Goal: Task Accomplishment & Management: Complete application form

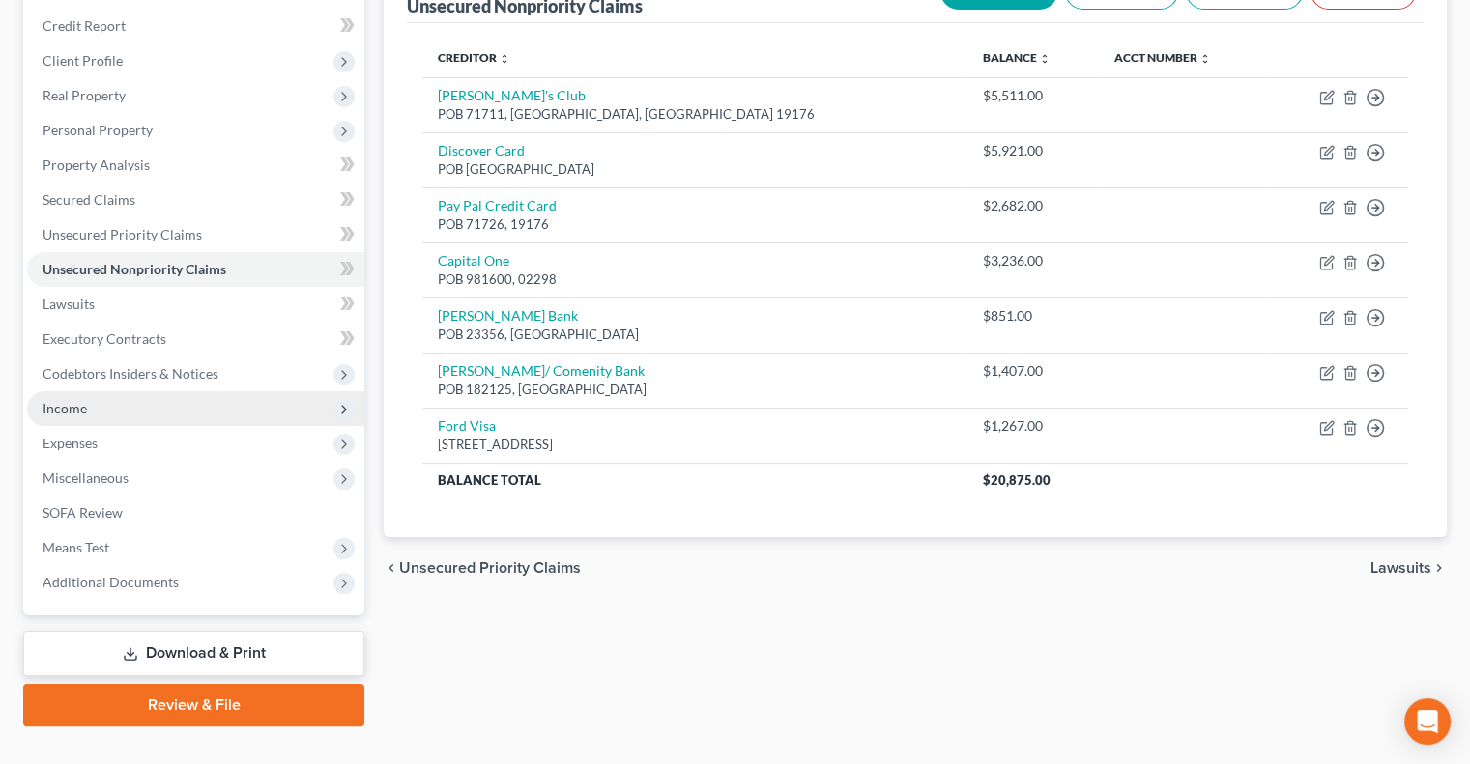
scroll to position [261, 0]
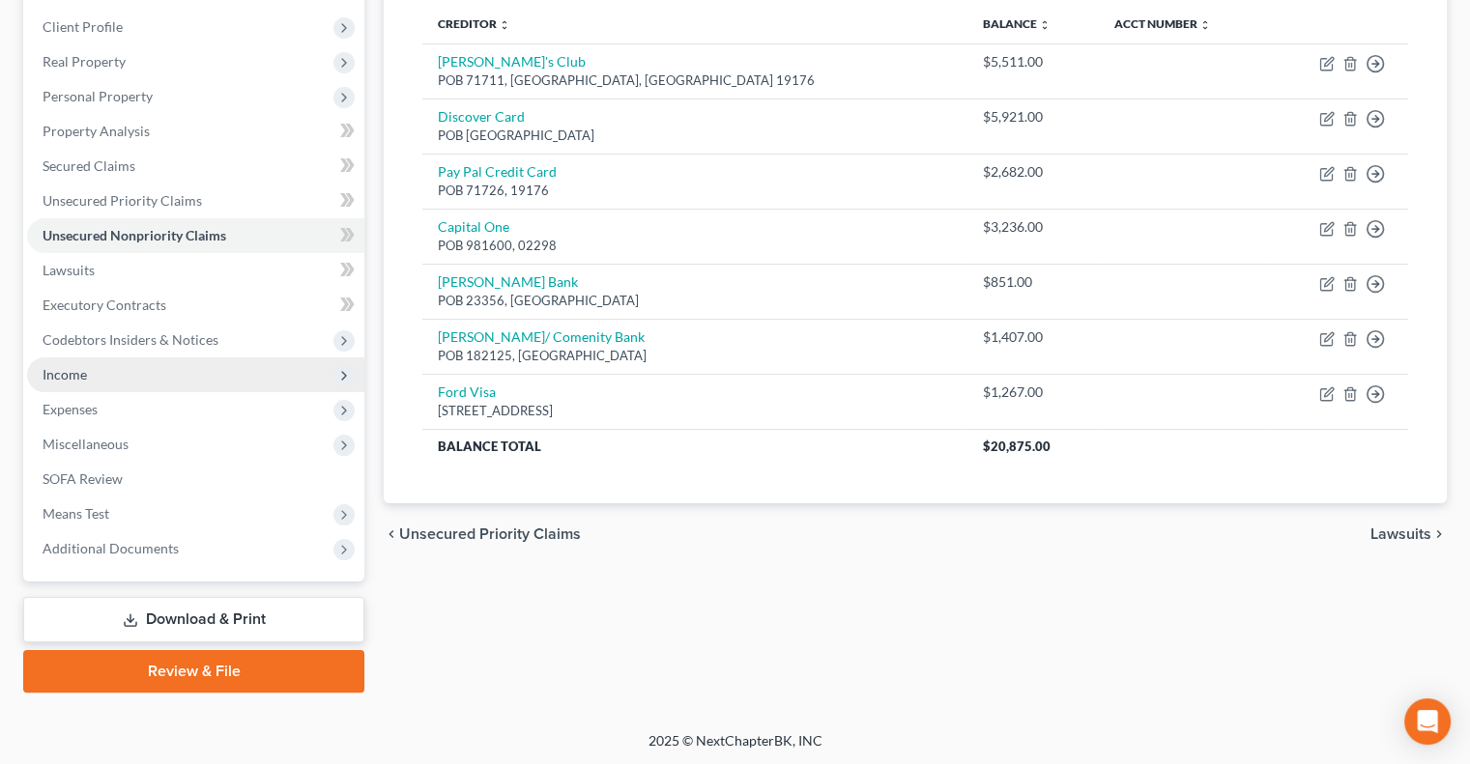
click at [89, 372] on span "Income" at bounding box center [195, 374] width 337 height 35
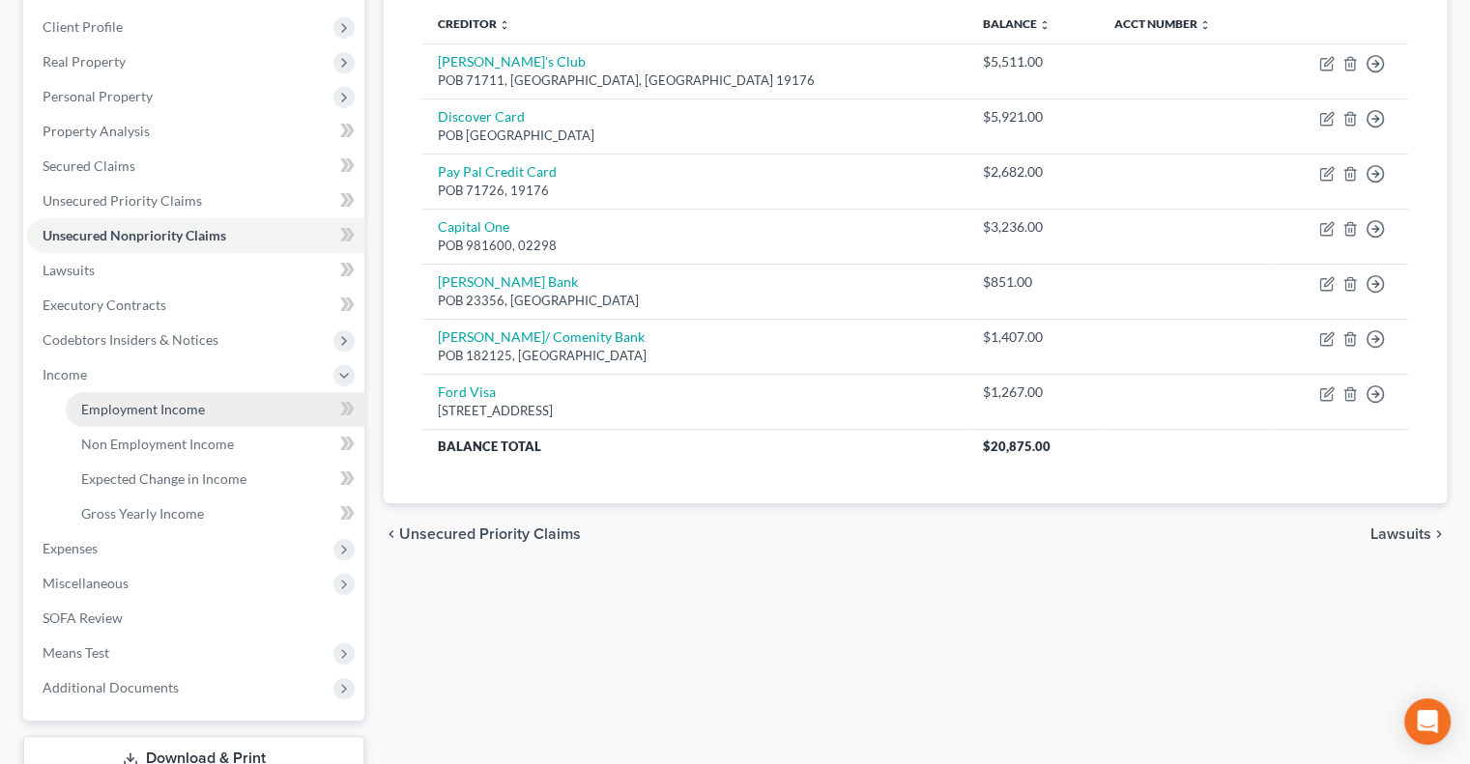
click at [113, 409] on span "Employment Income" at bounding box center [143, 409] width 124 height 16
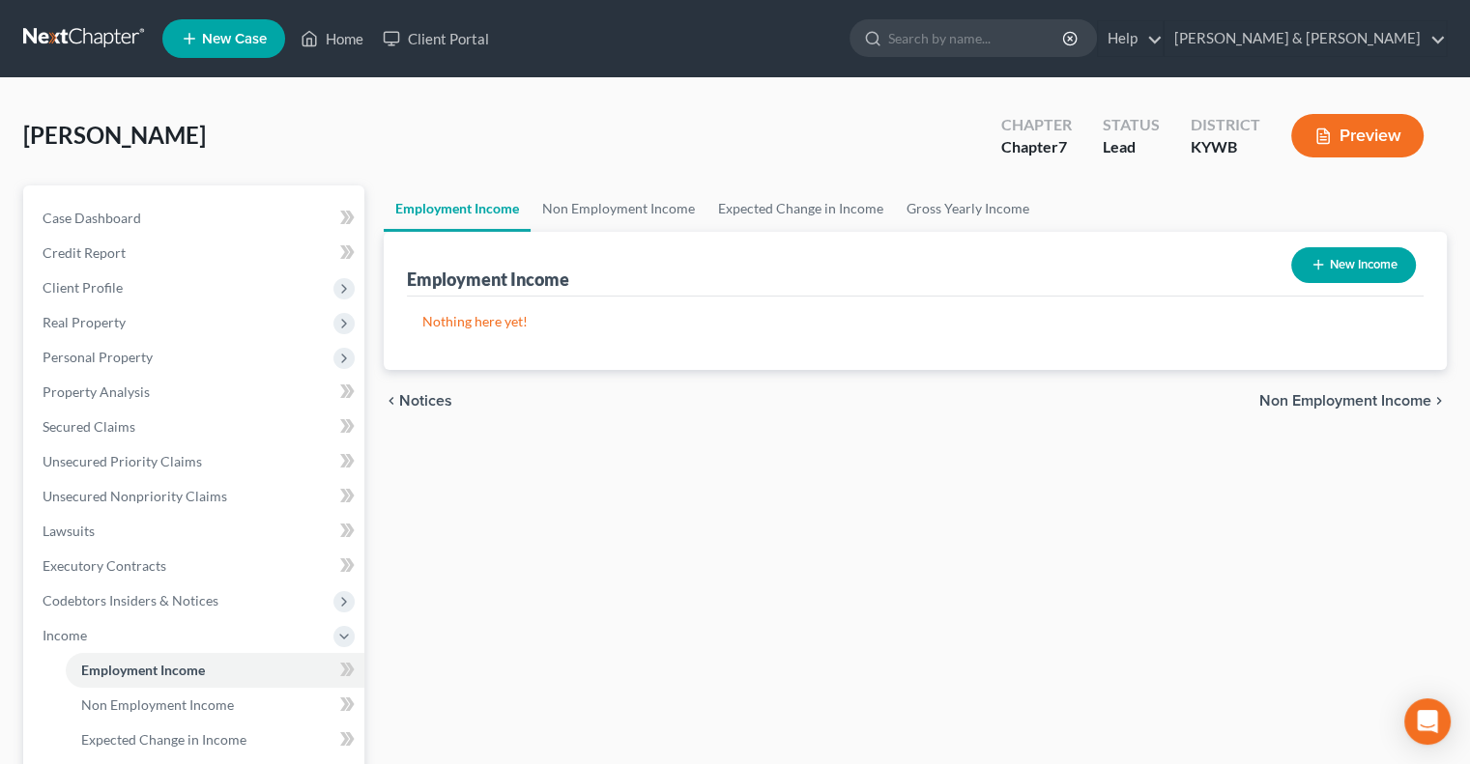
click at [1333, 263] on button "New Income" at bounding box center [1353, 265] width 125 height 36
select select "0"
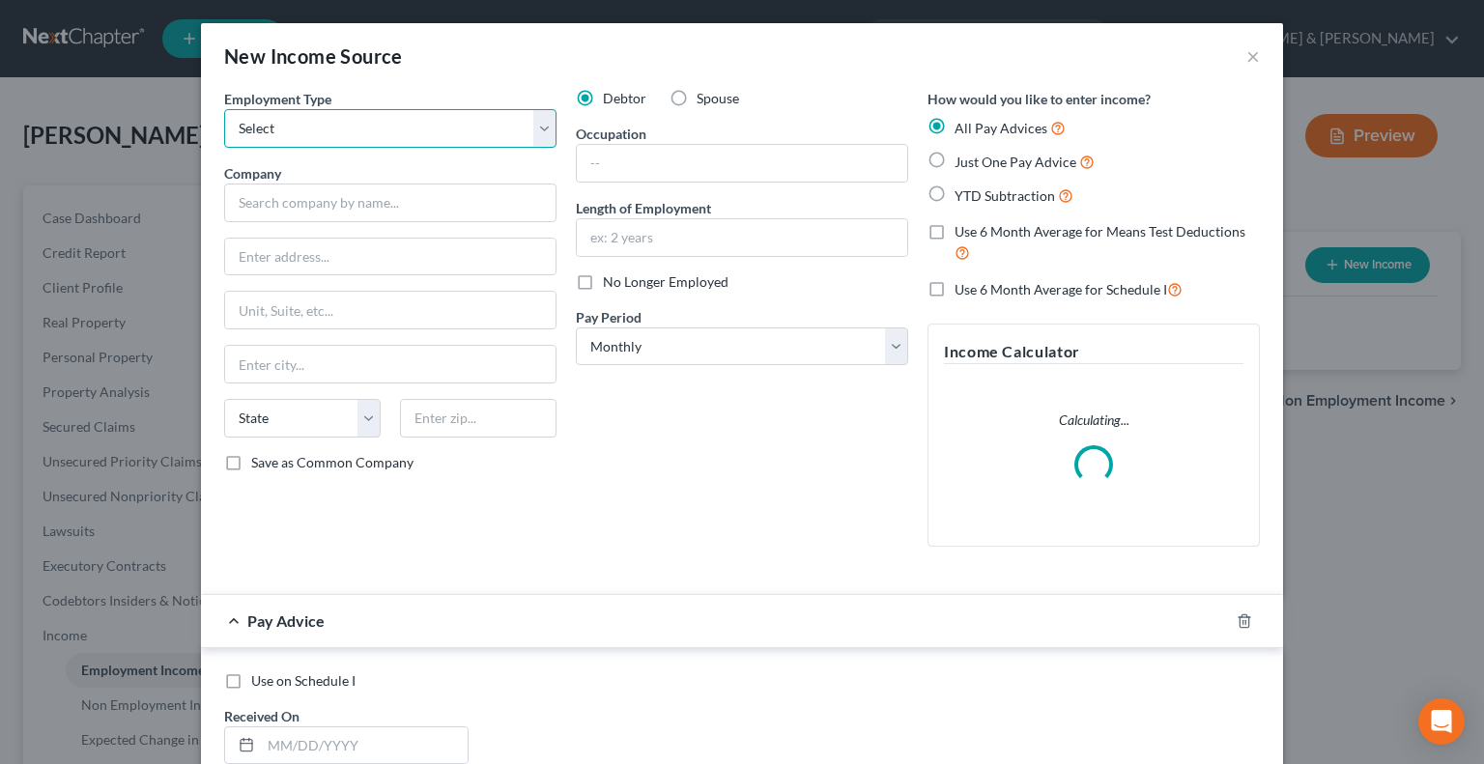
click at [334, 141] on select "Select Full or [DEMOGRAPHIC_DATA] Employment Self Employment" at bounding box center [390, 128] width 332 height 39
select select "0"
click at [224, 109] on select "Select Full or [DEMOGRAPHIC_DATA] Employment Self Employment" at bounding box center [390, 128] width 332 height 39
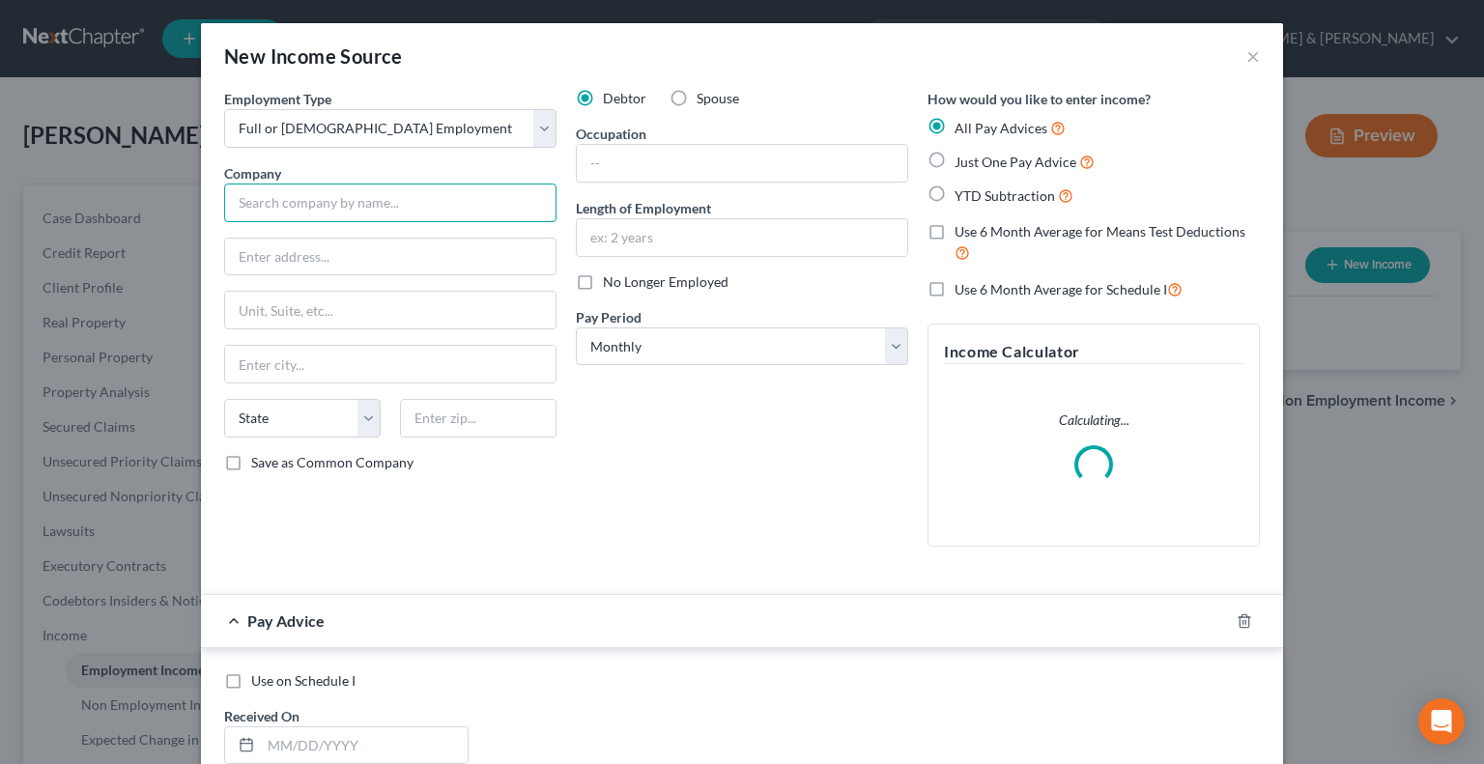
click at [288, 199] on input "text" at bounding box center [390, 203] width 332 height 39
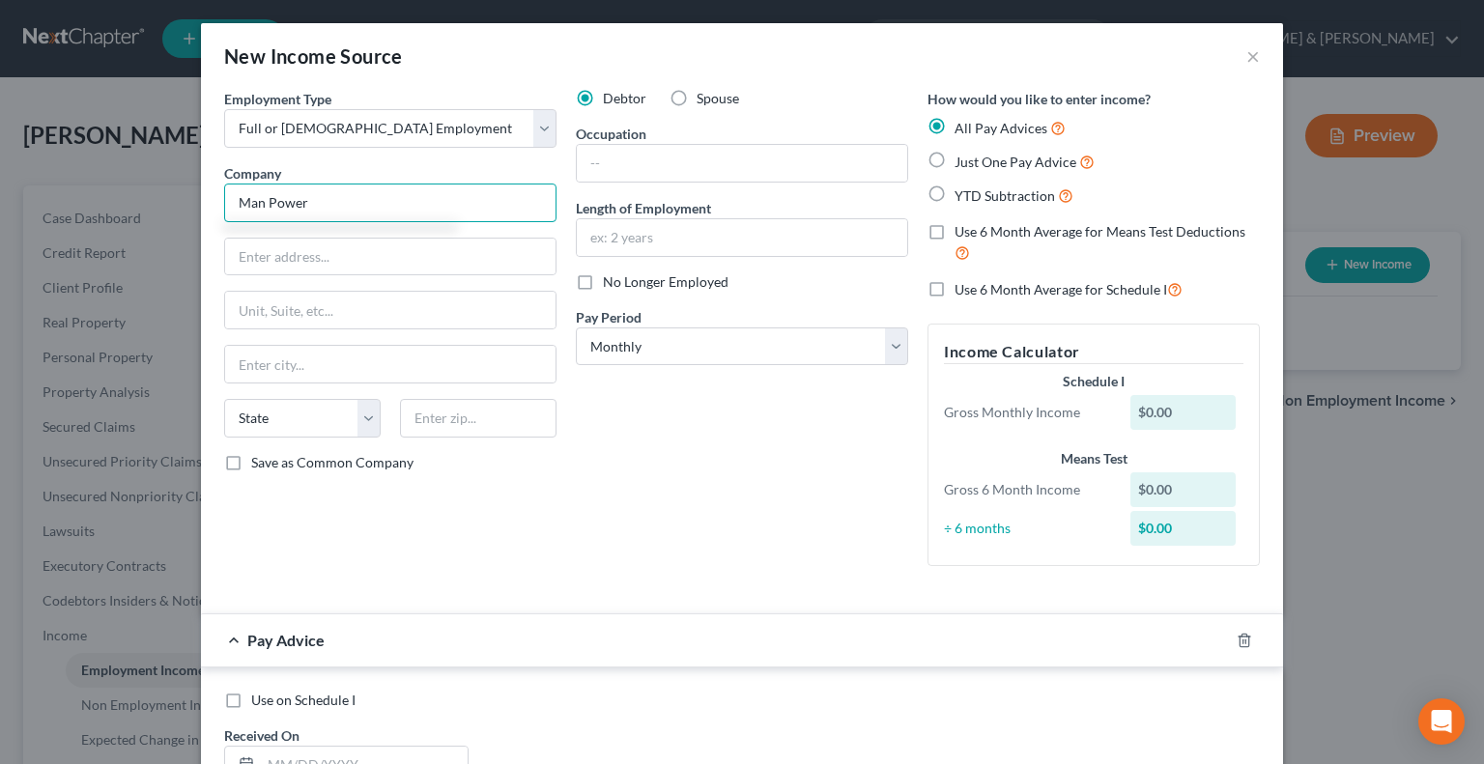
click at [271, 198] on input "Man Power" at bounding box center [390, 203] width 332 height 39
type input "Manpower"
click at [292, 255] on input "text" at bounding box center [390, 257] width 330 height 37
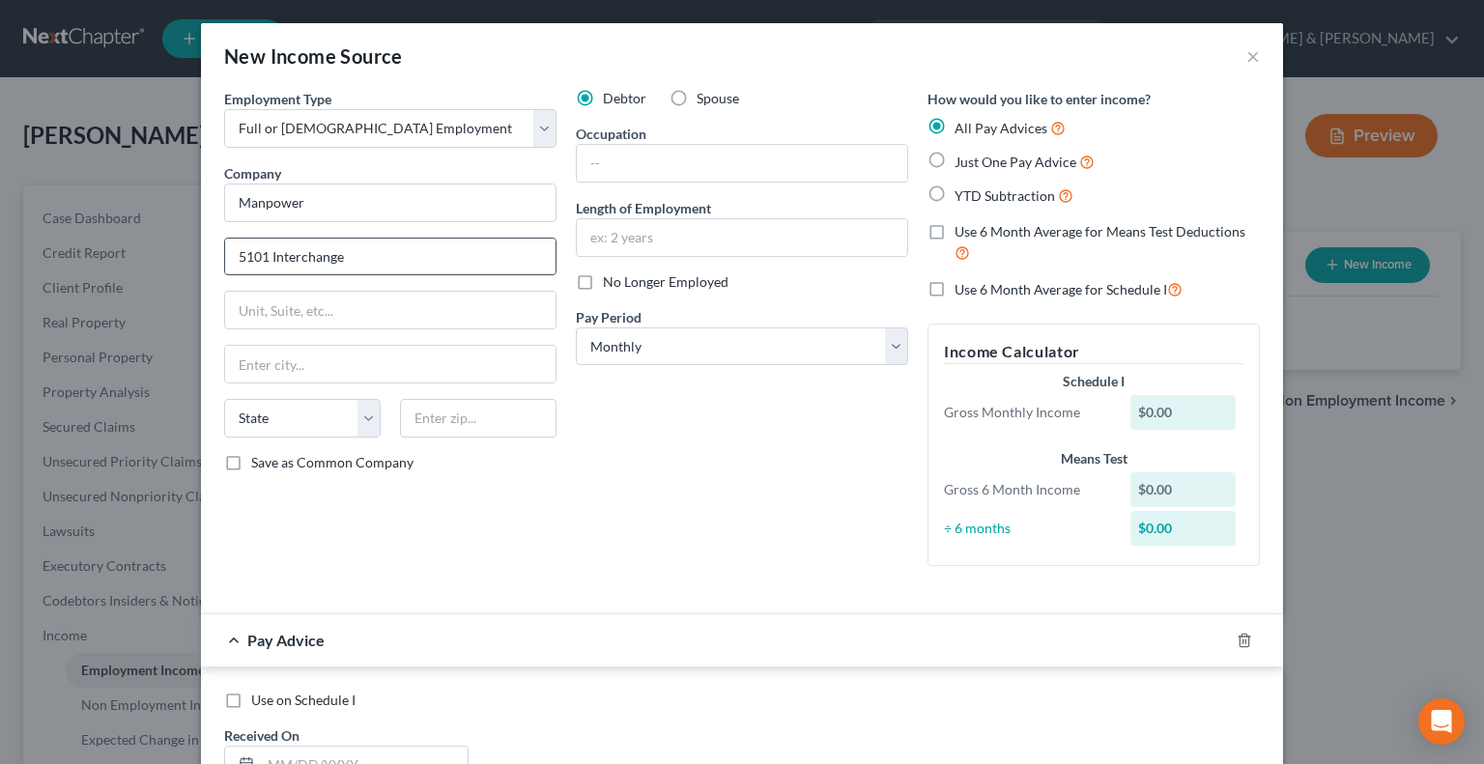
click at [379, 253] on input "5101 Interchange" at bounding box center [390, 257] width 330 height 37
type input "[STREET_ADDRESS]"
click at [437, 420] on input "text" at bounding box center [478, 418] width 157 height 39
type input "40229"
type input "[GEOGRAPHIC_DATA]"
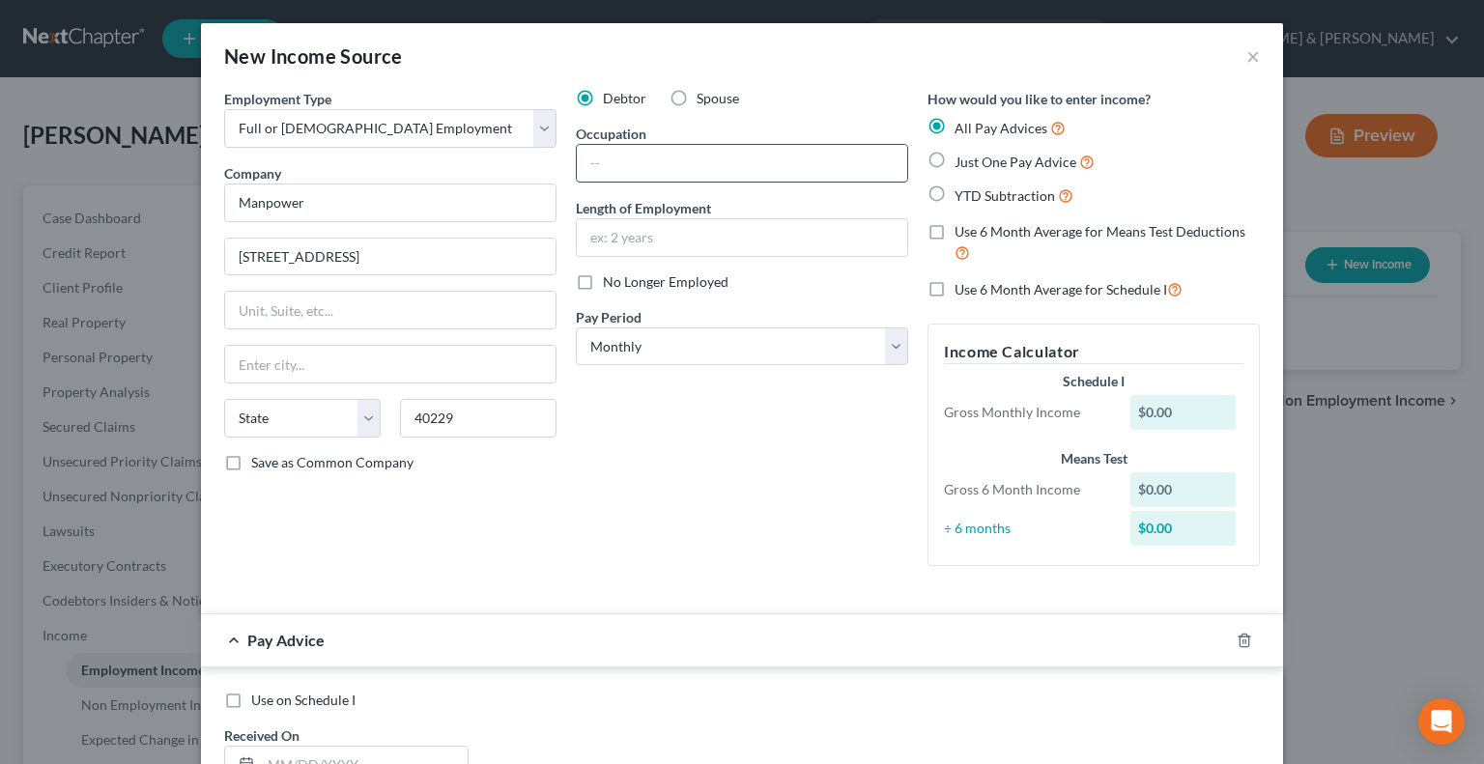
select select "18"
click at [650, 158] on input "text" at bounding box center [742, 163] width 330 height 37
type input "Mailroom"
click at [635, 246] on input "text" at bounding box center [742, 237] width 330 height 37
type input "3 years"
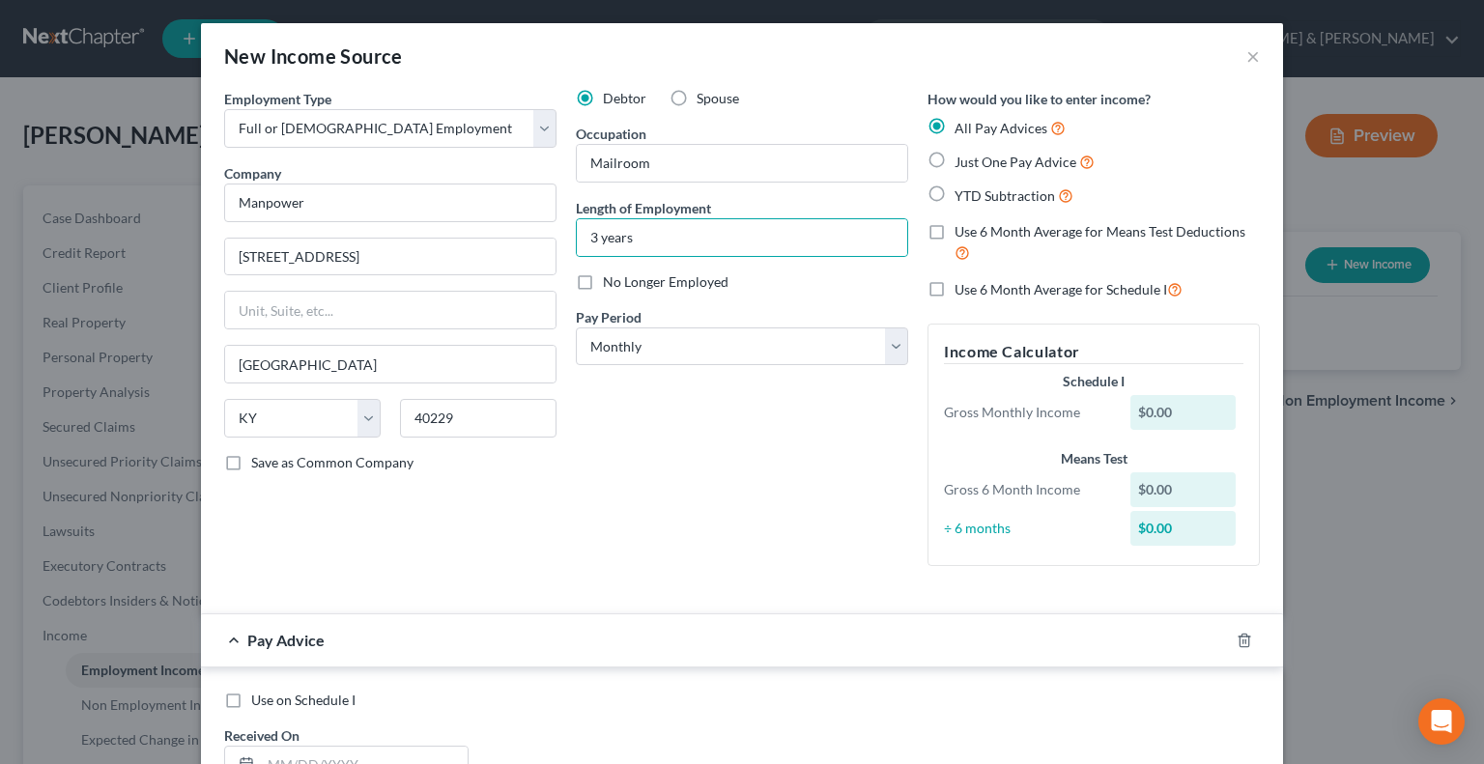
click at [955, 154] on label "Just One Pay Advice" at bounding box center [1025, 162] width 140 height 22
click at [962, 154] on input "Just One Pay Advice" at bounding box center [968, 157] width 13 height 13
radio input "true"
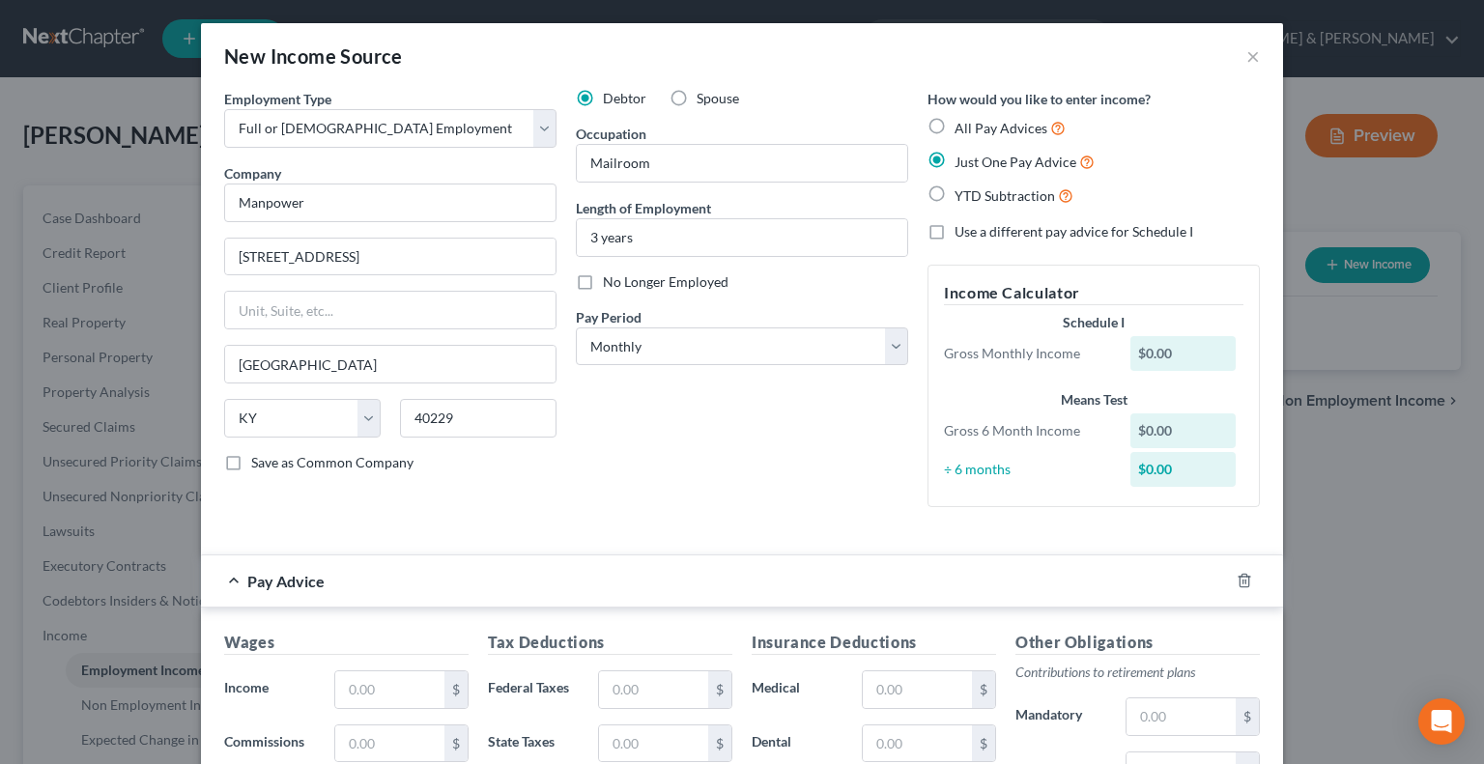
click at [955, 230] on label "Use a different pay advice for Schedule I" at bounding box center [1074, 231] width 239 height 19
click at [962, 230] on input "Use a different pay advice for Schedule I" at bounding box center [968, 228] width 13 height 13
checkbox input "true"
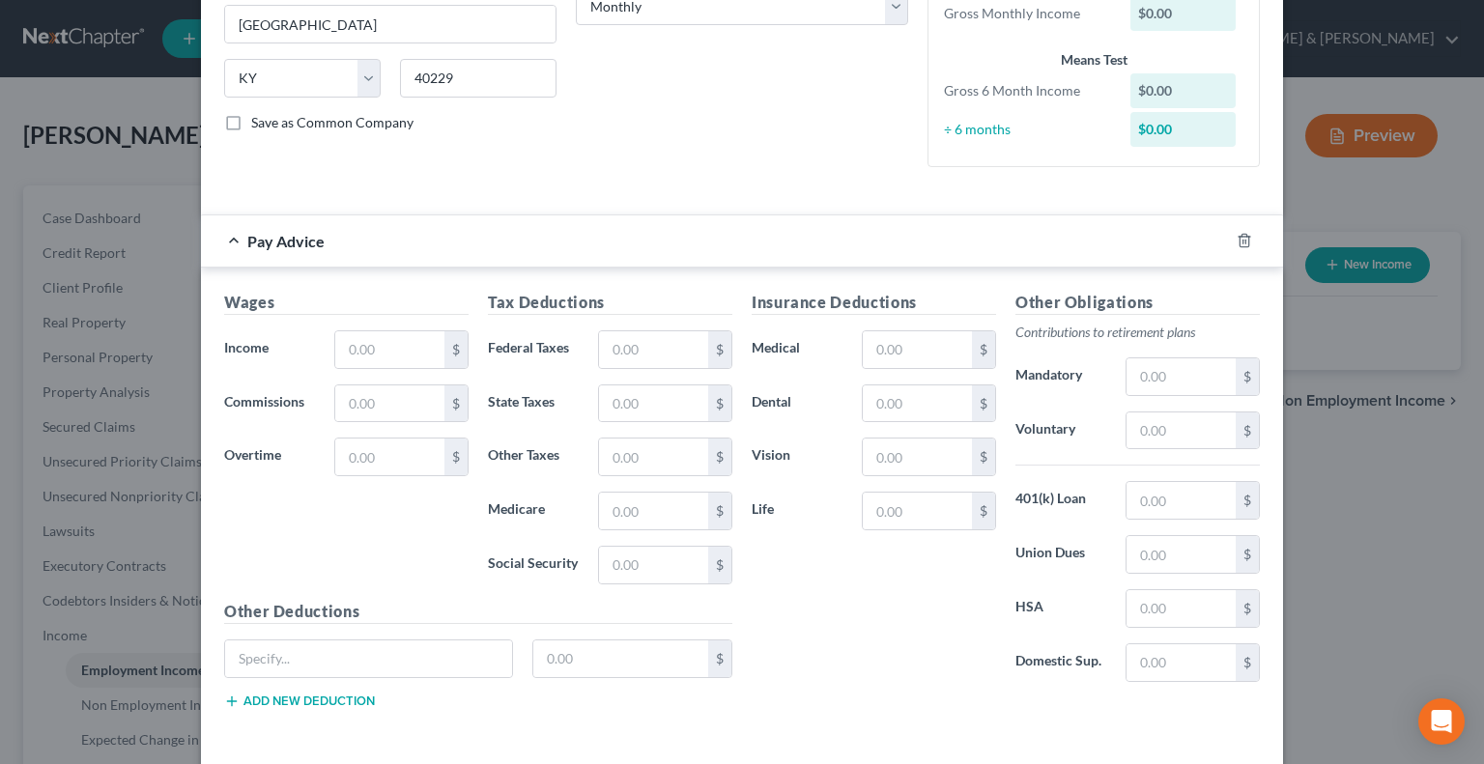
scroll to position [386, 0]
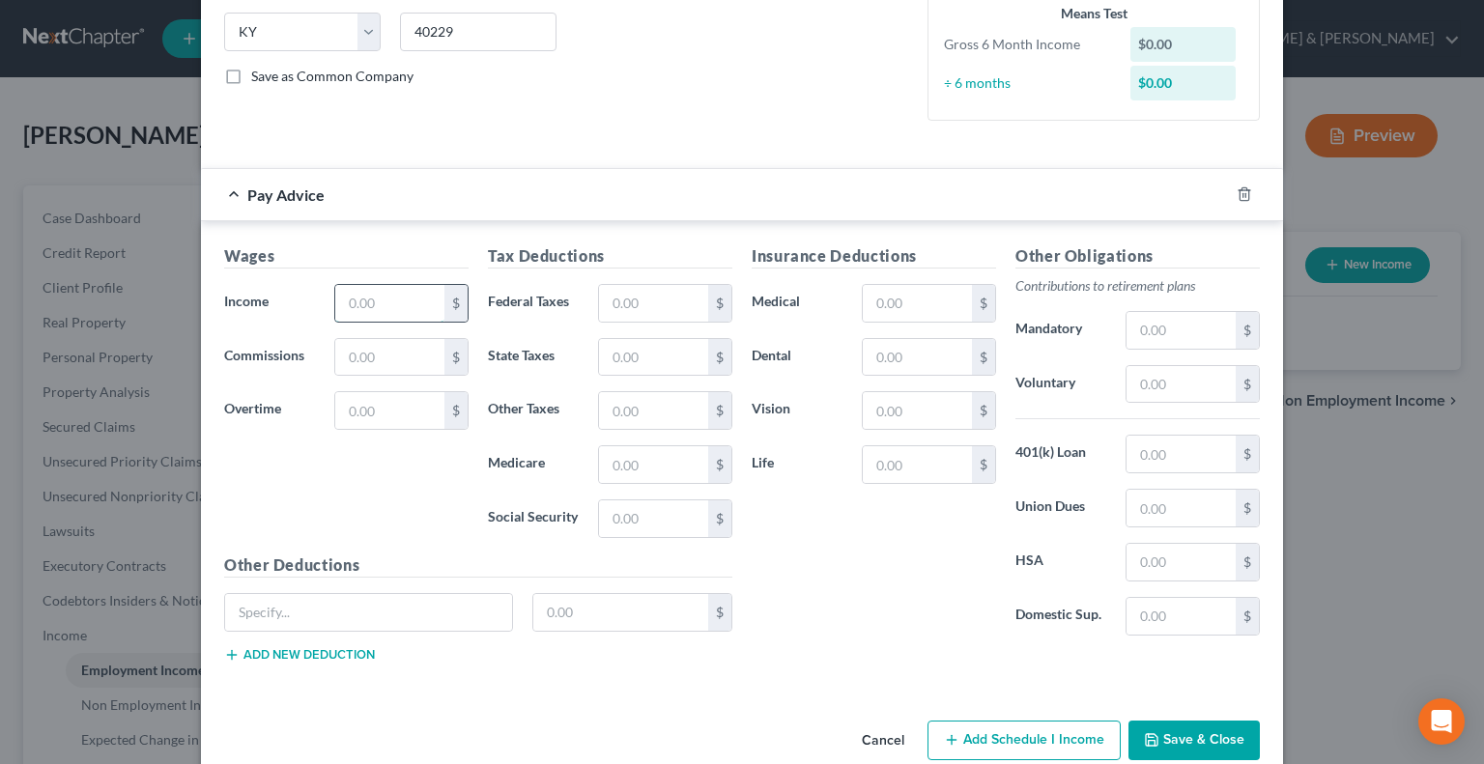
click at [393, 297] on input "text" at bounding box center [389, 303] width 109 height 37
type input "1"
click at [958, 728] on button "Add Schedule I Income" at bounding box center [1024, 741] width 193 height 41
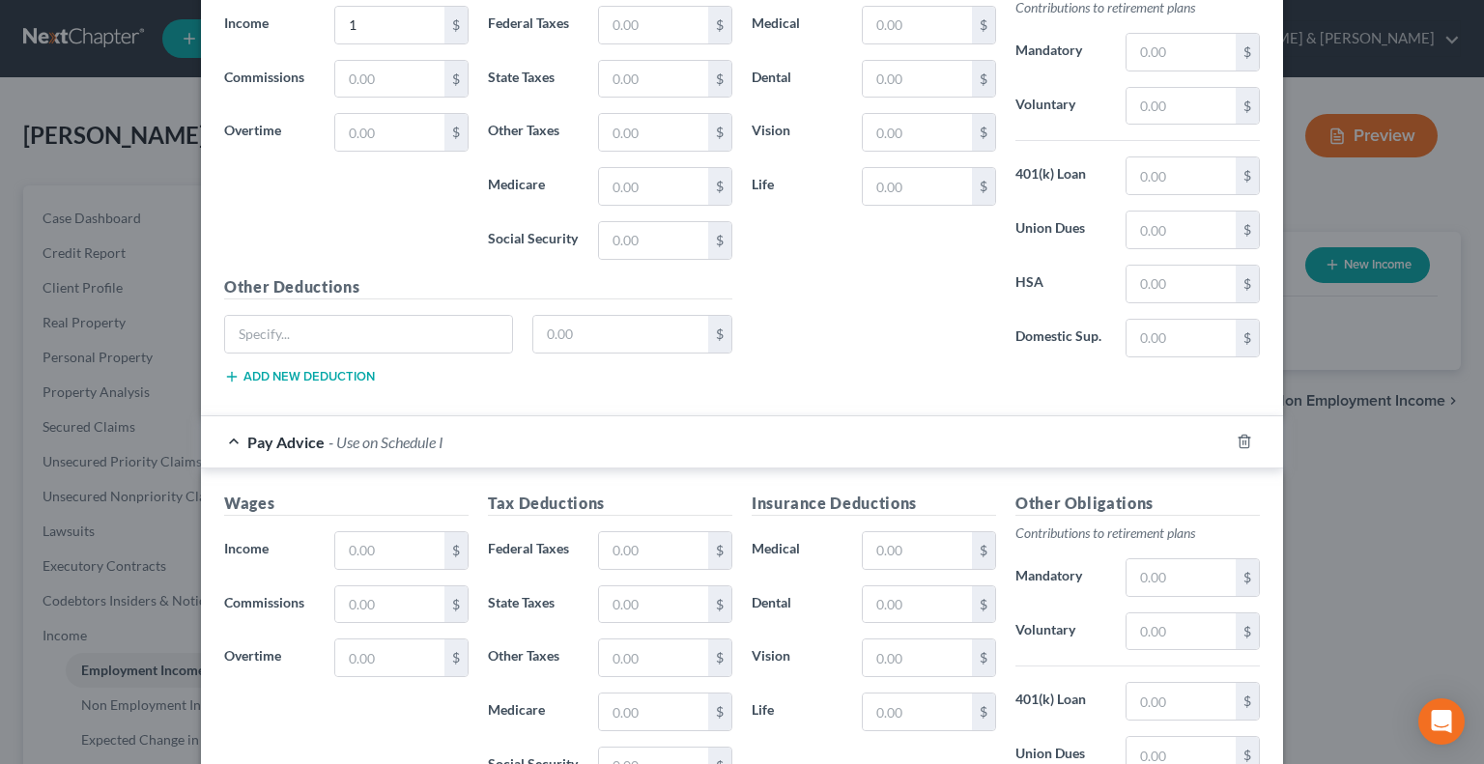
scroll to position [676, 0]
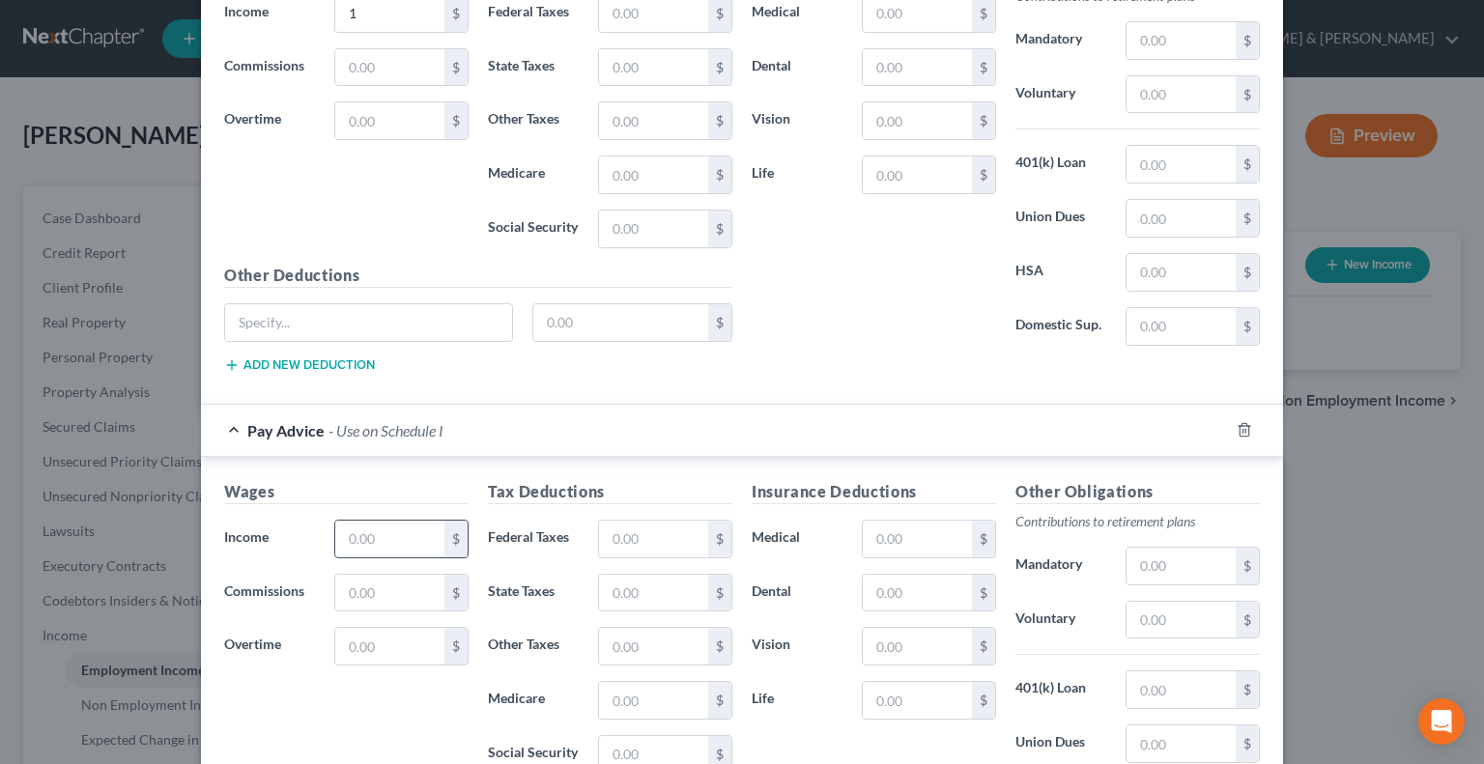
click at [367, 528] on input "text" at bounding box center [389, 539] width 109 height 37
type input "662"
click at [641, 533] on input "text" at bounding box center [653, 541] width 109 height 37
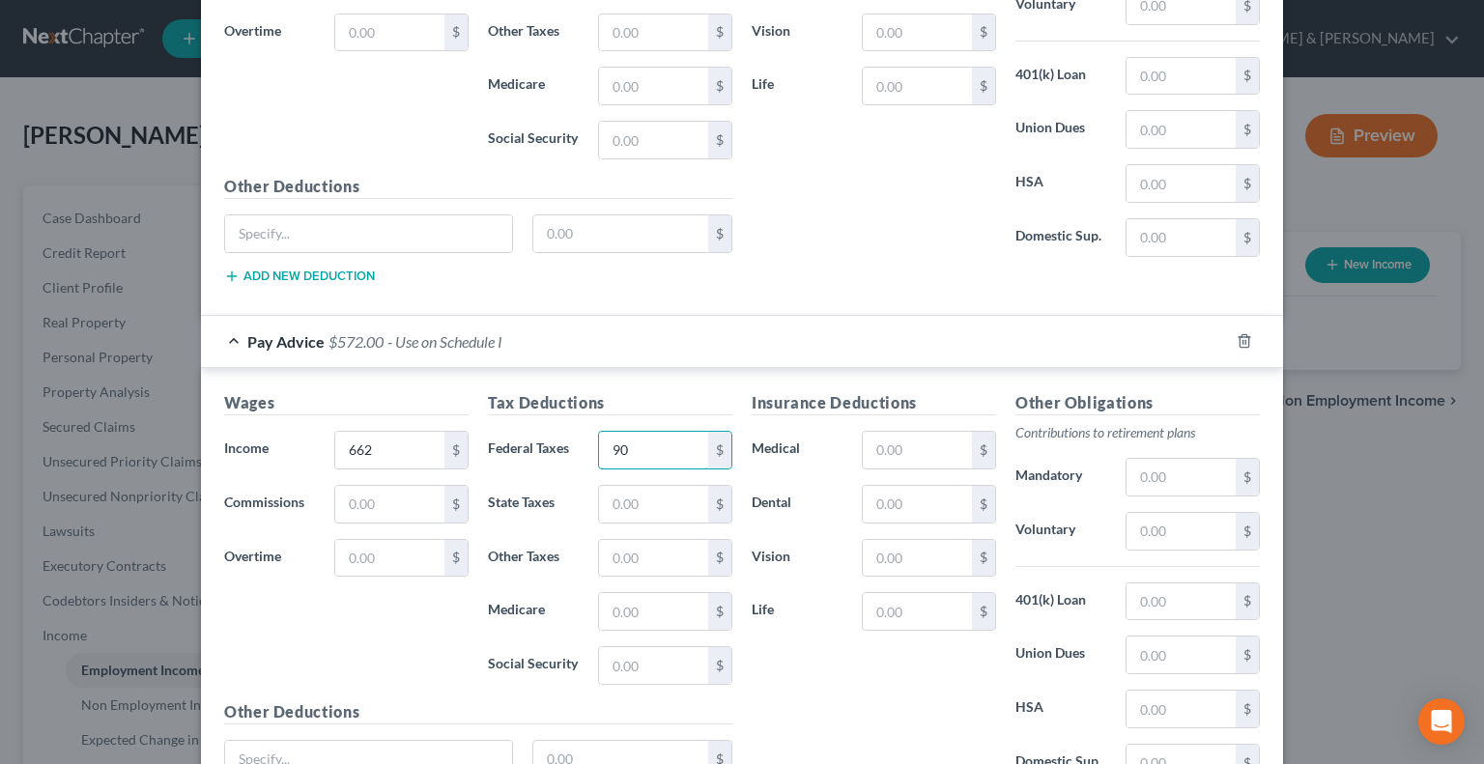
scroll to position [904, 0]
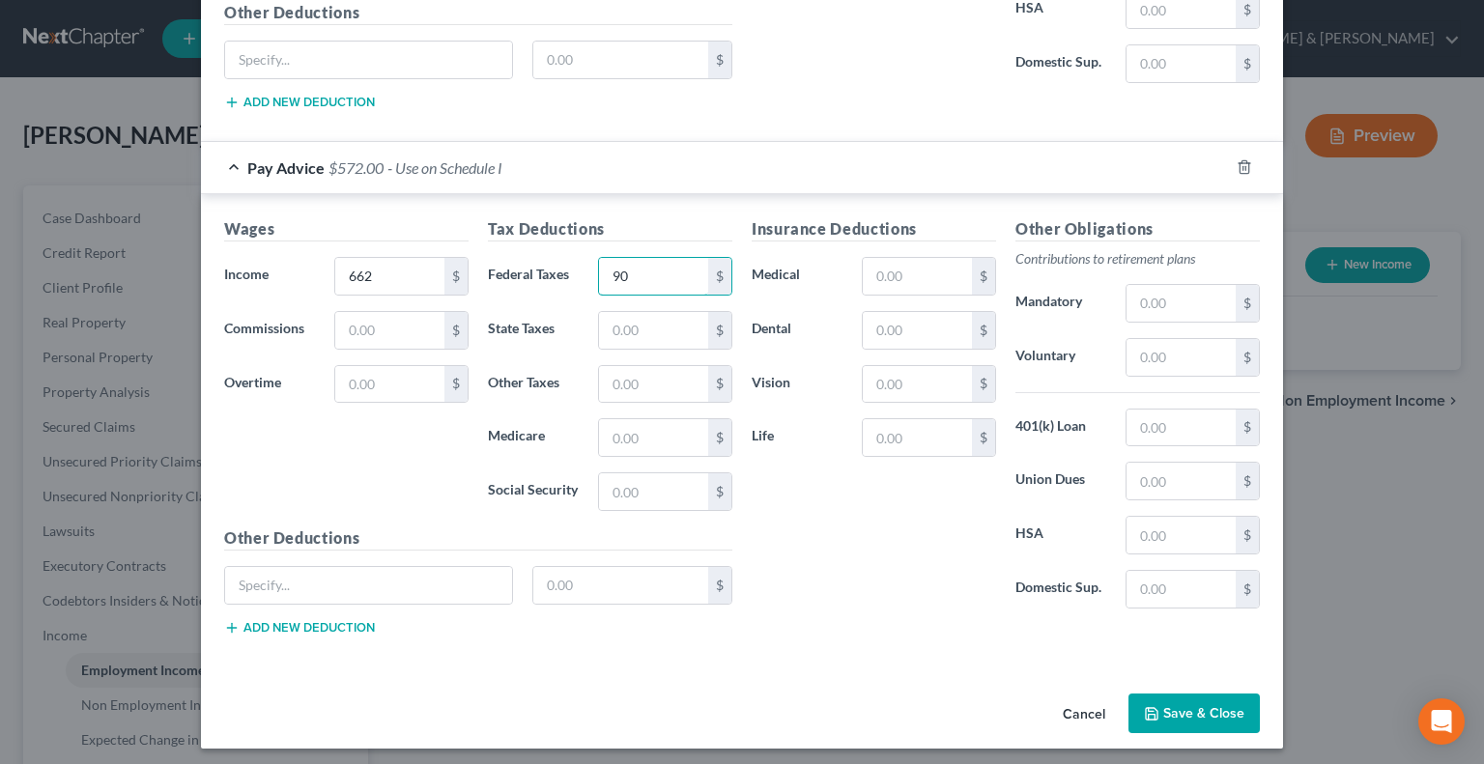
type input "90"
click at [1197, 701] on button "Save & Close" at bounding box center [1193, 714] width 131 height 41
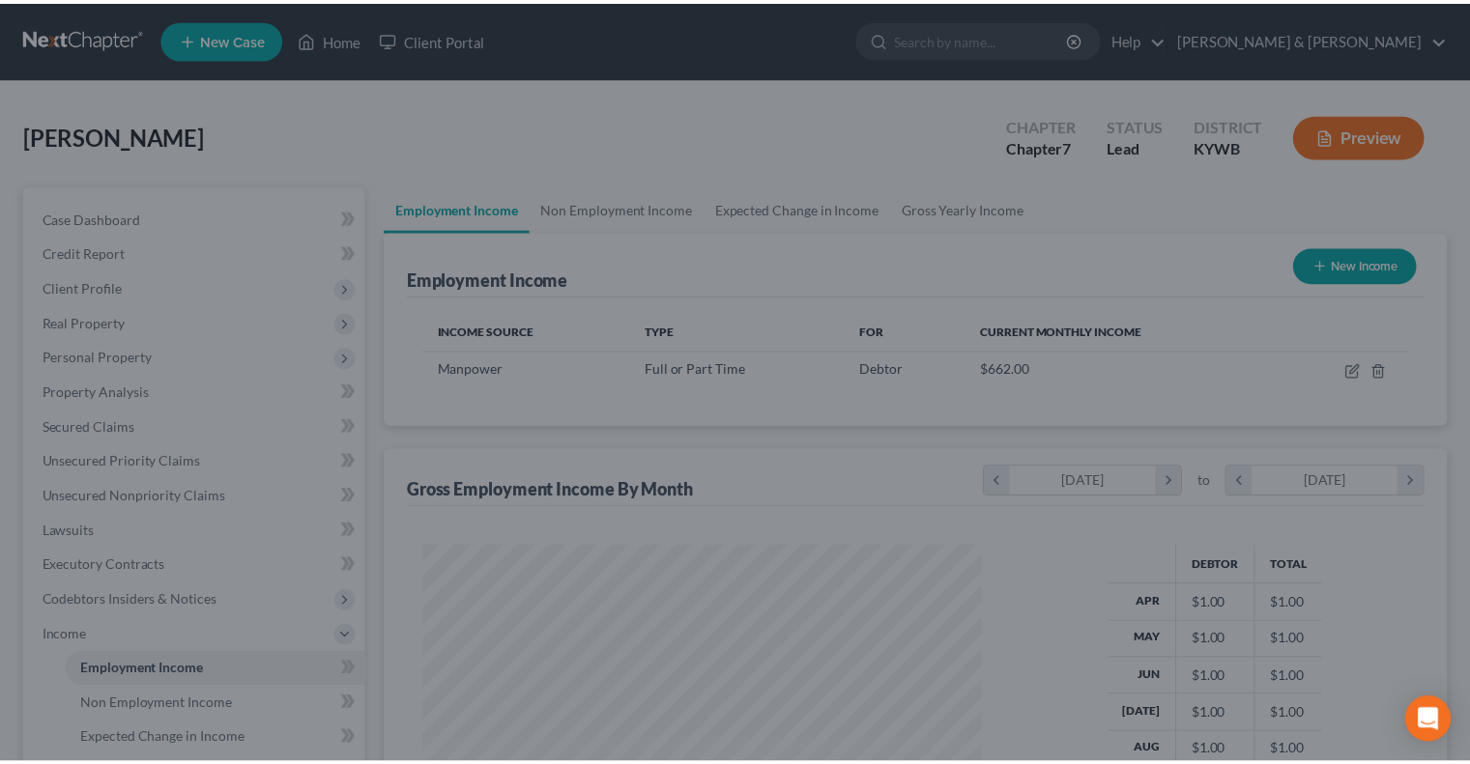
scroll to position [344, 596]
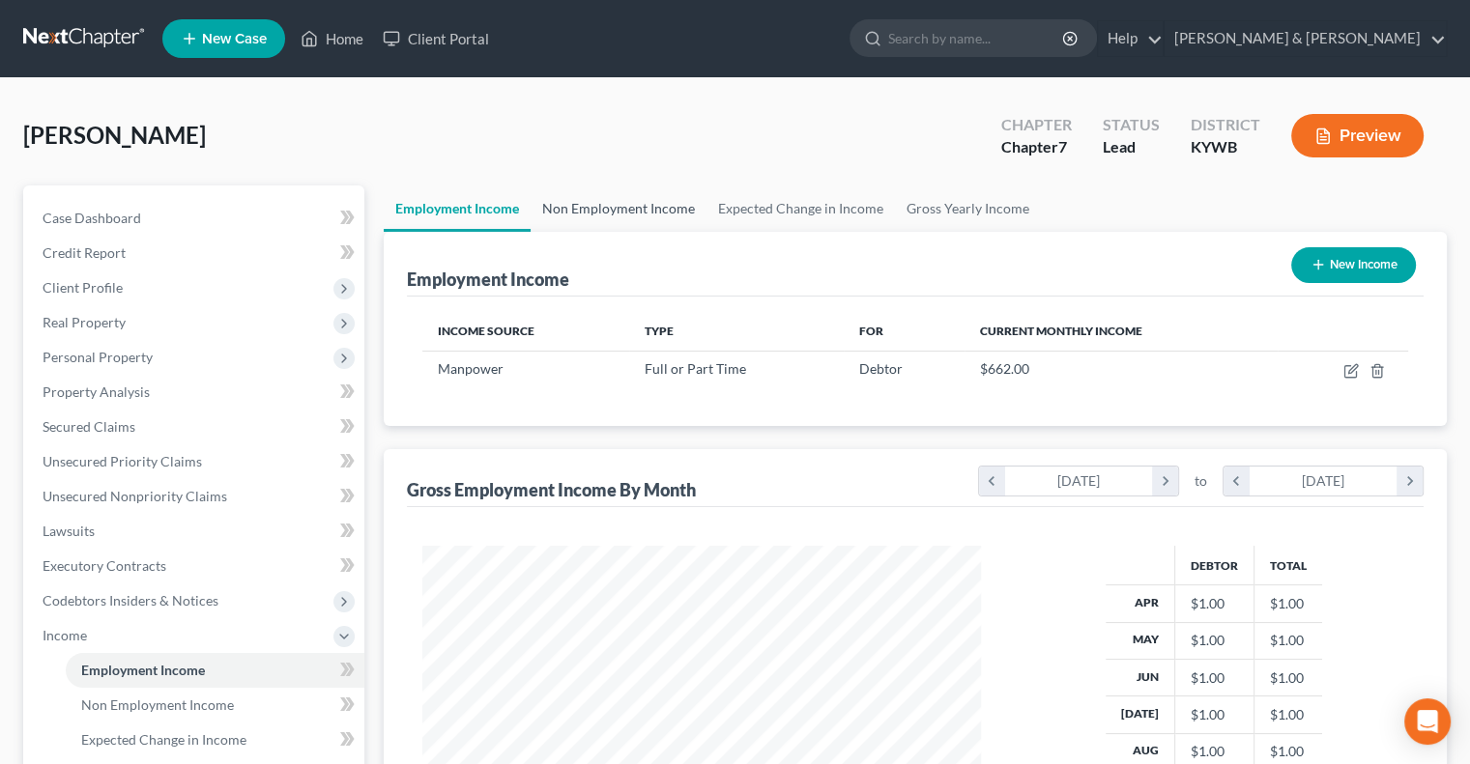
click at [646, 207] on link "Non Employment Income" at bounding box center [618, 209] width 176 height 46
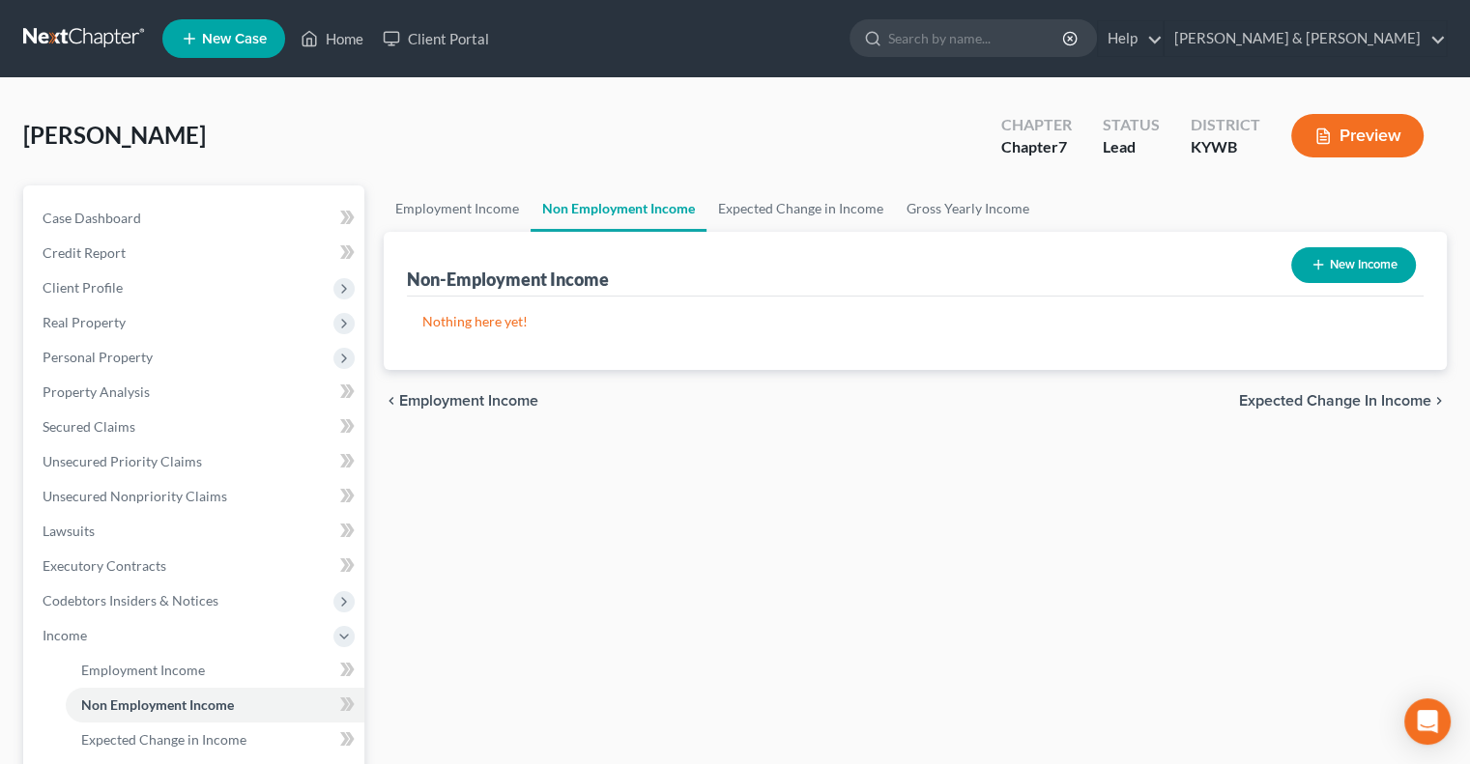
click at [1328, 262] on button "New Income" at bounding box center [1353, 265] width 125 height 36
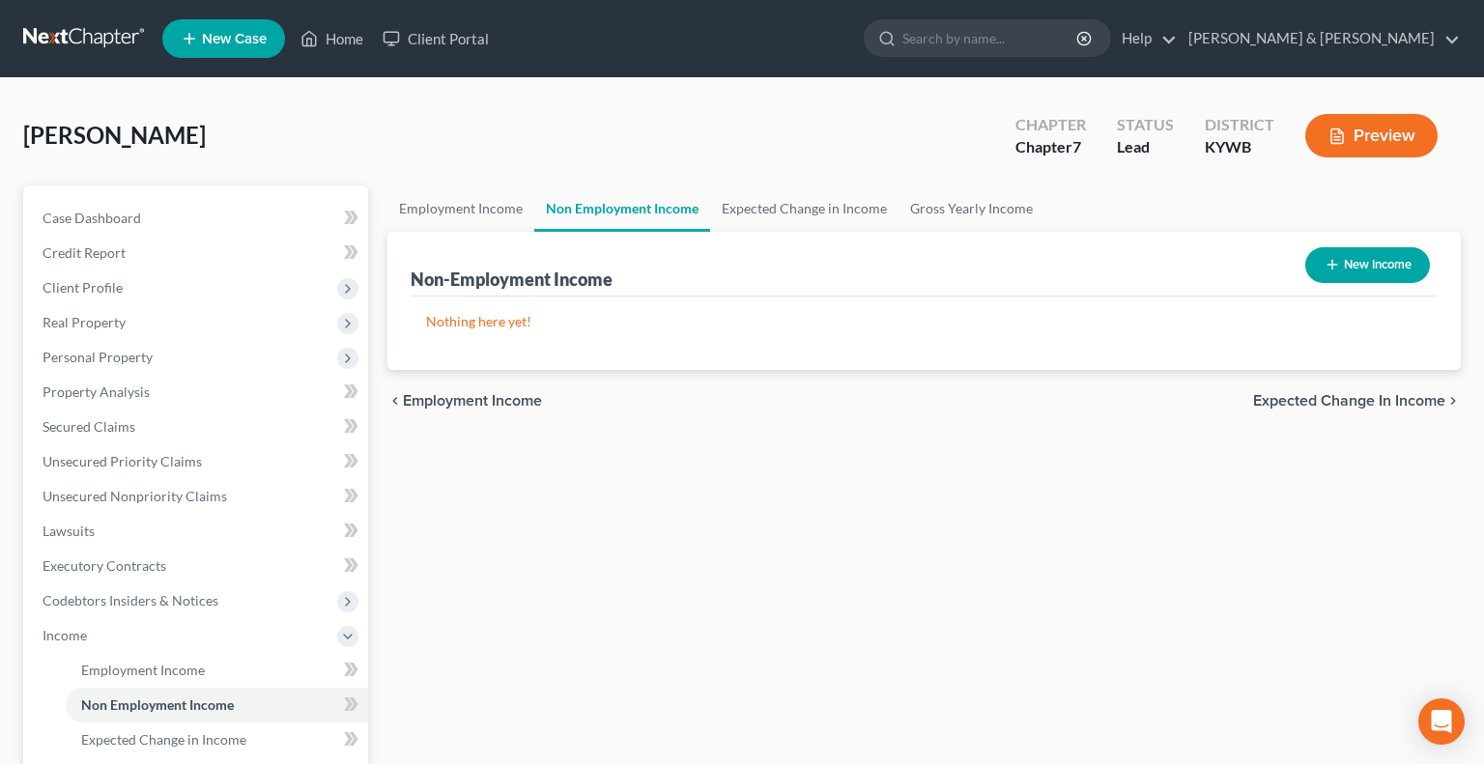
select select "0"
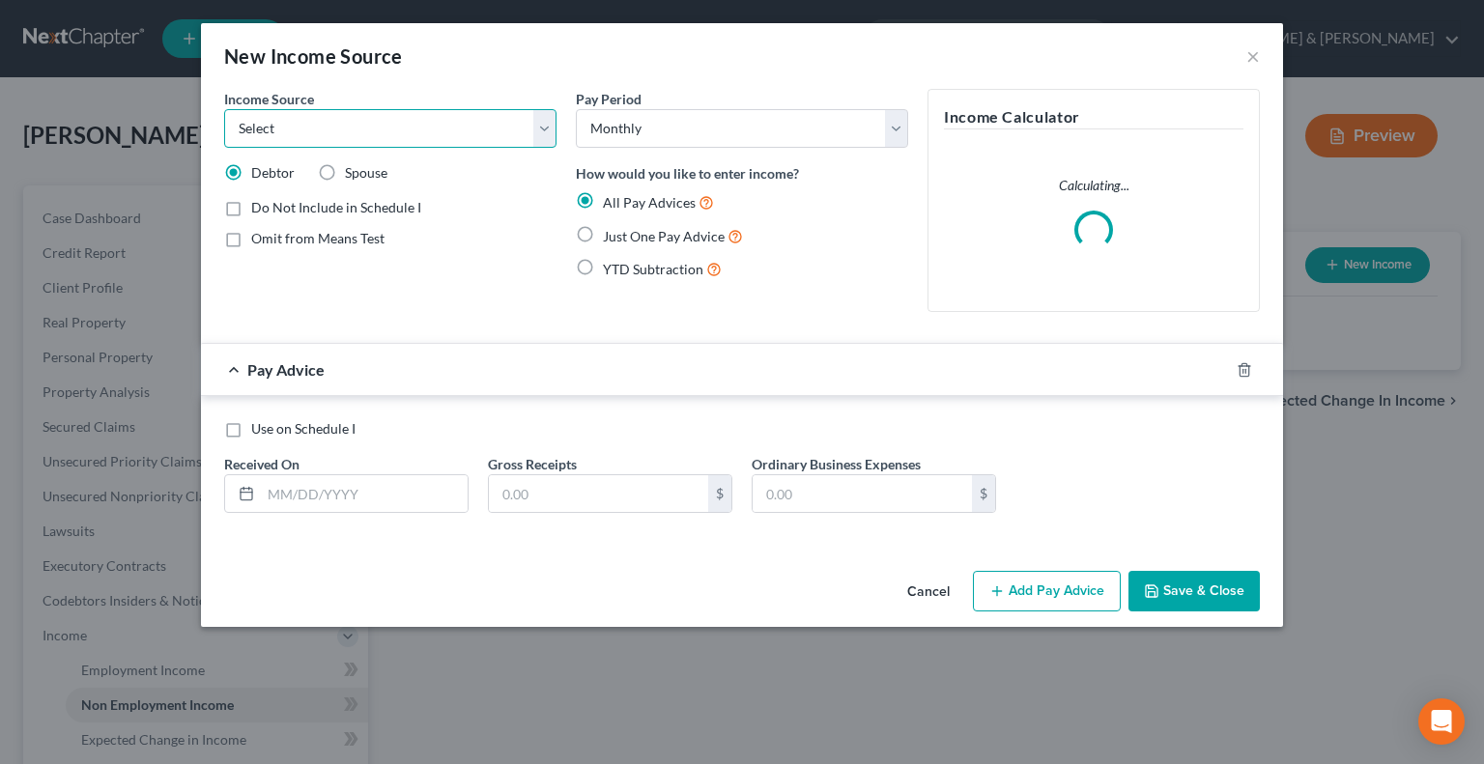
click at [363, 130] on select "Select Unemployment Disability (from employer) Pension Retirement Social Securi…" at bounding box center [390, 128] width 332 height 39
select select "4"
click at [224, 109] on select "Select Unemployment Disability (from employer) Pension Retirement Social Securi…" at bounding box center [390, 128] width 332 height 39
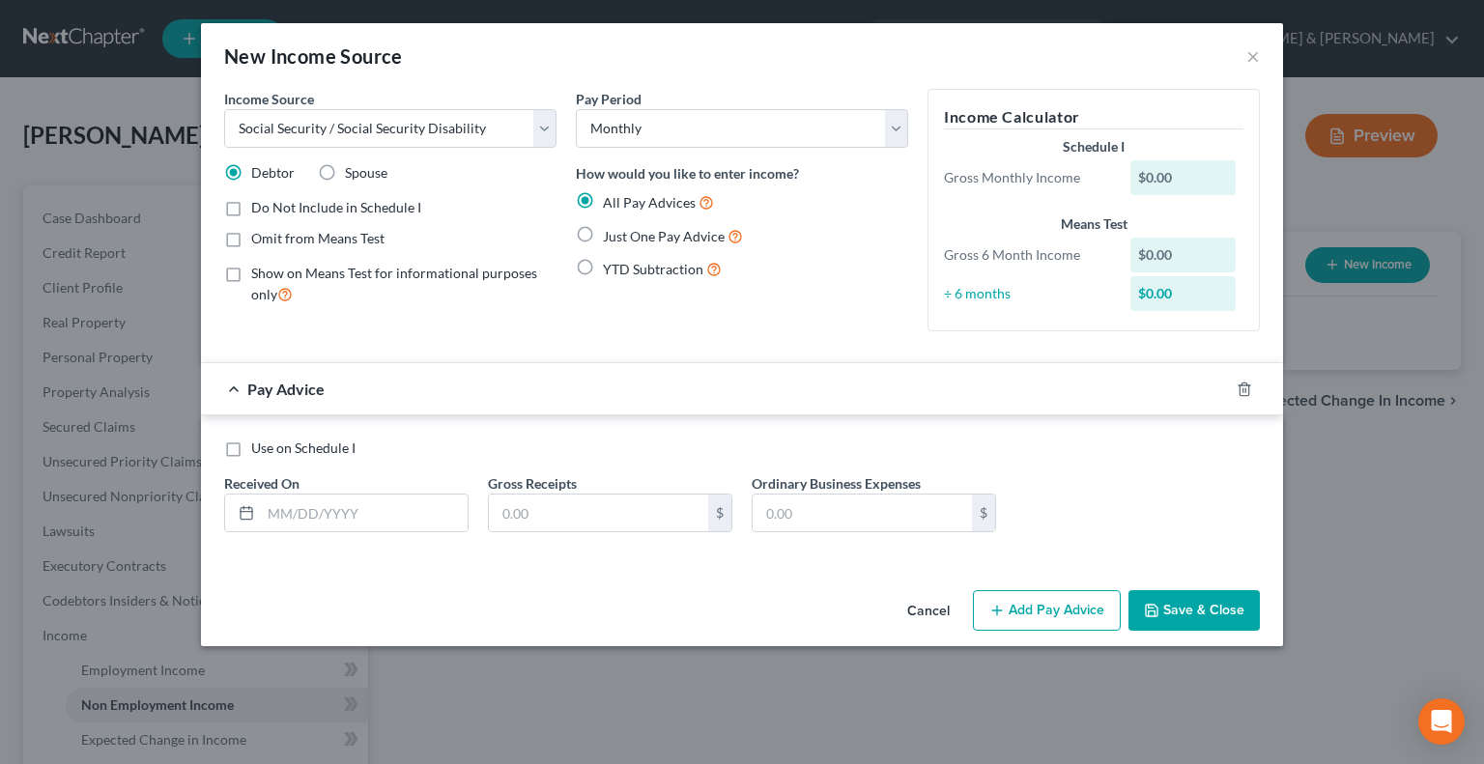
click at [251, 237] on label "Omit from Means Test" at bounding box center [317, 238] width 133 height 19
click at [259, 237] on input "Omit from Means Test" at bounding box center [265, 235] width 13 height 13
checkbox input "true"
click at [603, 235] on label "Just One Pay Advice" at bounding box center [673, 236] width 140 height 22
click at [611, 235] on input "Just One Pay Advice" at bounding box center [617, 231] width 13 height 13
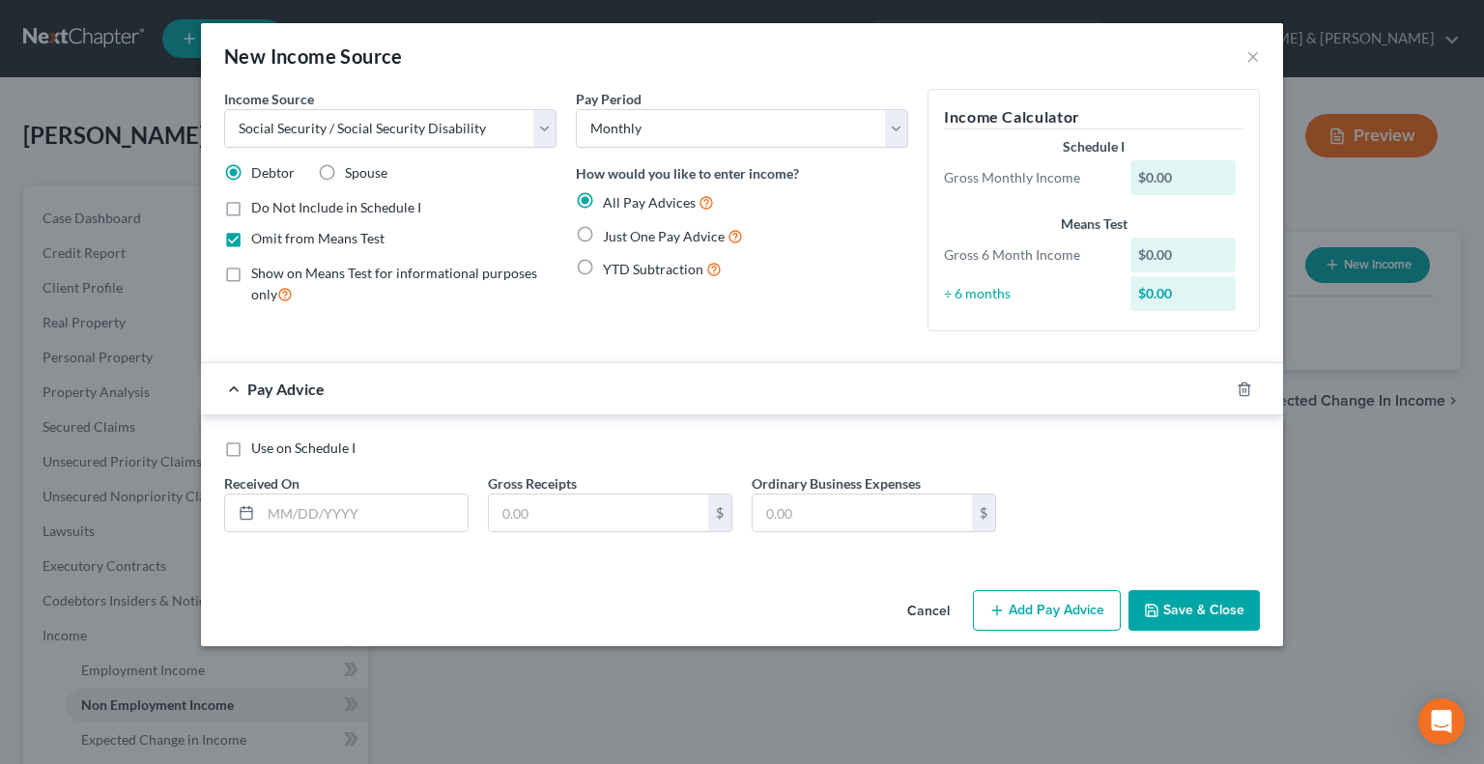
radio input "true"
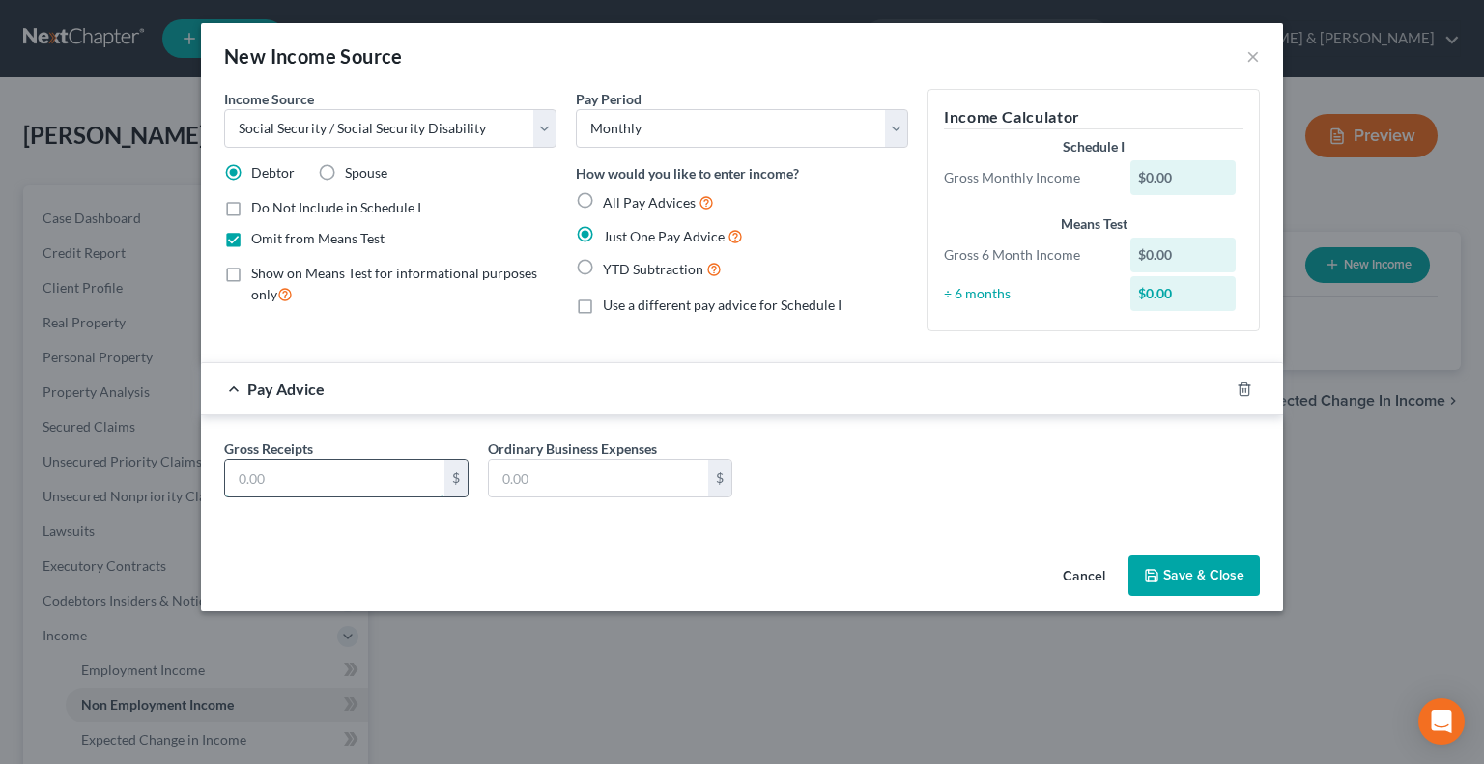
click at [315, 480] on input "text" at bounding box center [334, 478] width 219 height 37
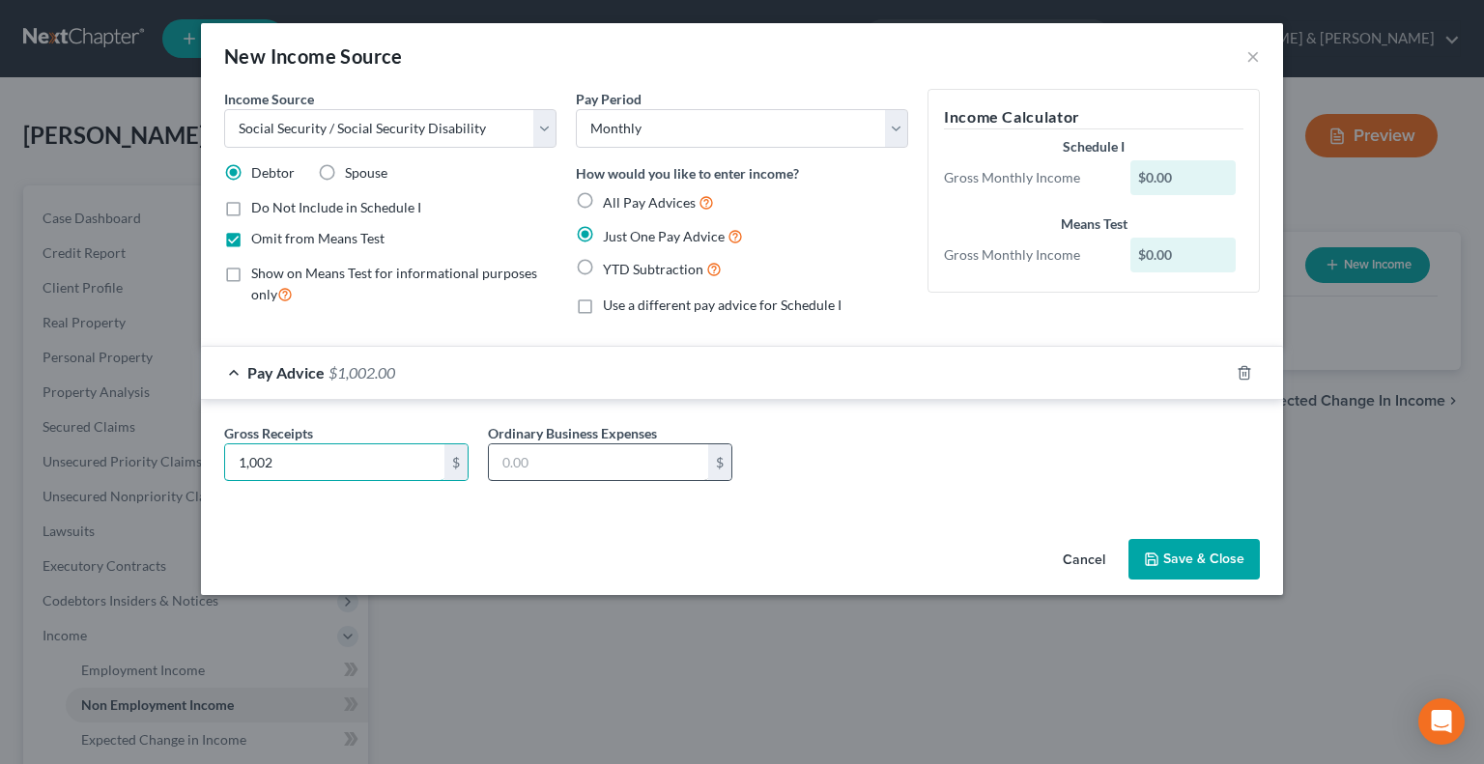
type input "1,002"
click at [529, 471] on input "text" at bounding box center [598, 462] width 219 height 37
click at [1229, 551] on button "Save & Close" at bounding box center [1193, 559] width 131 height 41
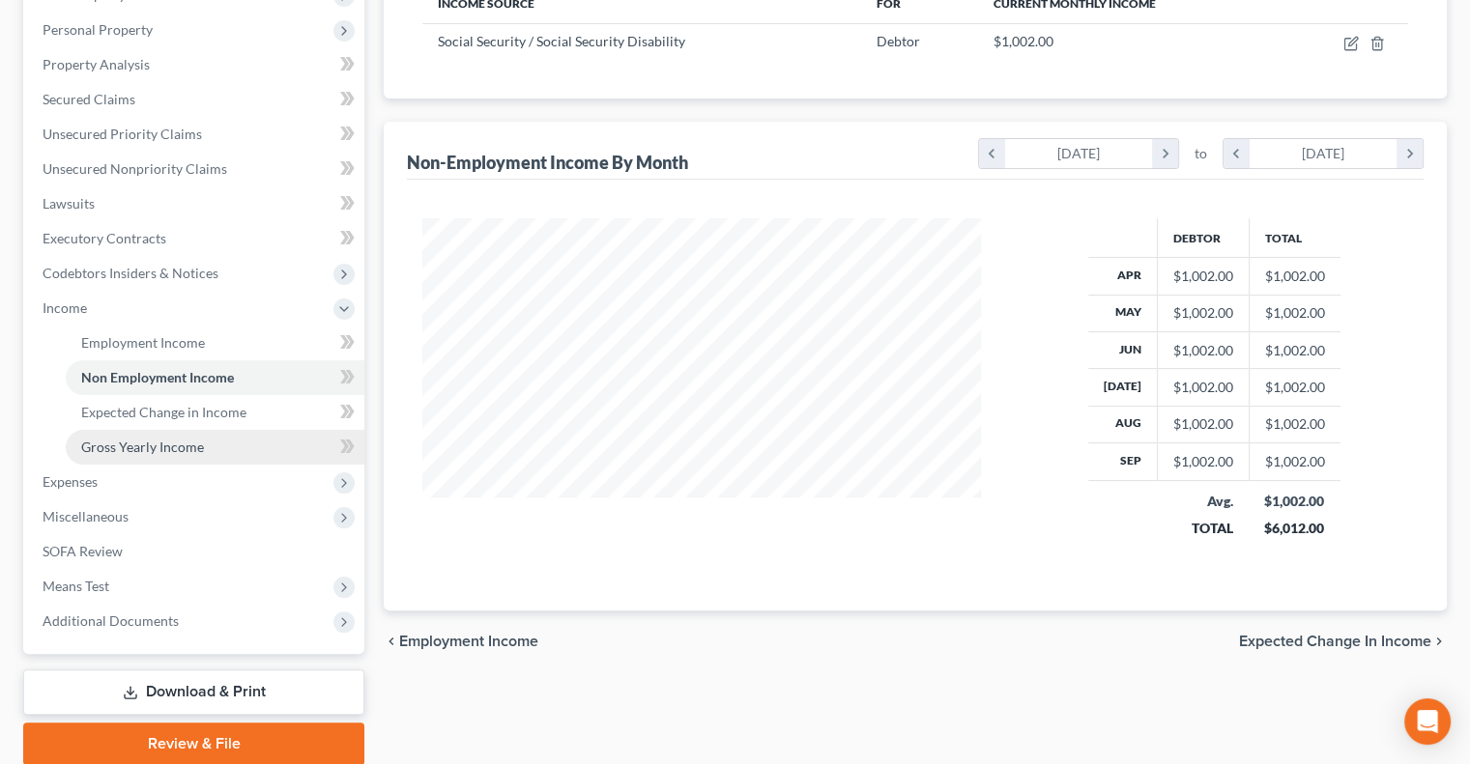
scroll to position [400, 0]
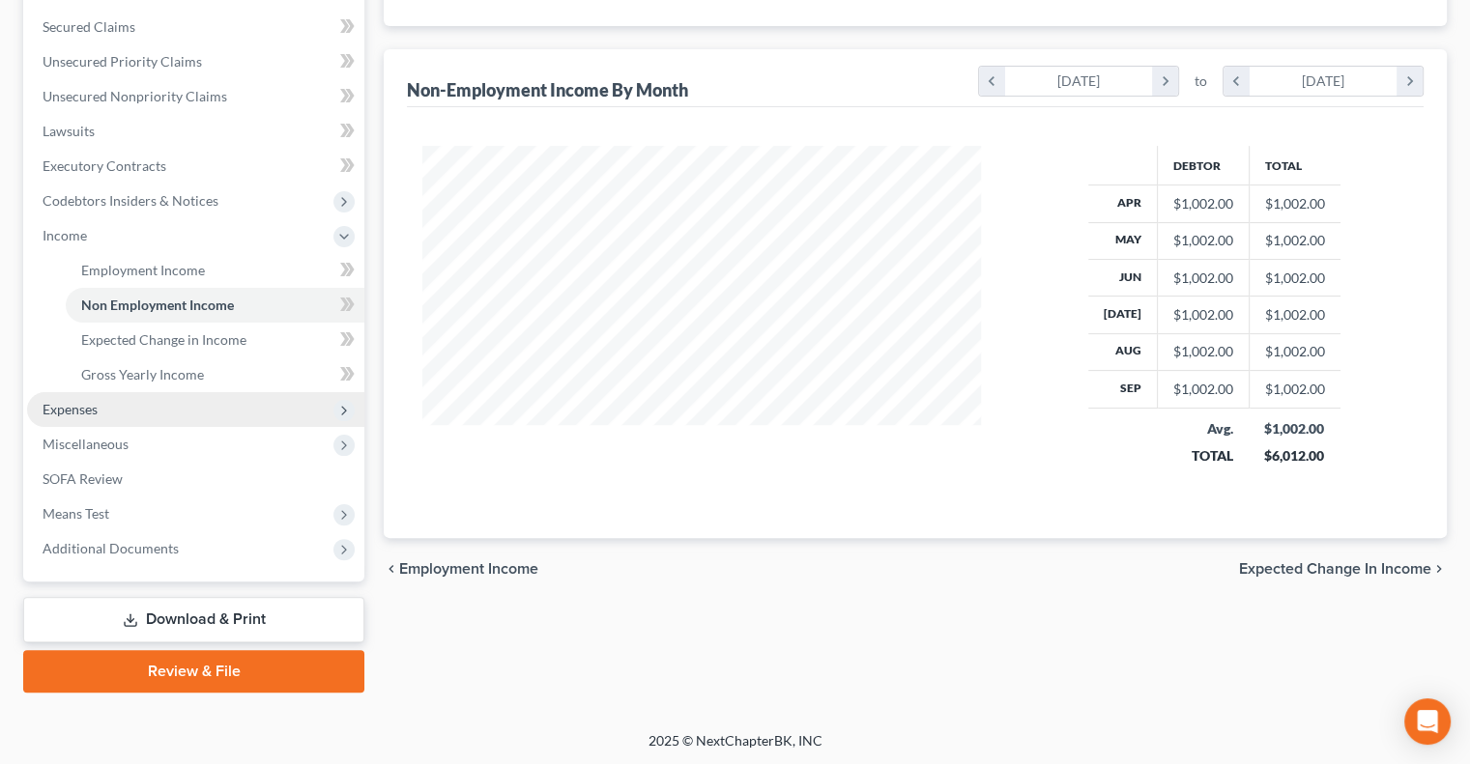
click at [86, 401] on span "Expenses" at bounding box center [70, 409] width 55 height 16
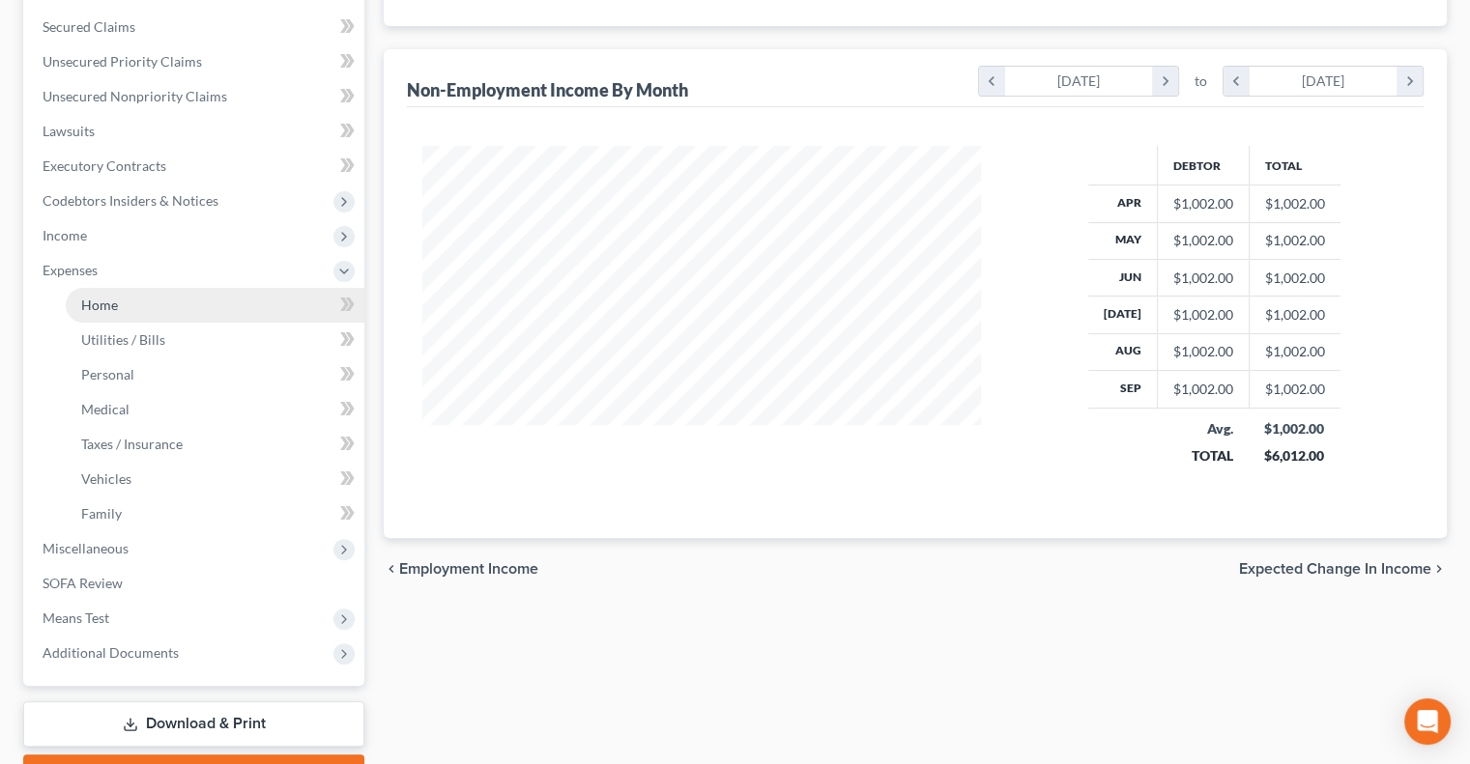
click at [142, 303] on link "Home" at bounding box center [215, 305] width 299 height 35
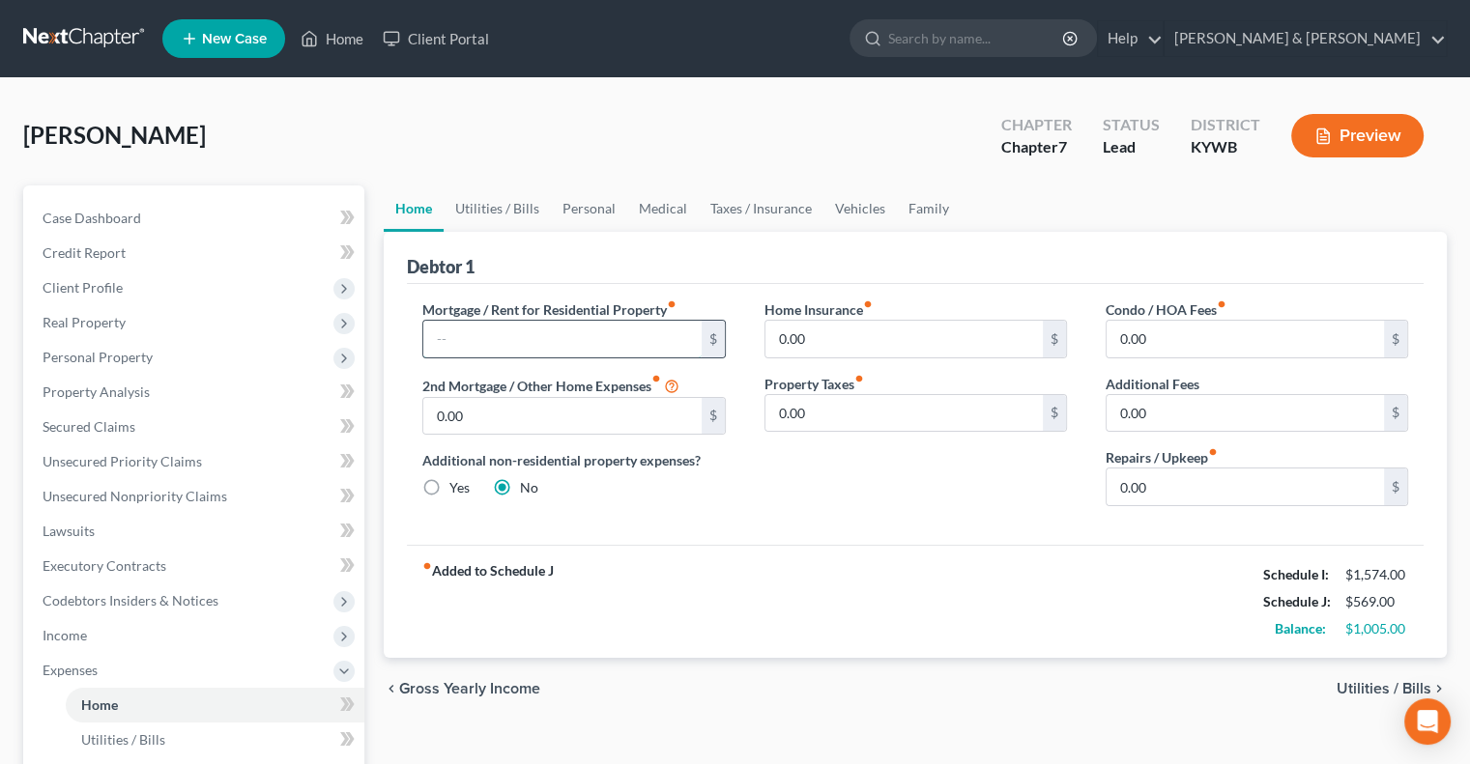
click at [528, 340] on input "text" at bounding box center [561, 339] width 277 height 37
type input "1,225"
click at [1135, 486] on input "0.00" at bounding box center [1244, 487] width 277 height 37
type input "10"
click at [890, 323] on input "0.00" at bounding box center [903, 339] width 277 height 37
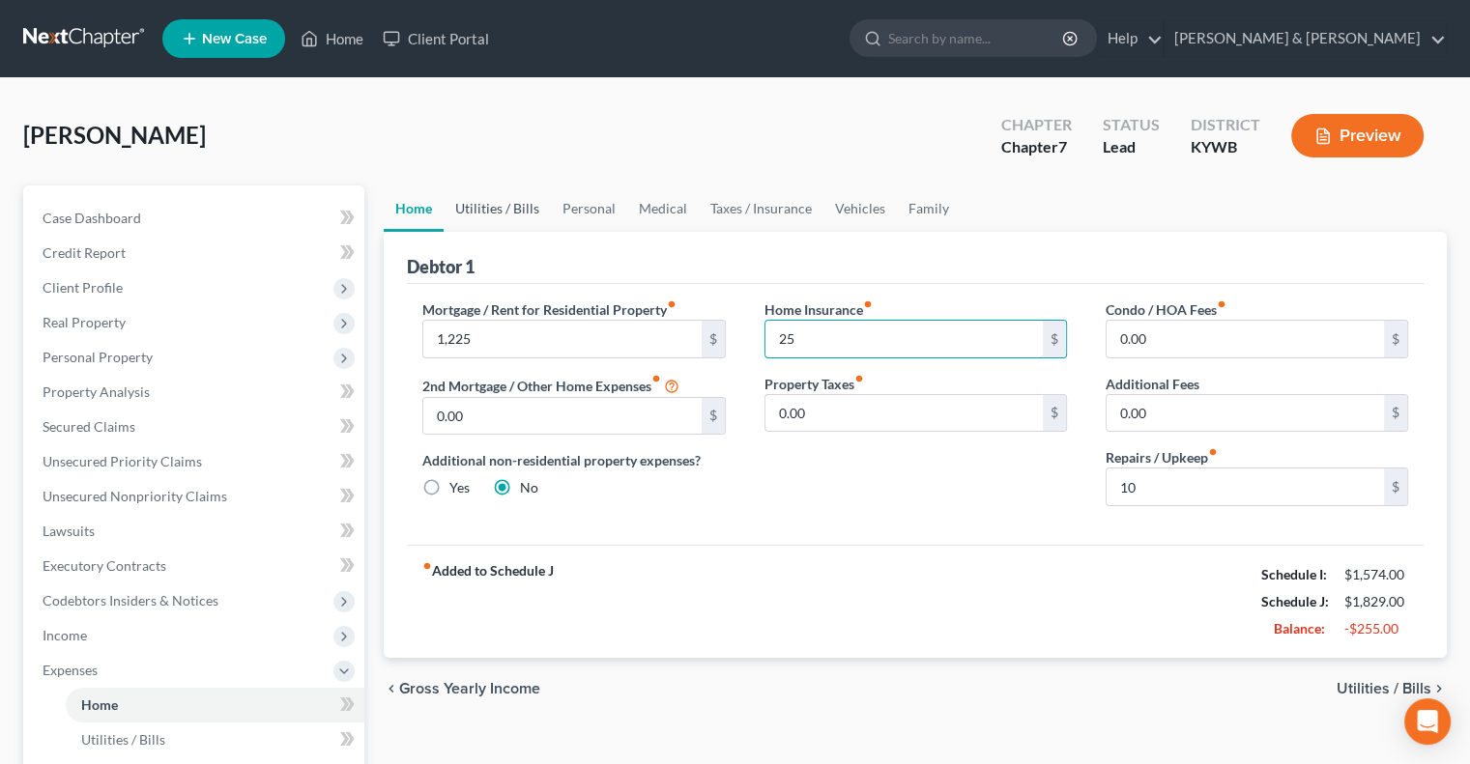
type input "25"
click at [493, 214] on link "Utilities / Bills" at bounding box center [496, 209] width 107 height 46
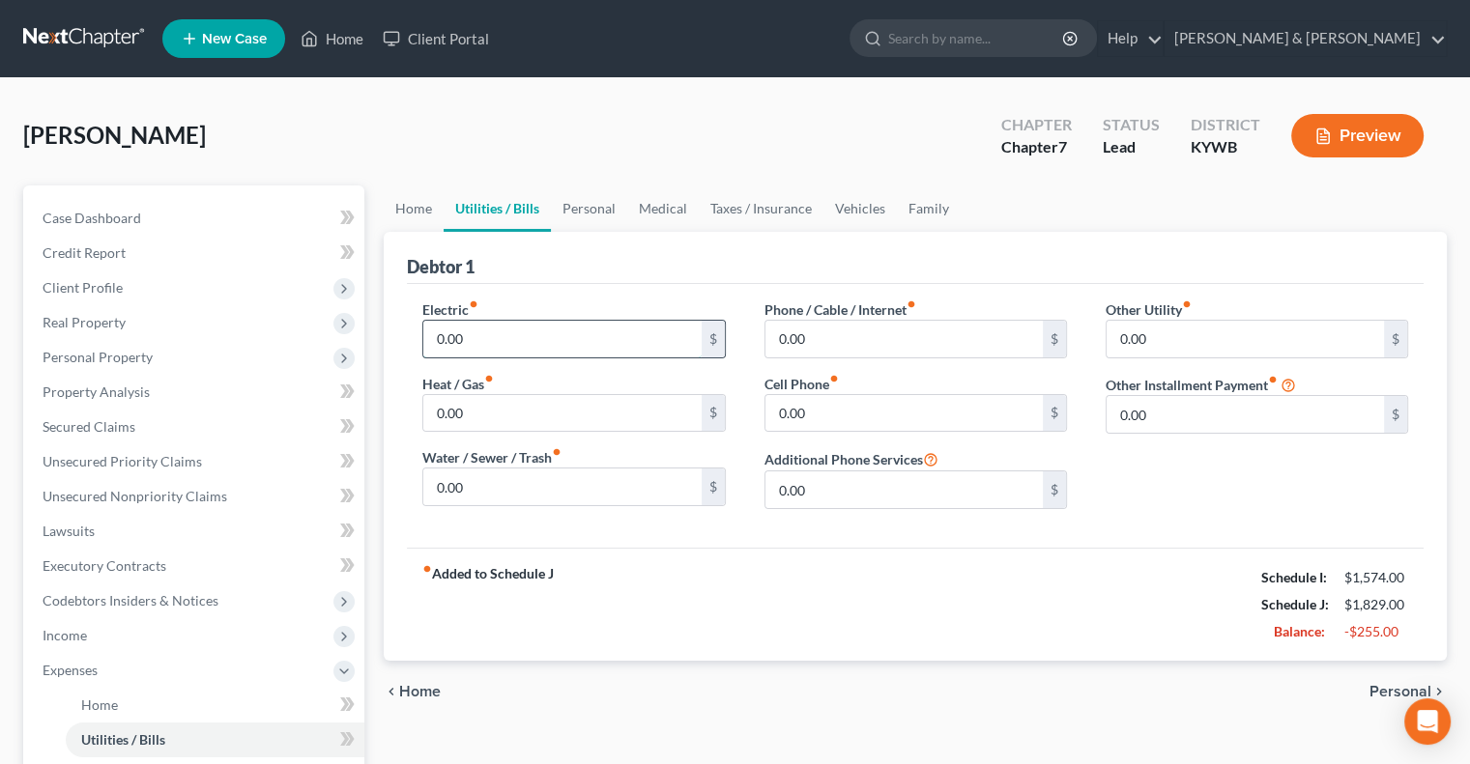
click at [483, 329] on input "0.00" at bounding box center [561, 339] width 277 height 37
type input "180"
click at [470, 471] on input "0.00" at bounding box center [561, 487] width 277 height 37
type input "100"
click at [843, 397] on input "0.00" at bounding box center [903, 413] width 277 height 37
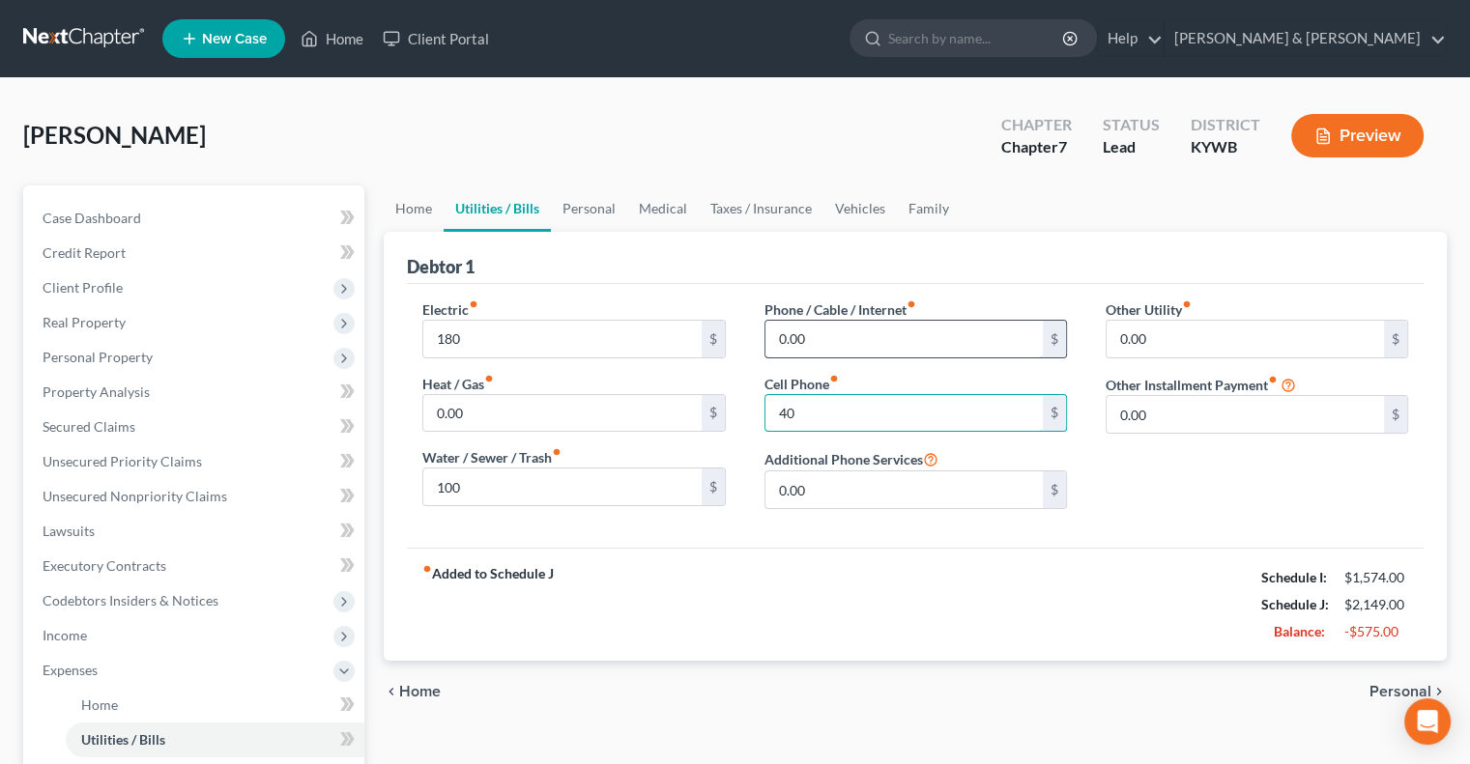
type input "40"
click at [819, 332] on input "0.00" at bounding box center [903, 339] width 277 height 37
type input "90"
click at [588, 218] on link "Personal" at bounding box center [589, 209] width 76 height 46
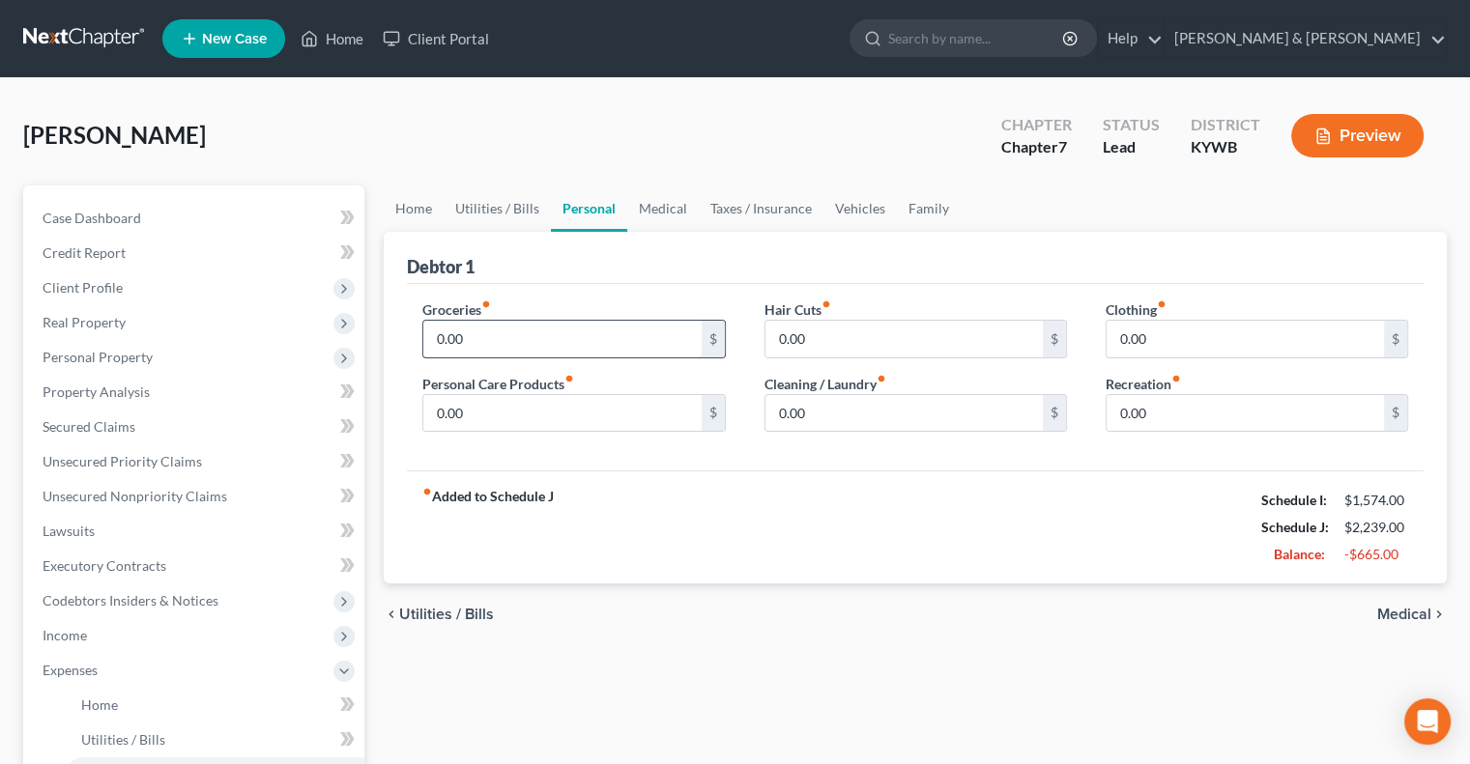
click at [490, 333] on input "0.00" at bounding box center [561, 339] width 277 height 37
type input "225"
click at [1212, 340] on input "0.00" at bounding box center [1244, 339] width 277 height 37
type input "20"
click at [789, 416] on input "0.00" at bounding box center [903, 413] width 277 height 37
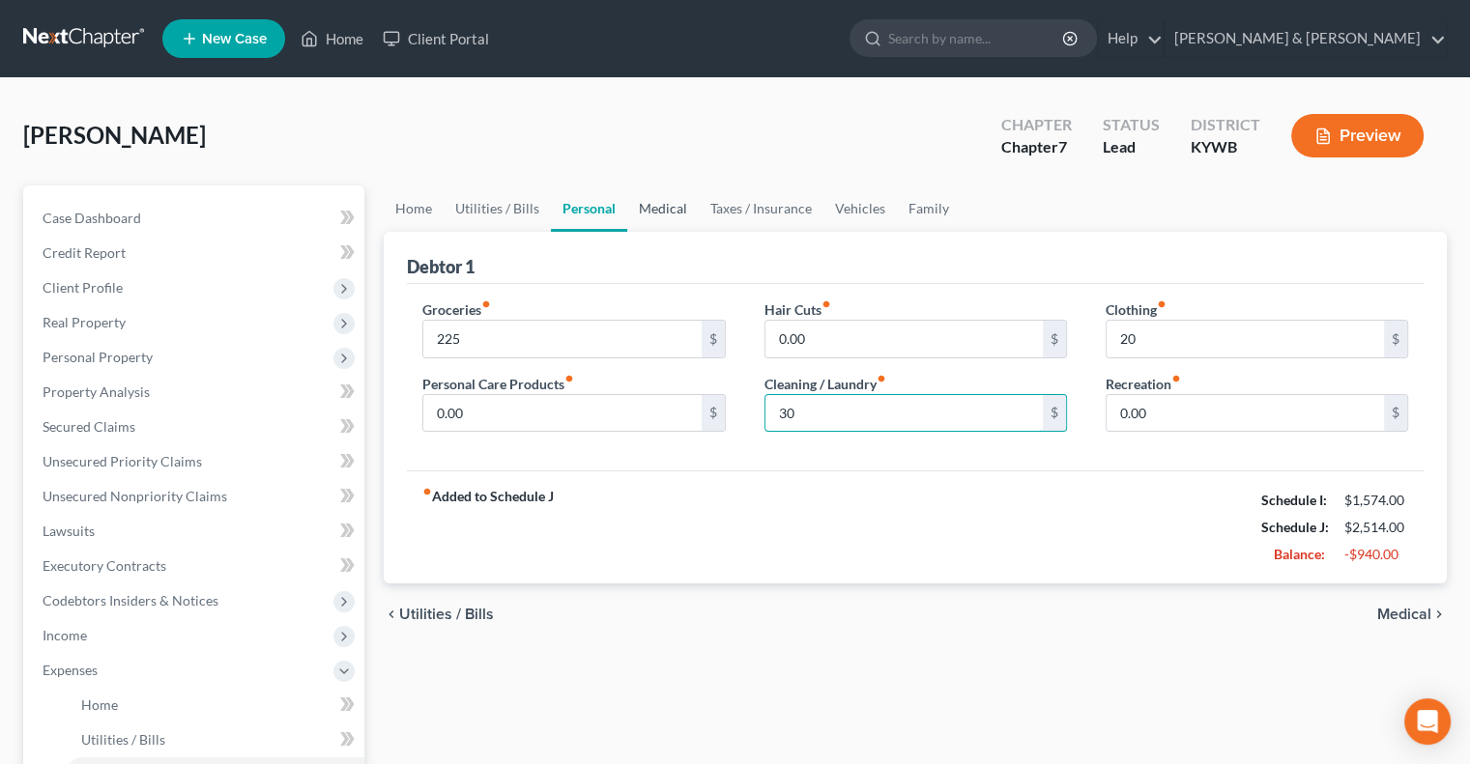
type input "30"
click at [654, 205] on link "Medical" at bounding box center [662, 209] width 71 height 46
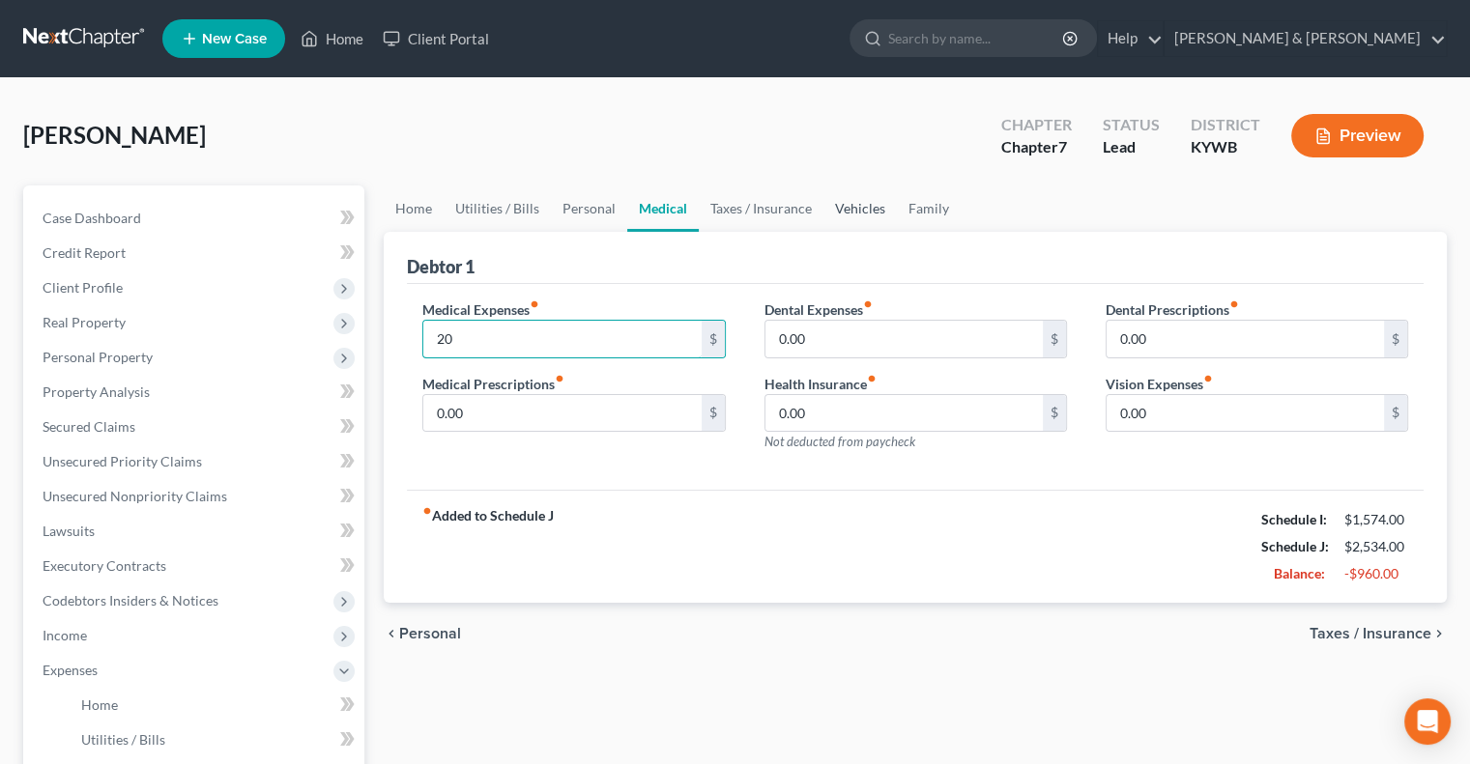
type input "20"
click at [865, 214] on link "Vehicles" at bounding box center [859, 209] width 73 height 46
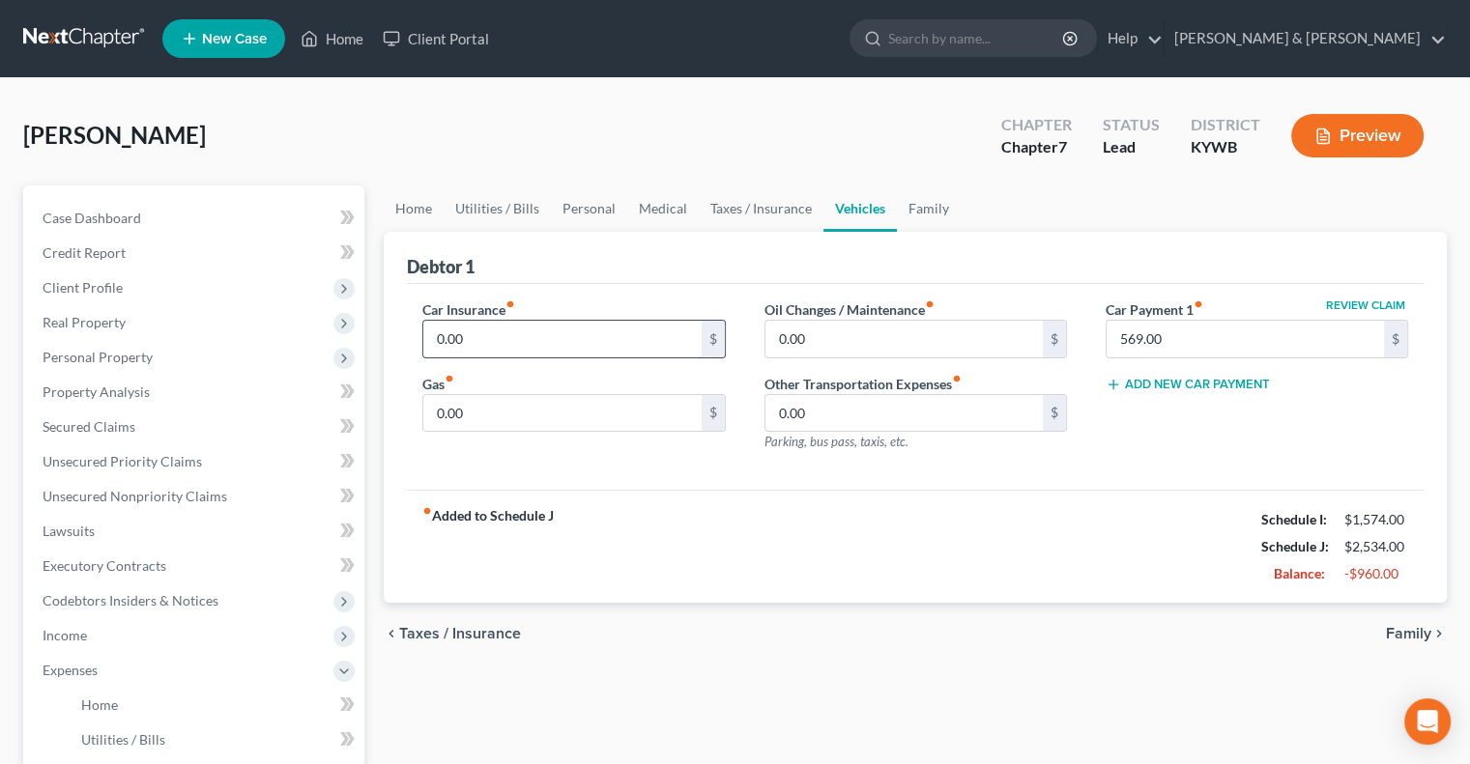
click at [557, 331] on input "0.00" at bounding box center [561, 339] width 277 height 37
type input "200"
click at [475, 402] on input "0.00" at bounding box center [561, 413] width 277 height 37
type input "200"
click at [908, 208] on link "Family" at bounding box center [929, 209] width 64 height 46
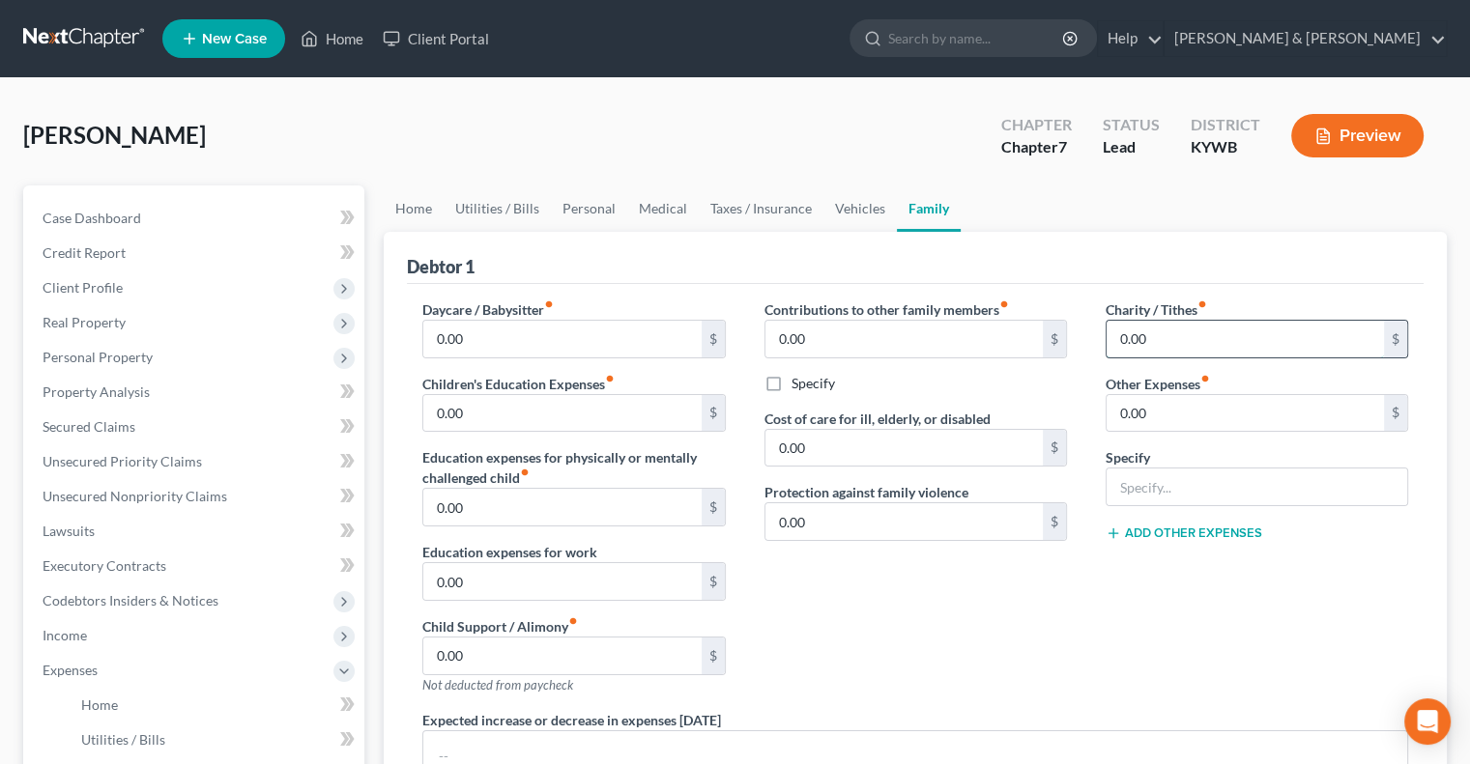
click at [1121, 328] on input "0.00" at bounding box center [1244, 339] width 277 height 37
type input "20"
click at [589, 205] on link "Personal" at bounding box center [589, 209] width 76 height 46
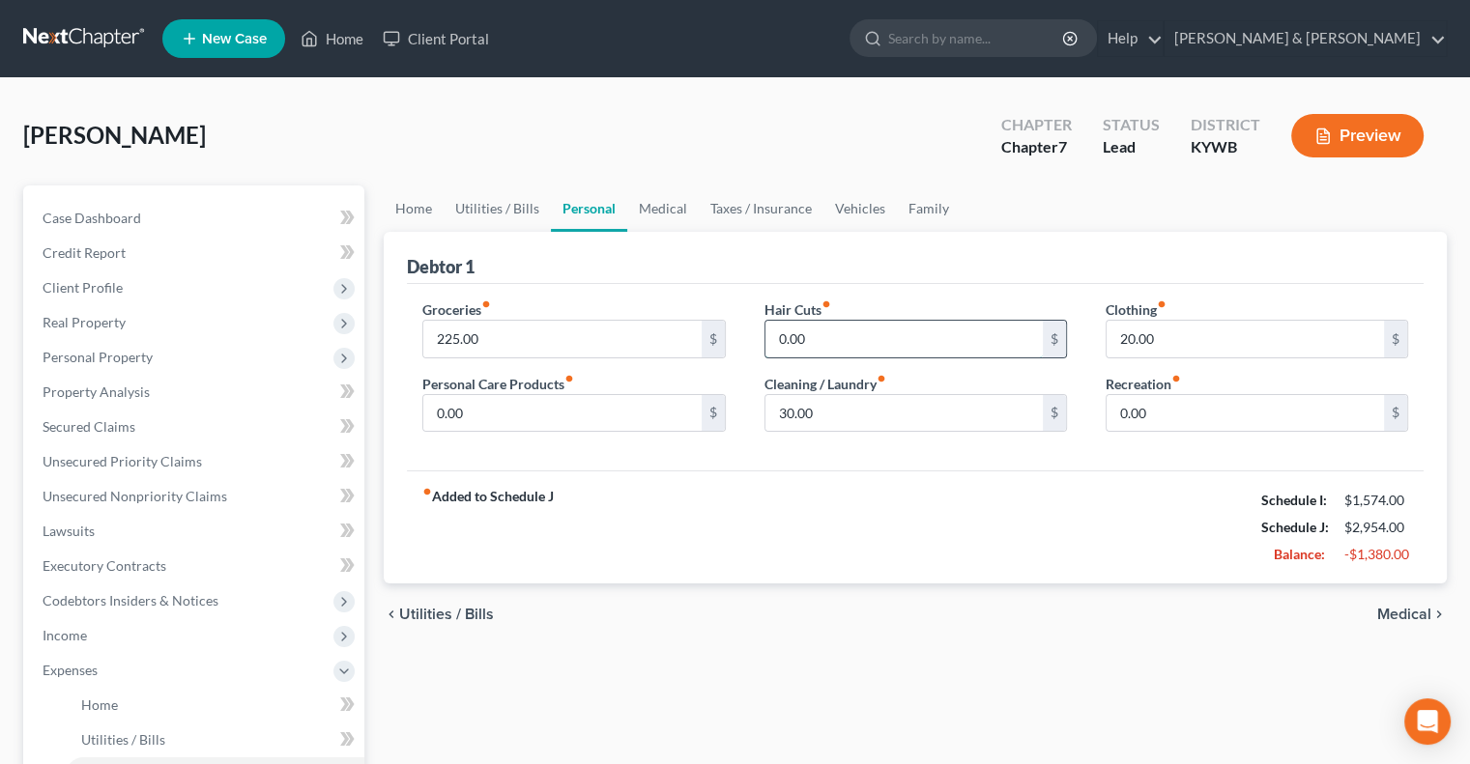
click at [786, 335] on input "0.00" at bounding box center [903, 339] width 277 height 37
type input "20"
click at [867, 207] on link "Vehicles" at bounding box center [859, 209] width 73 height 46
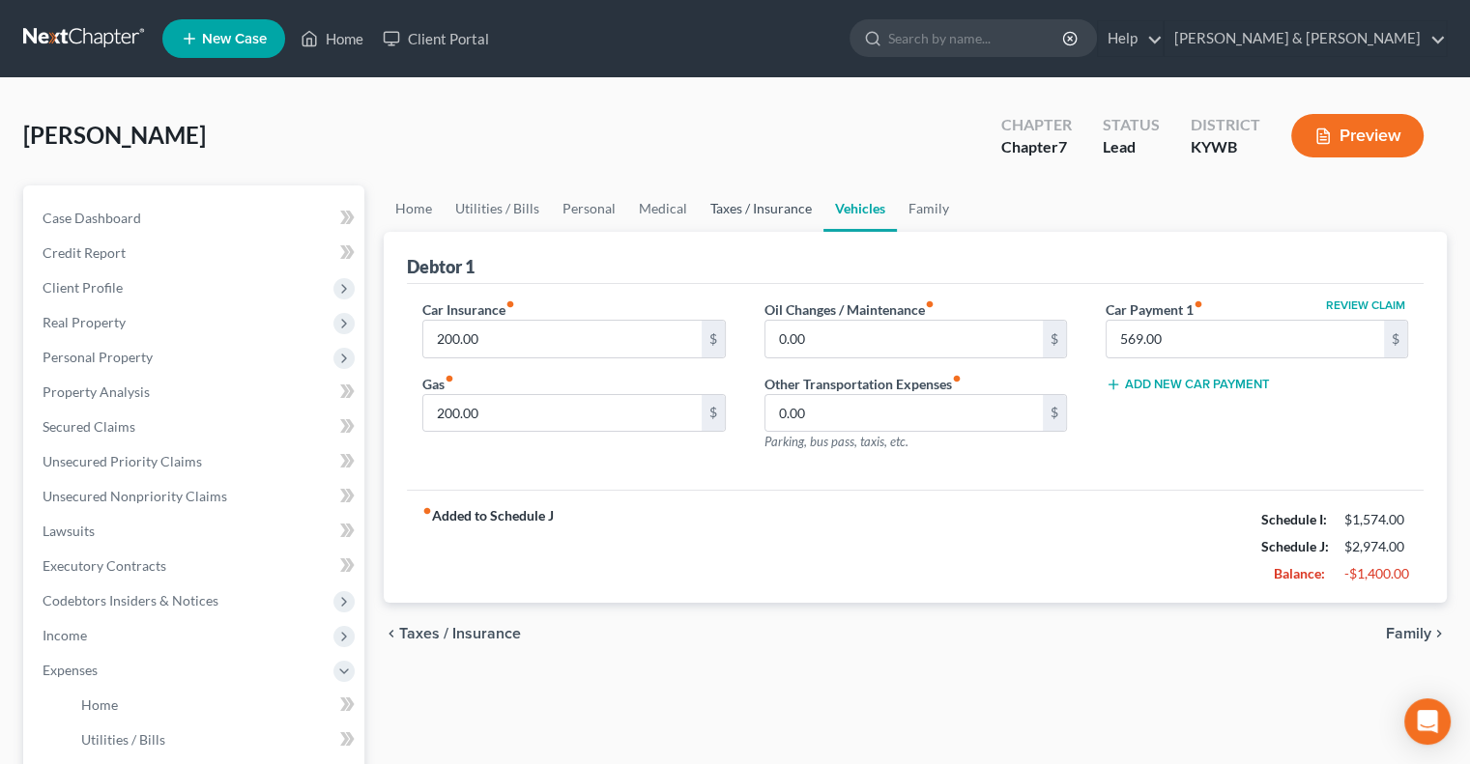
click at [749, 200] on link "Taxes / Insurance" at bounding box center [761, 209] width 125 height 46
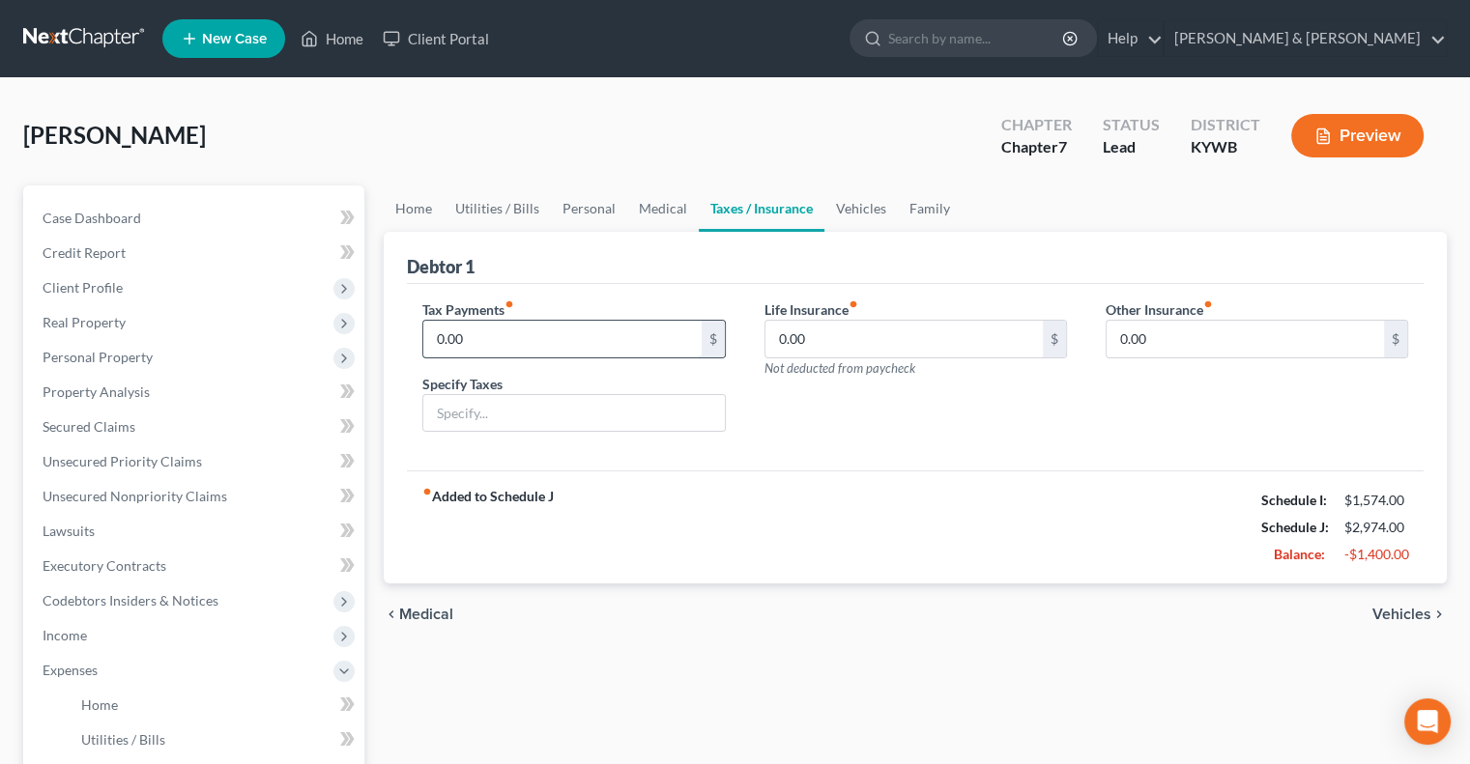
click at [505, 342] on input "0.00" at bounding box center [561, 339] width 277 height 37
type input "25.00"
click at [496, 415] on input "text" at bounding box center [573, 413] width 300 height 37
type input "Personal Property"
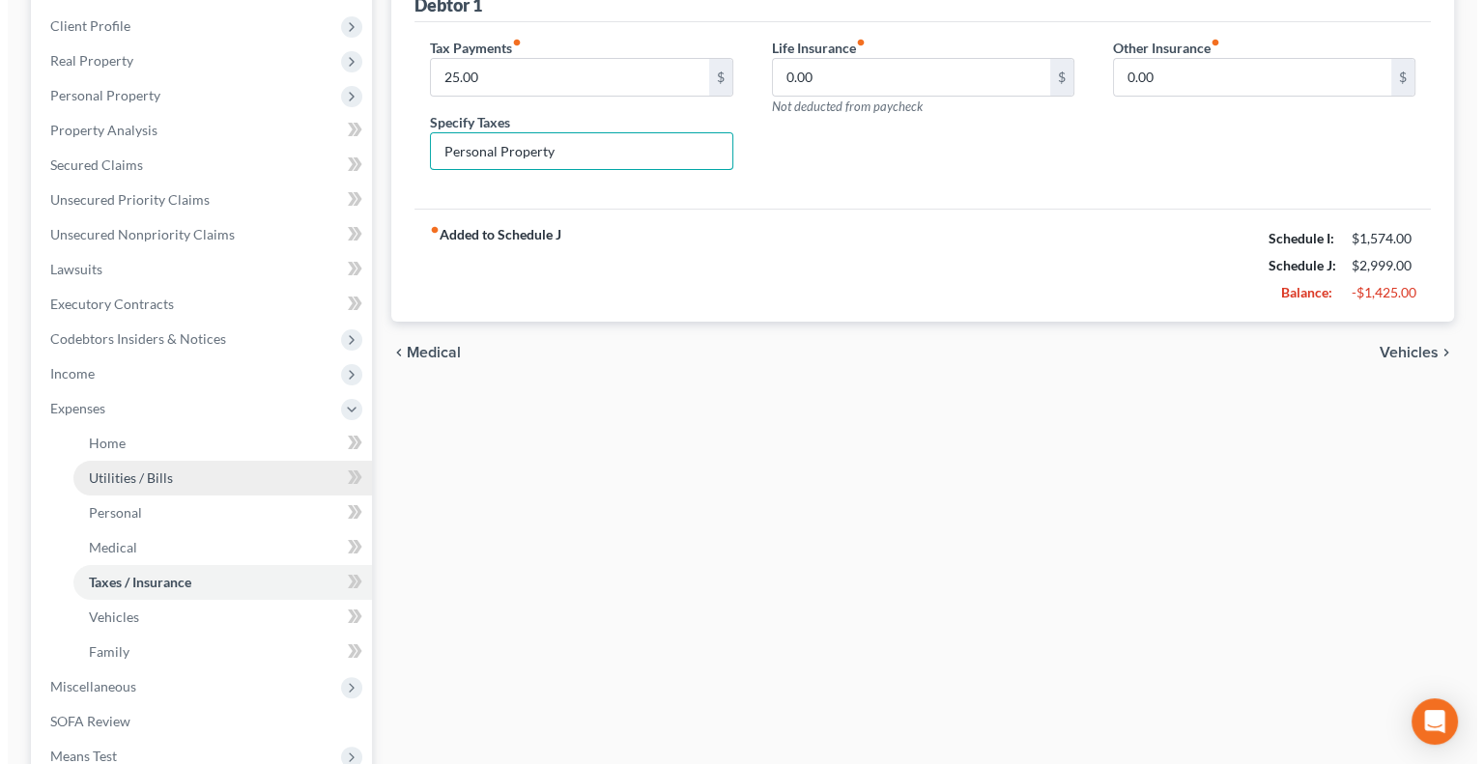
scroll to position [311, 0]
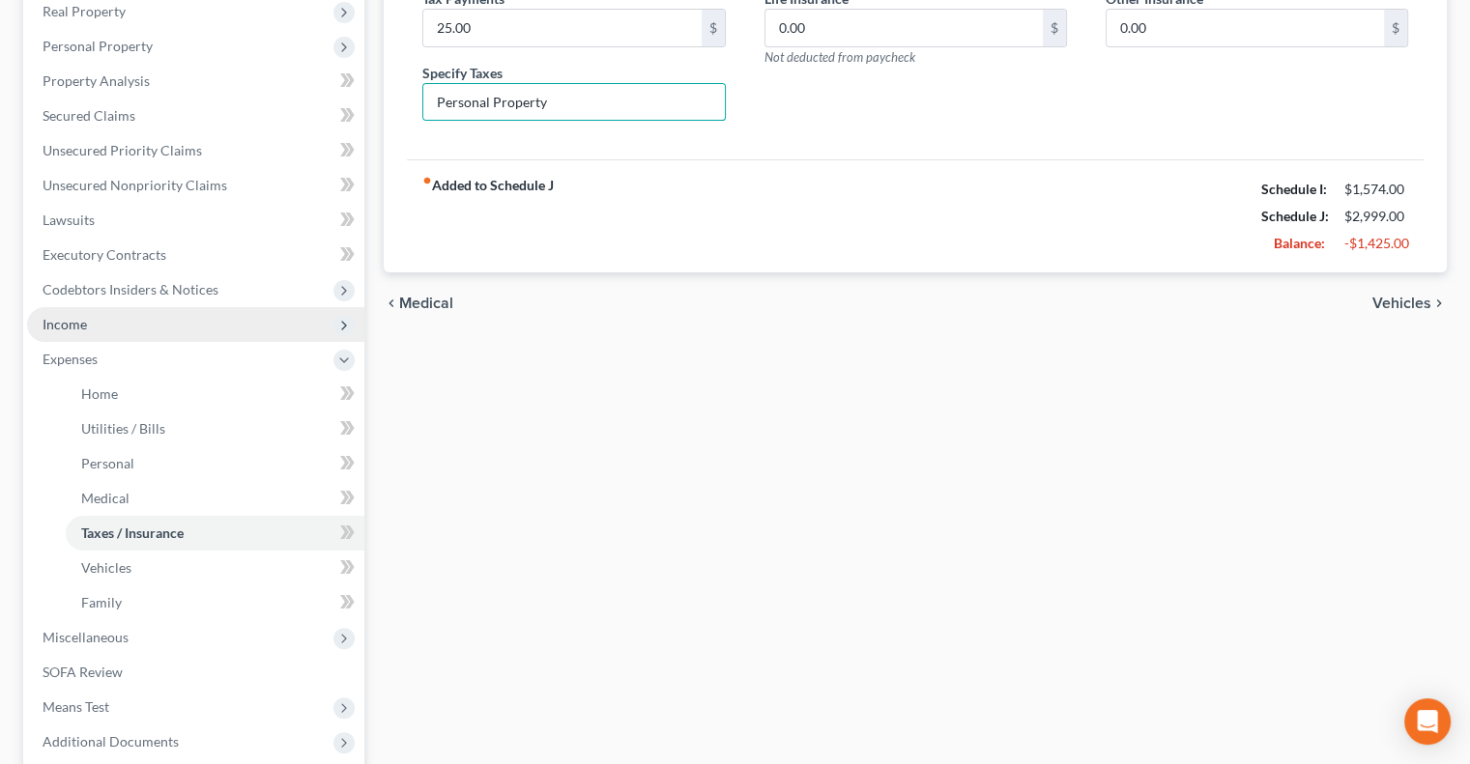
click at [81, 324] on span "Income" at bounding box center [65, 324] width 44 height 16
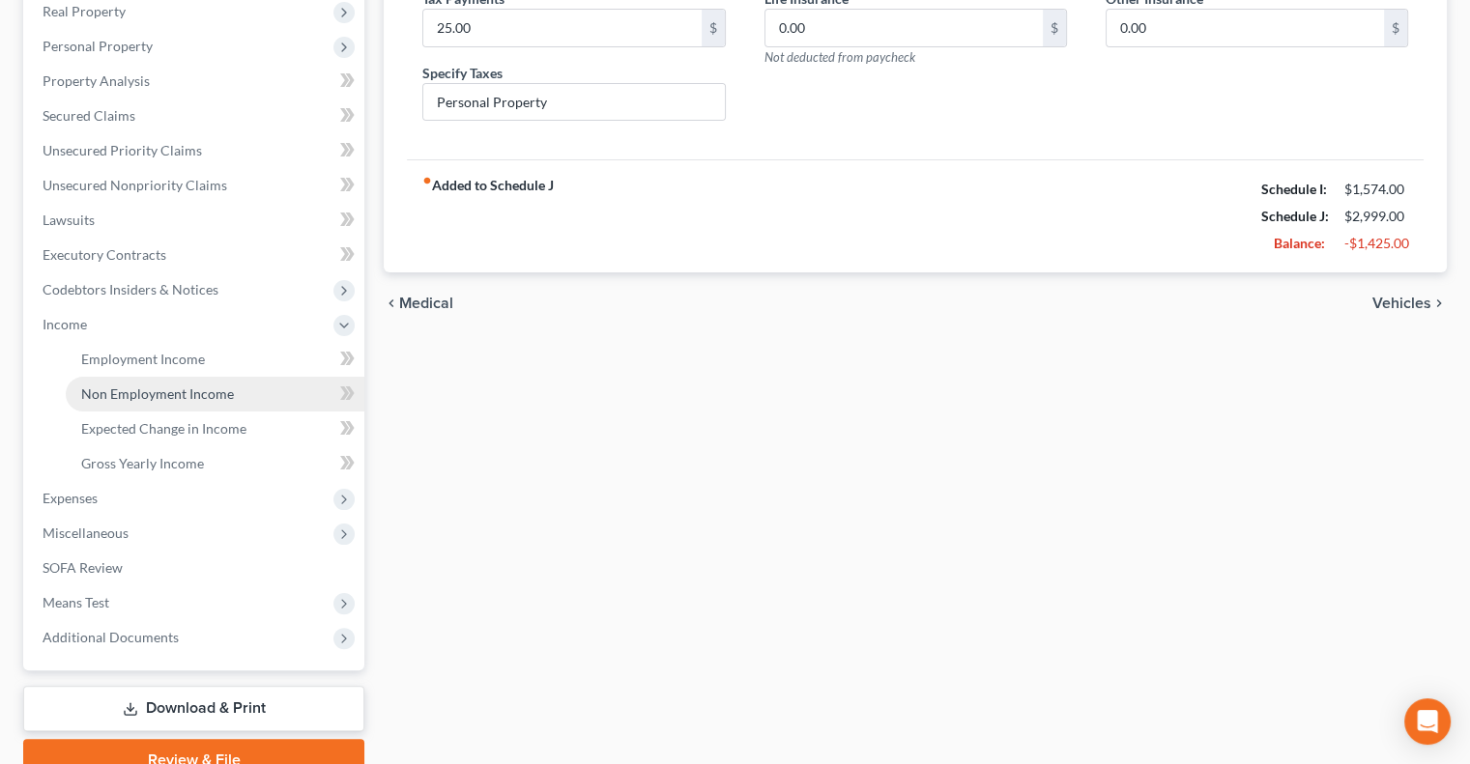
click at [132, 390] on span "Non Employment Income" at bounding box center [157, 394] width 153 height 16
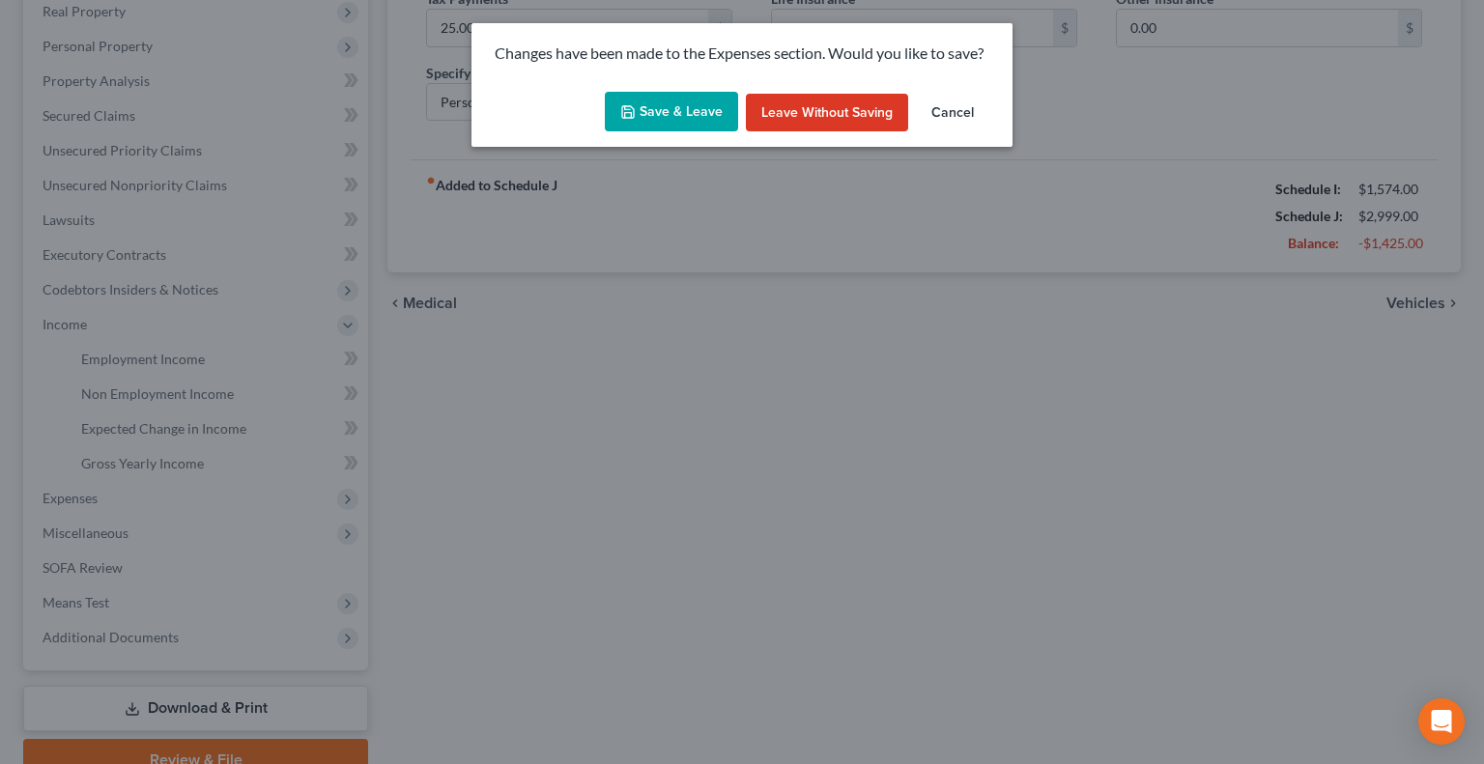
click at [684, 119] on button "Save & Leave" at bounding box center [671, 112] width 133 height 41
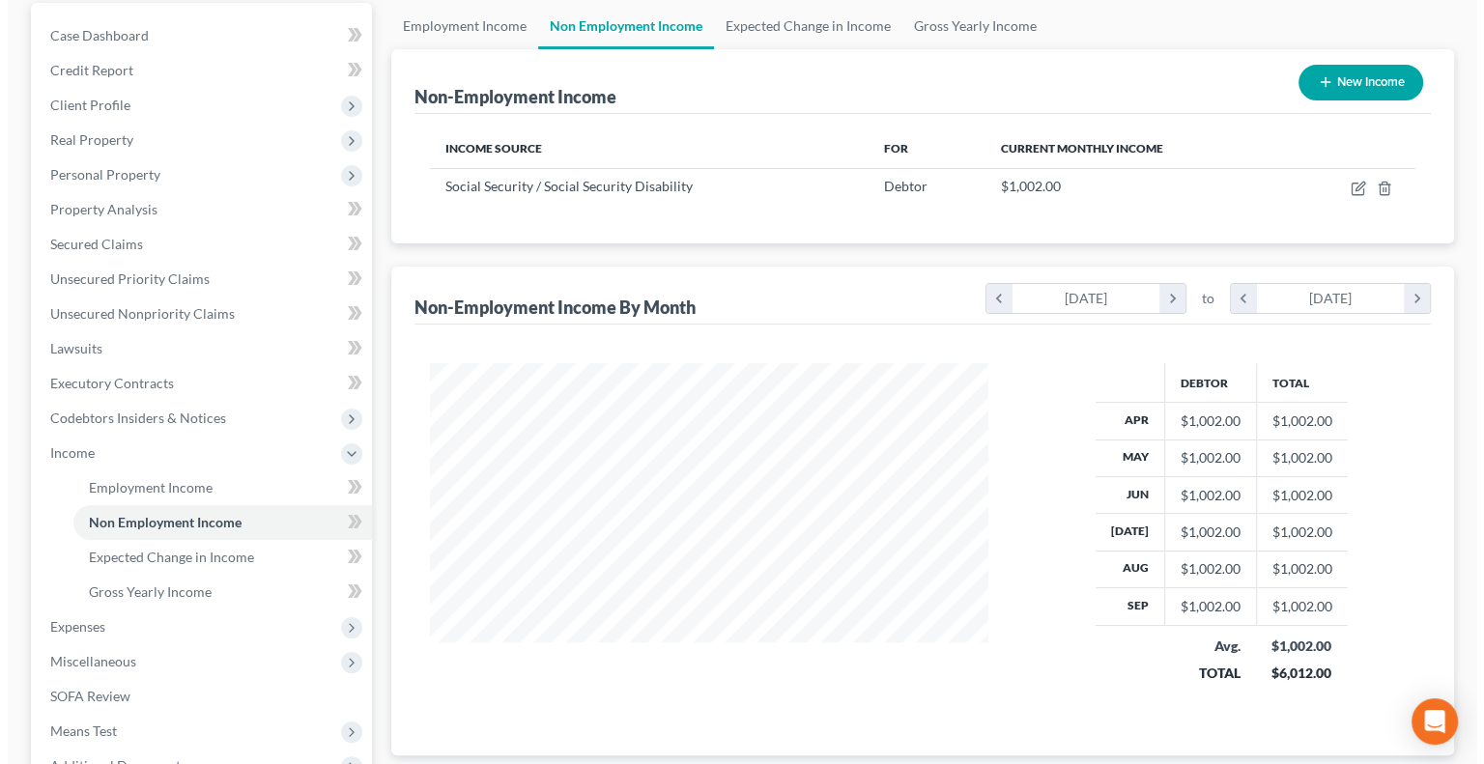
scroll to position [193, 0]
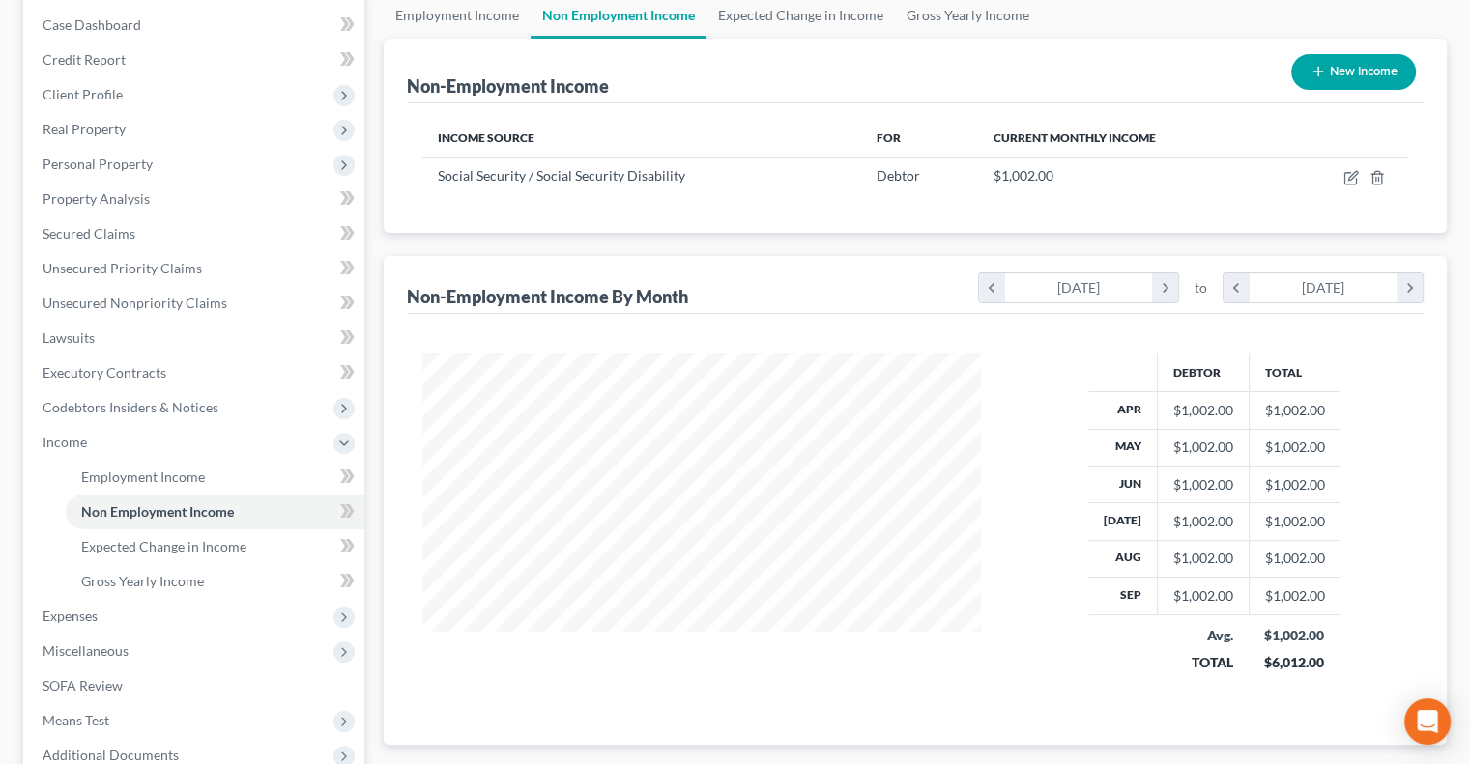
click at [1327, 64] on button "New Income" at bounding box center [1353, 72] width 125 height 36
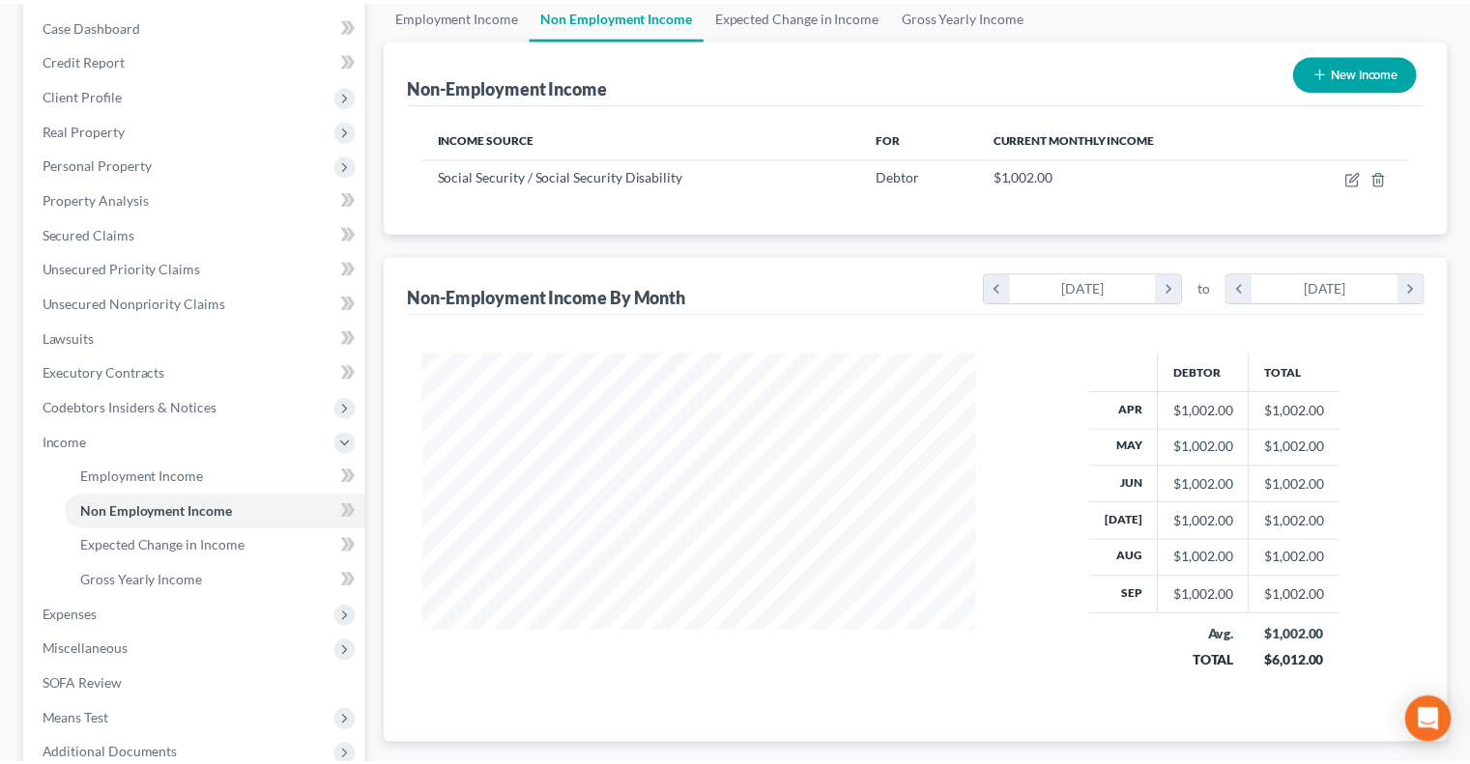
scroll to position [344, 603]
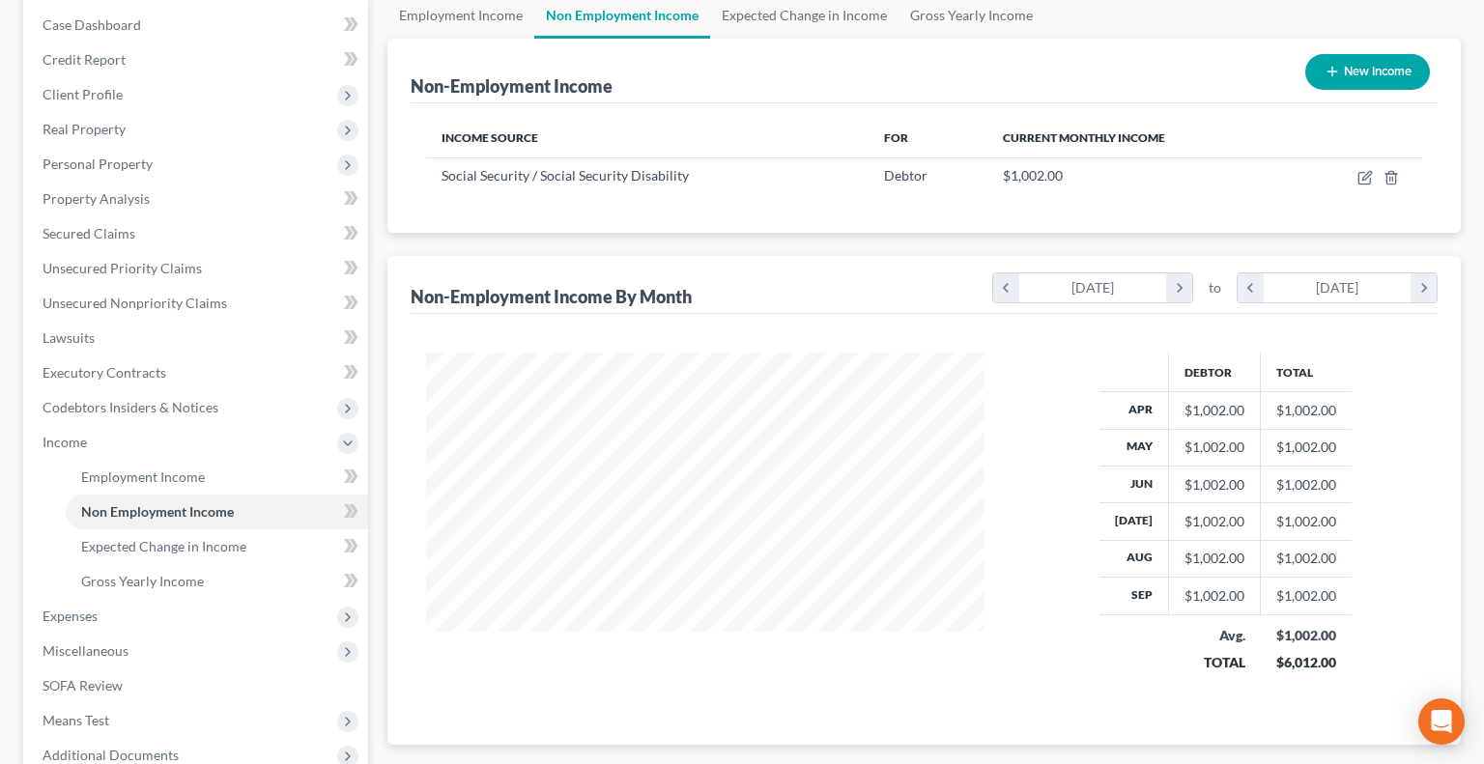
select select "0"
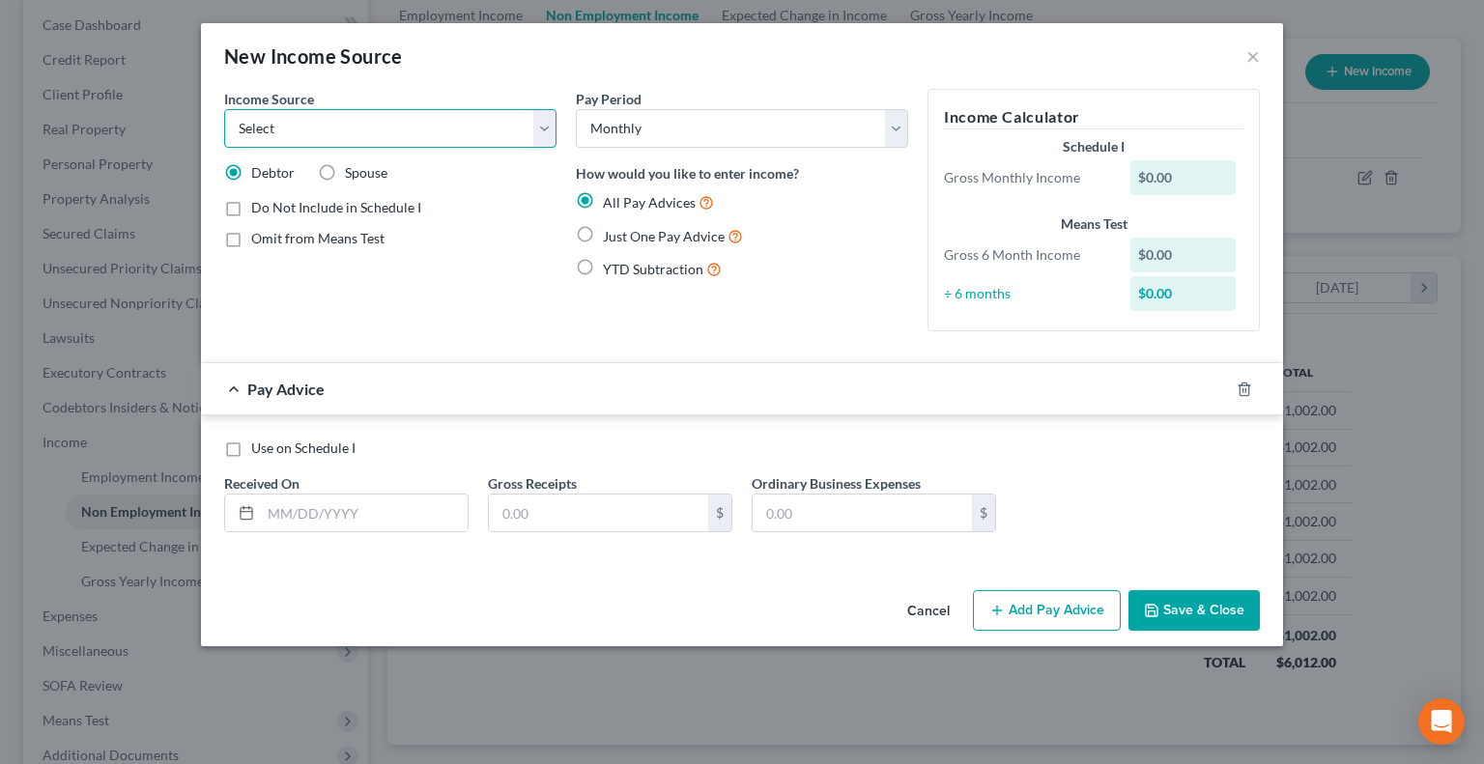
click at [537, 134] on select "Select Unemployment Disability (from employer) Pension Retirement Social Securi…" at bounding box center [390, 128] width 332 height 39
select select "5"
click at [224, 109] on select "Select Unemployment Disability (from employer) Pension Retirement Social Securi…" at bounding box center [390, 128] width 332 height 39
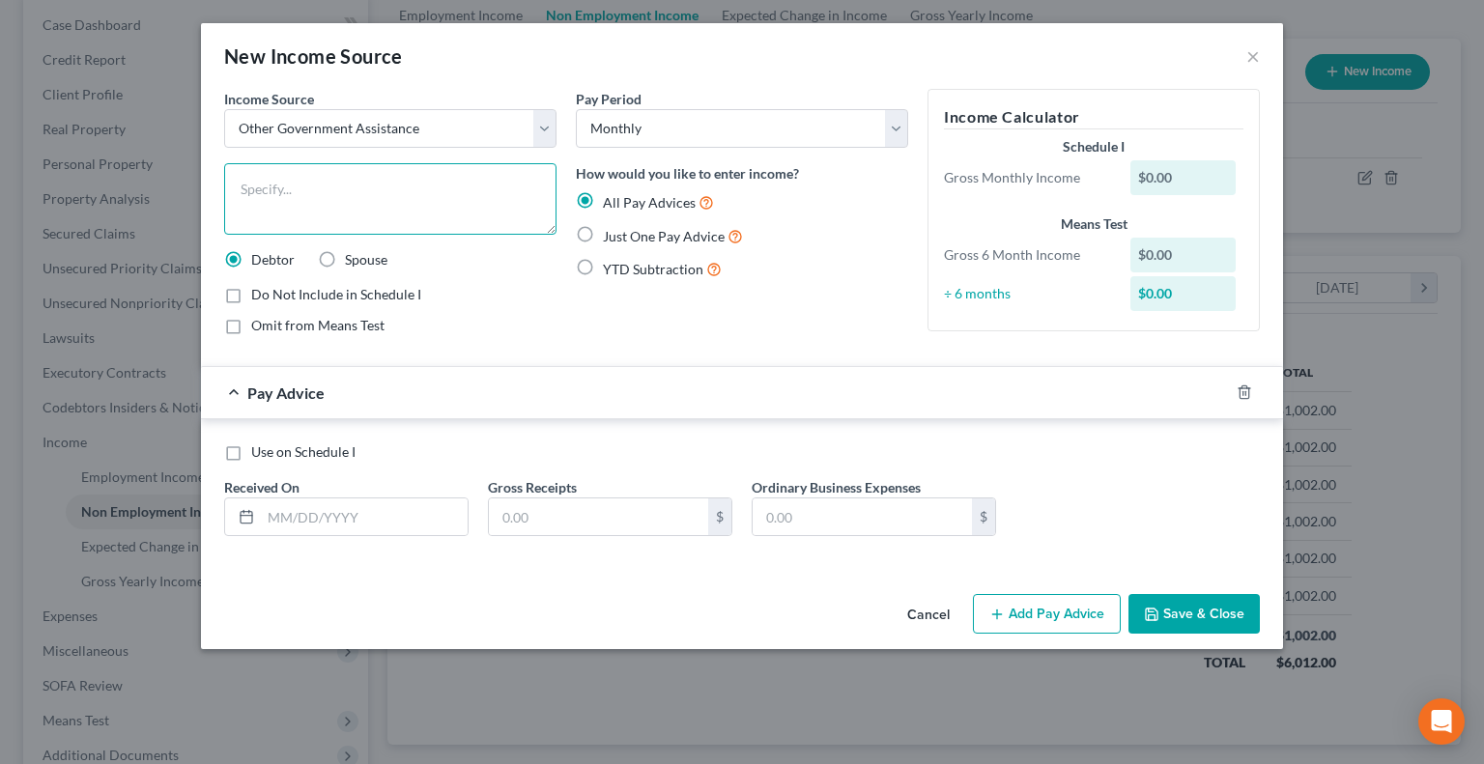
click at [295, 196] on textarea at bounding box center [390, 198] width 332 height 71
type textarea "Food Stamps"
click at [603, 236] on label "Just One Pay Advice" at bounding box center [673, 236] width 140 height 22
click at [611, 236] on input "Just One Pay Advice" at bounding box center [617, 231] width 13 height 13
radio input "true"
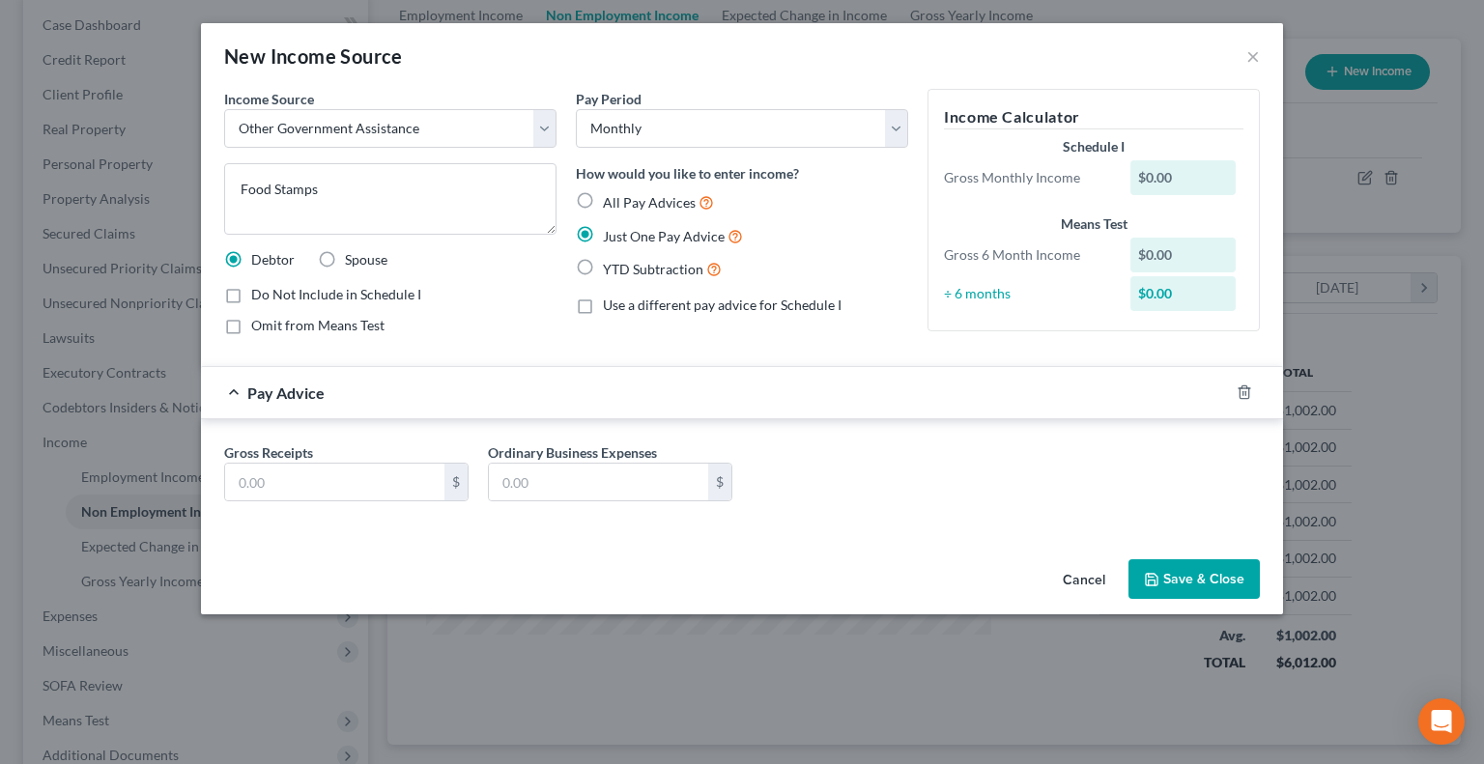
click at [251, 322] on label "Omit from Means Test" at bounding box center [317, 325] width 133 height 19
click at [259, 322] on input "Omit from Means Test" at bounding box center [265, 322] width 13 height 13
checkbox input "true"
drag, startPoint x: 323, startPoint y: 474, endPoint x: 340, endPoint y: 474, distance: 17.4
click at [325, 474] on input "text" at bounding box center [334, 482] width 219 height 37
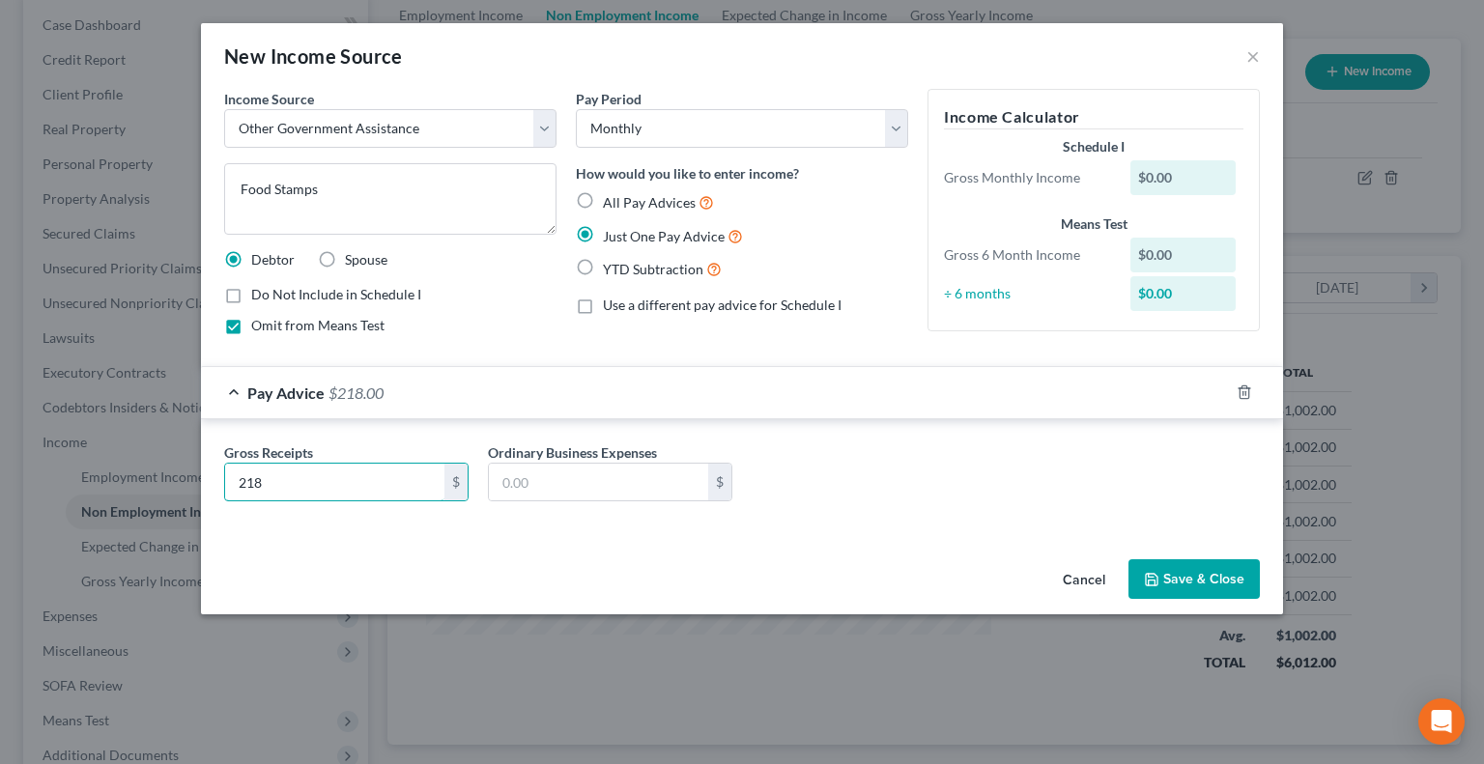
type input "218"
click at [1195, 579] on button "Save & Close" at bounding box center [1193, 579] width 131 height 41
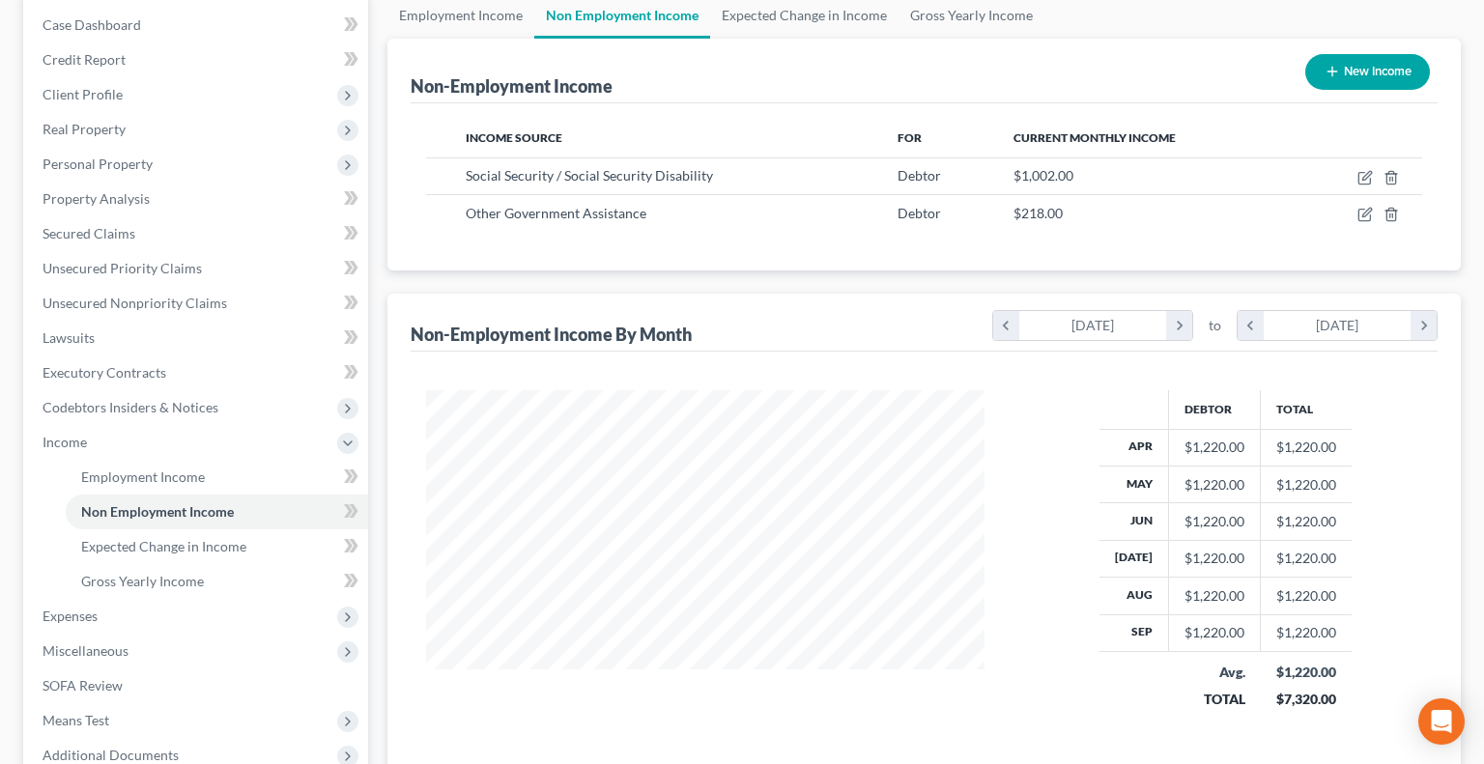
scroll to position [965825, 965572]
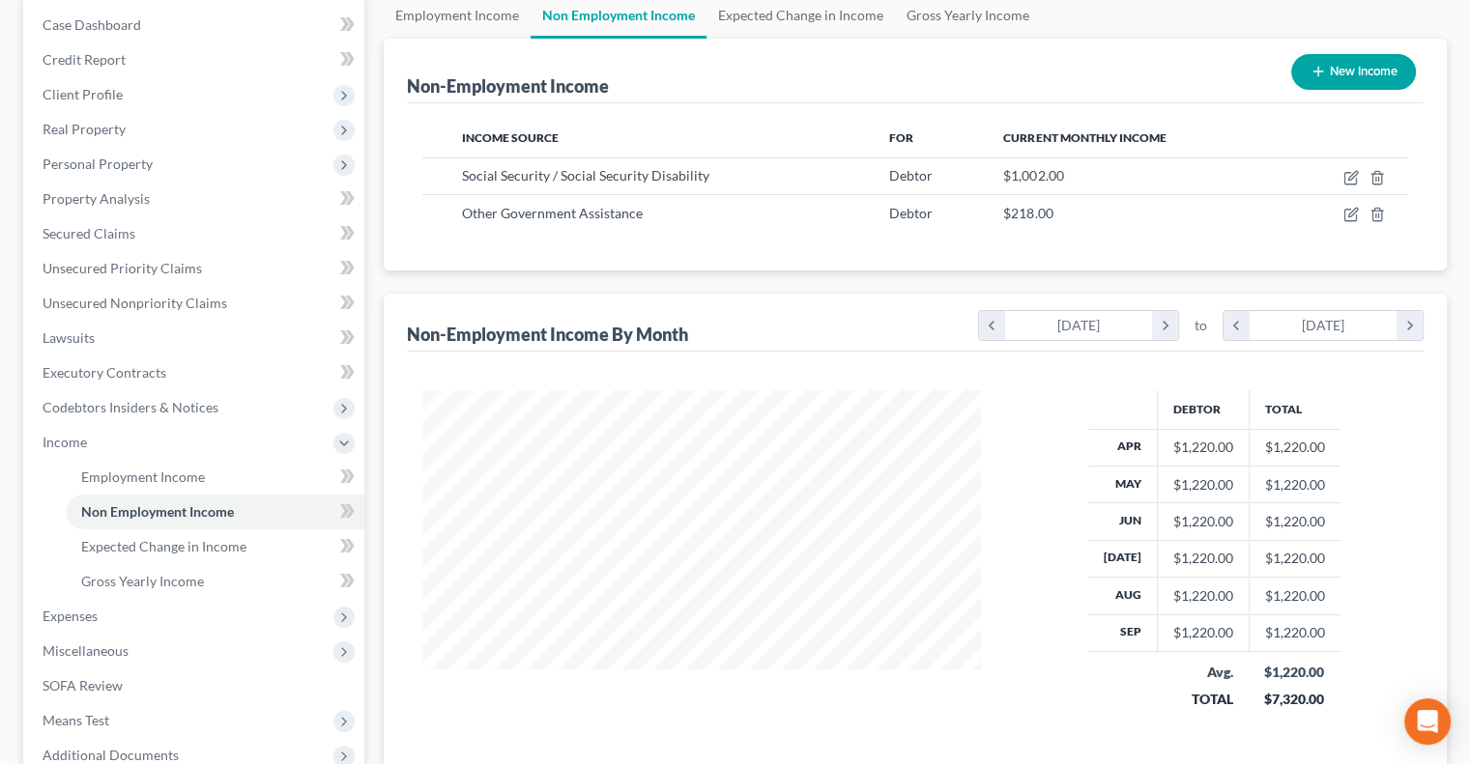
click at [1326, 72] on button "New Income" at bounding box center [1353, 72] width 125 height 36
select select "0"
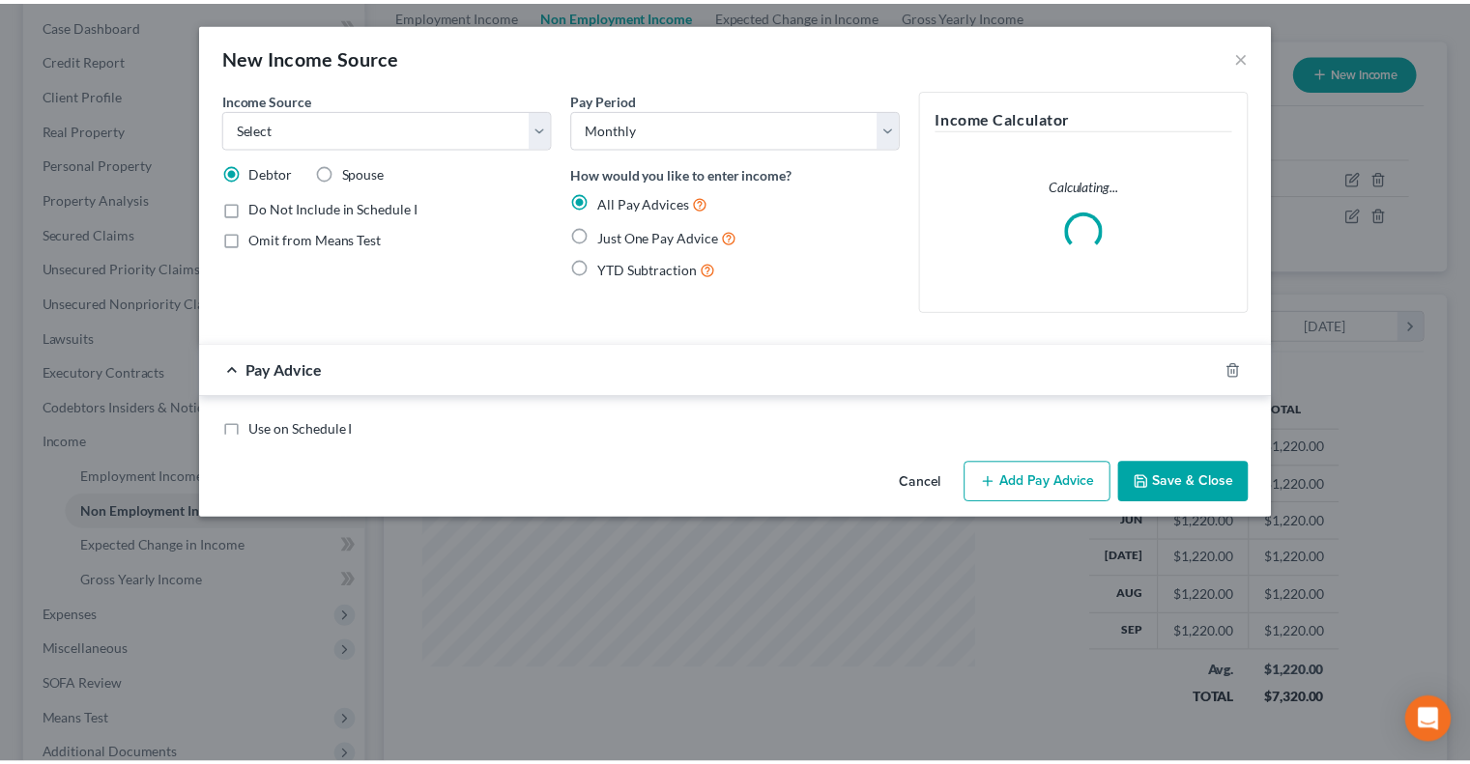
scroll to position [344, 603]
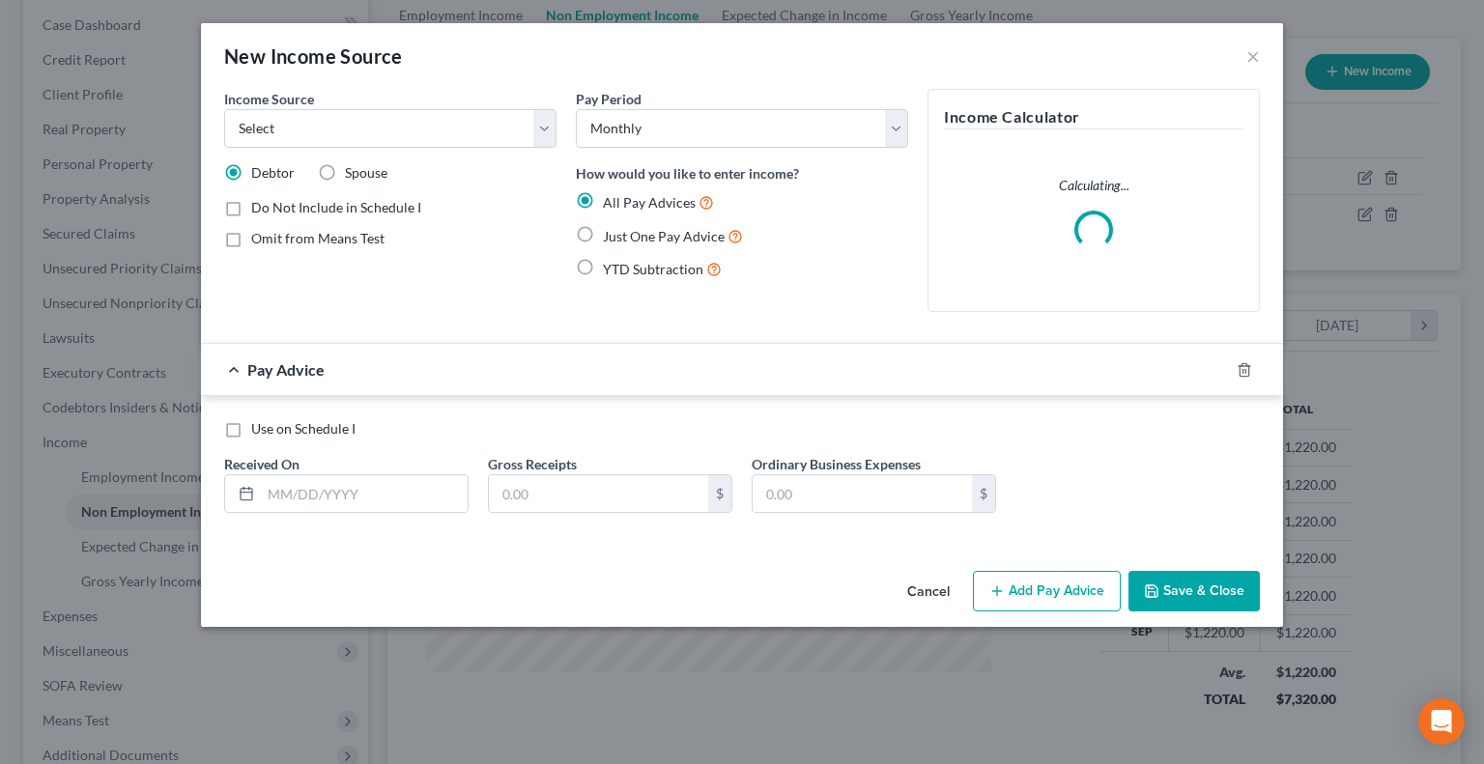
drag, startPoint x: 227, startPoint y: 239, endPoint x: 259, endPoint y: 216, distance: 38.9
click at [251, 239] on label "Omit from Means Test" at bounding box center [317, 238] width 133 height 19
click at [259, 239] on input "Omit from Means Test" at bounding box center [265, 235] width 13 height 13
checkbox input "true"
click at [546, 125] on select "Select Unemployment Disability (from employer) Pension Retirement Social Securi…" at bounding box center [390, 128] width 332 height 39
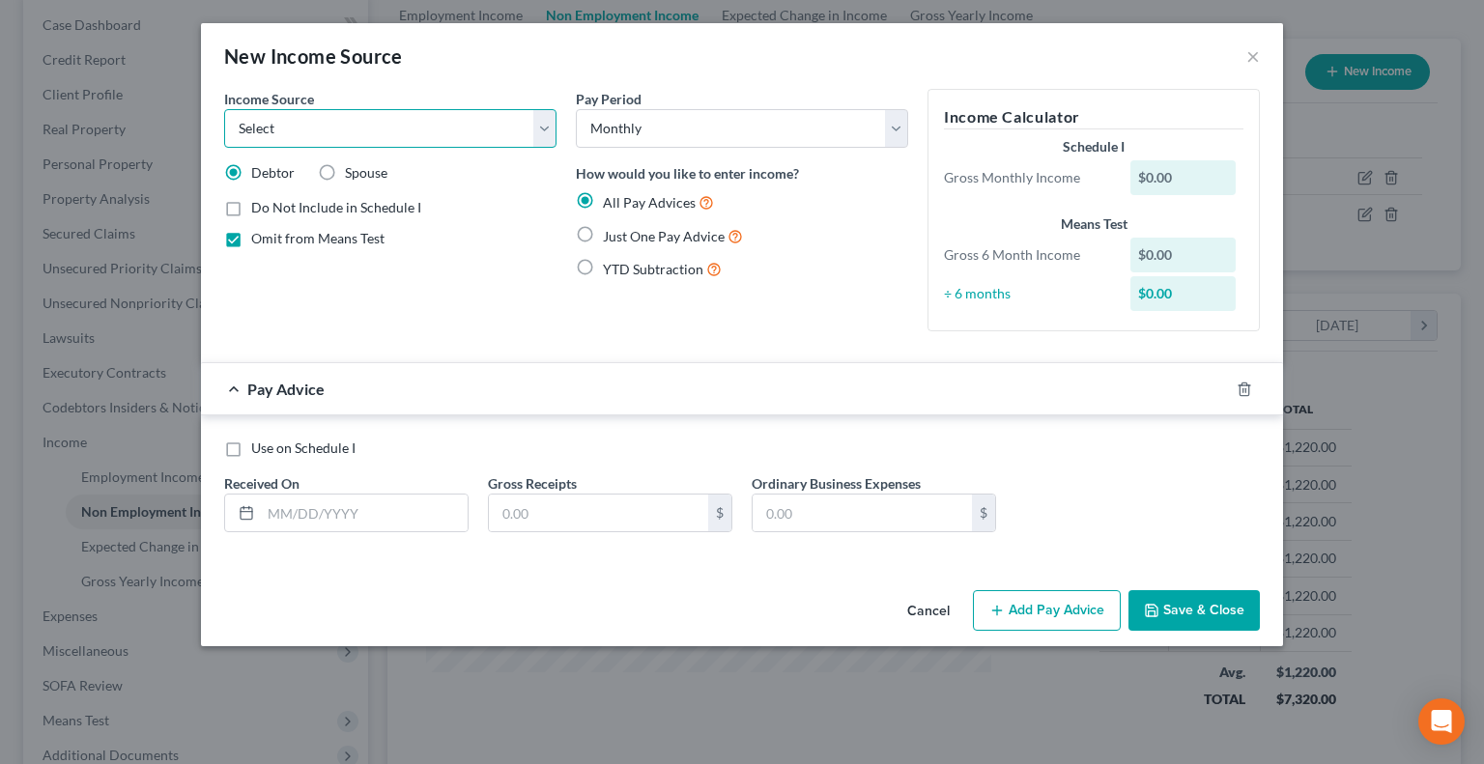
select select "13"
click at [224, 109] on select "Select Unemployment Disability (from employer) Pension Retirement Social Securi…" at bounding box center [390, 128] width 332 height 39
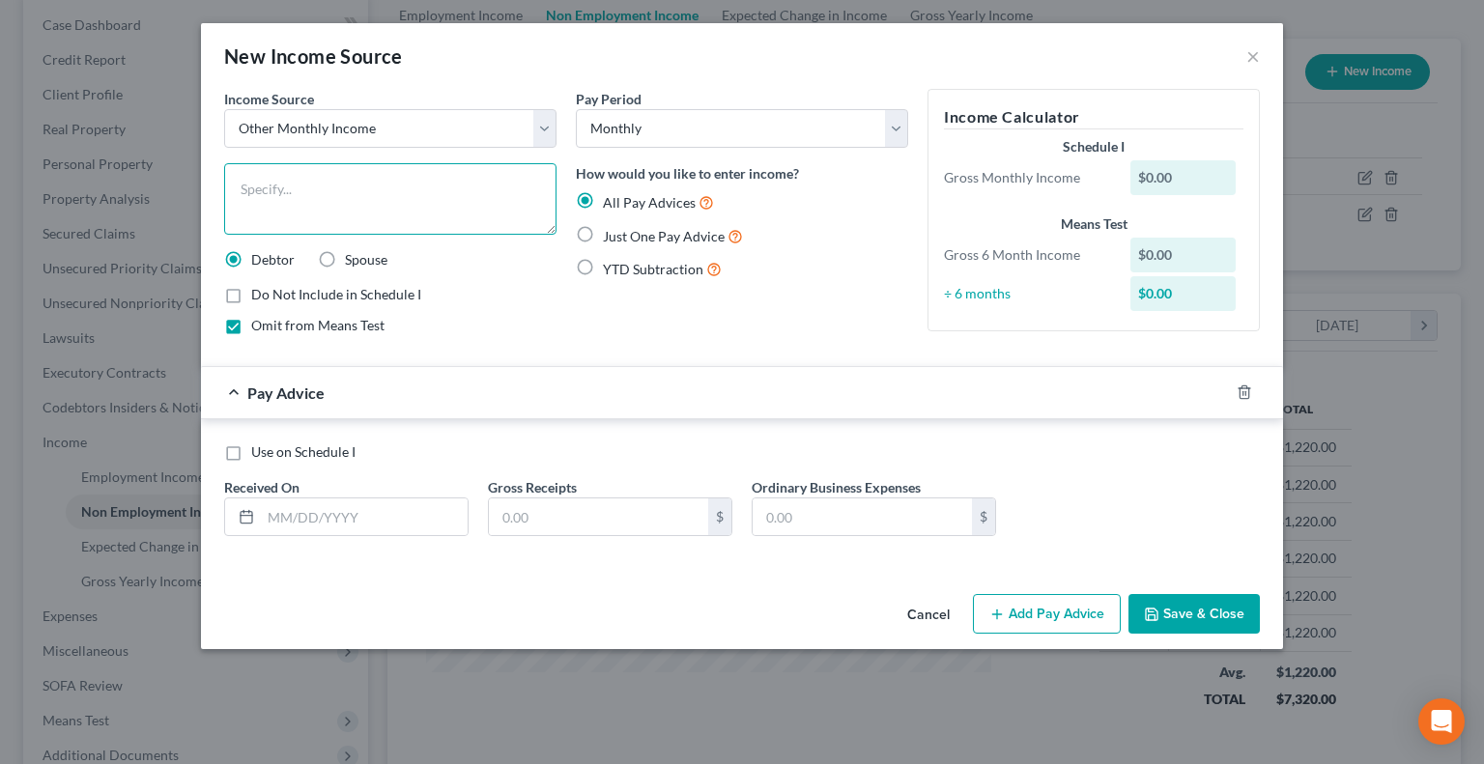
click at [304, 196] on textarea at bounding box center [390, 198] width 332 height 71
type textarea "Mother"
click at [603, 235] on label "Just One Pay Advice" at bounding box center [673, 236] width 140 height 22
click at [611, 235] on input "Just One Pay Advice" at bounding box center [617, 231] width 13 height 13
radio input "true"
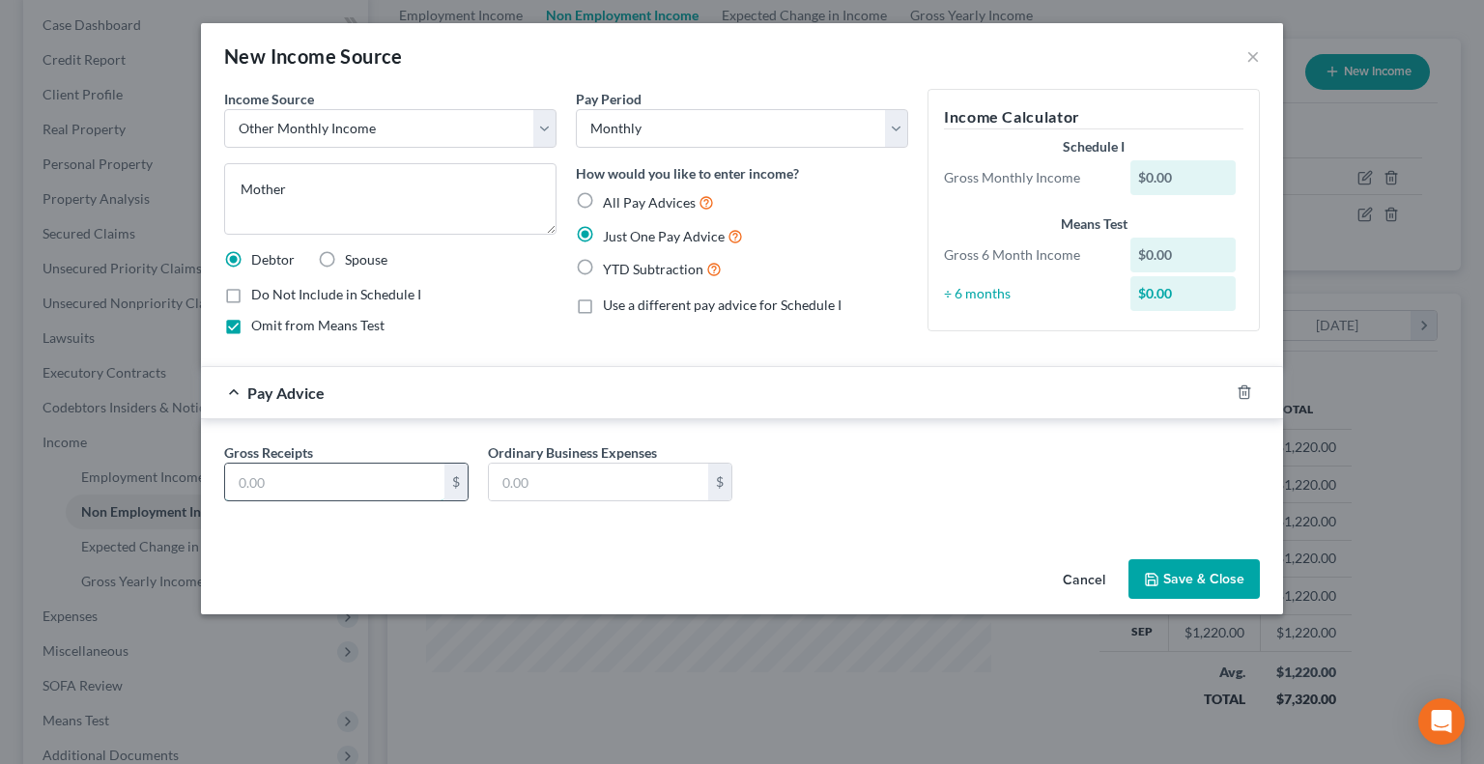
click at [350, 474] on input "text" at bounding box center [334, 482] width 219 height 37
type input "430"
click at [1161, 571] on button "Save & Close" at bounding box center [1193, 579] width 131 height 41
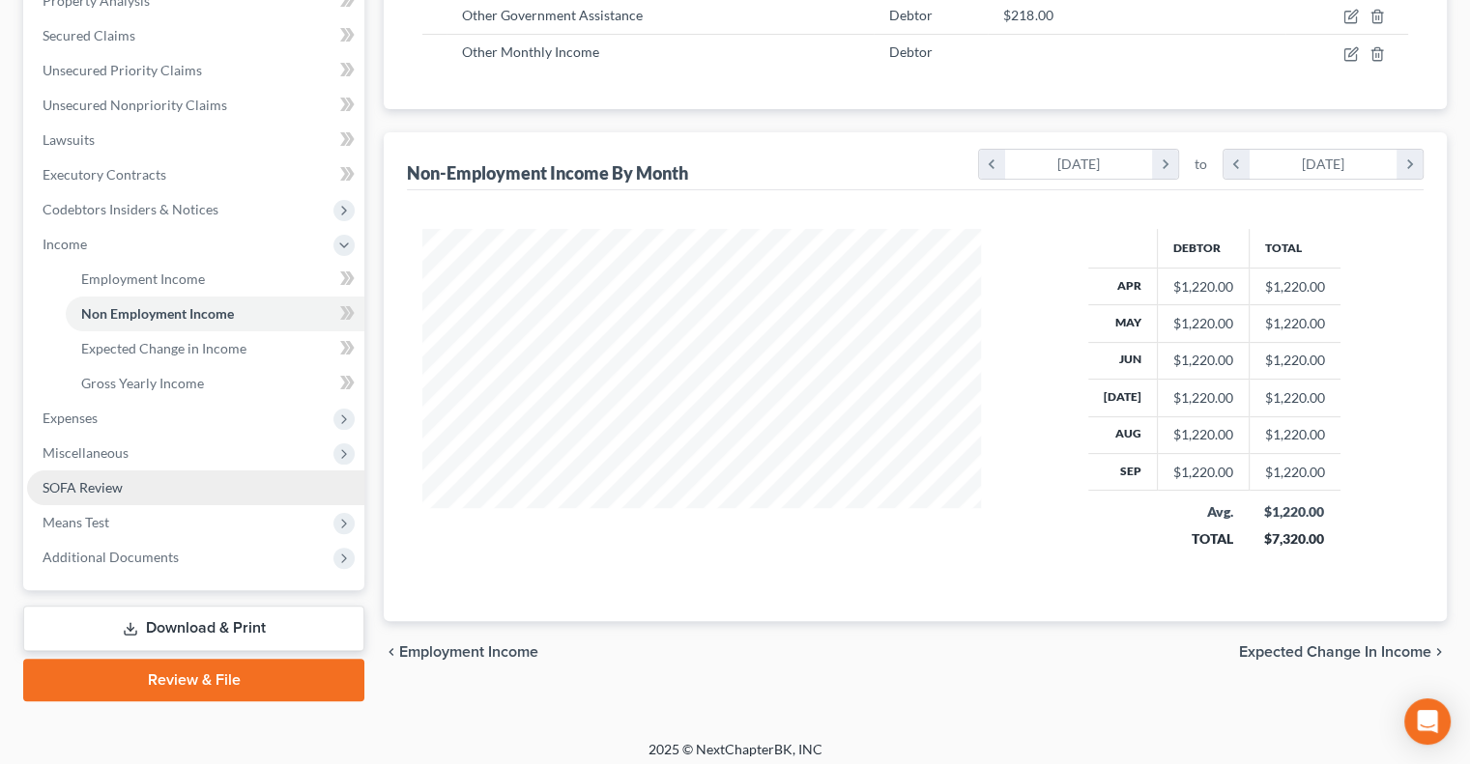
scroll to position [400, 0]
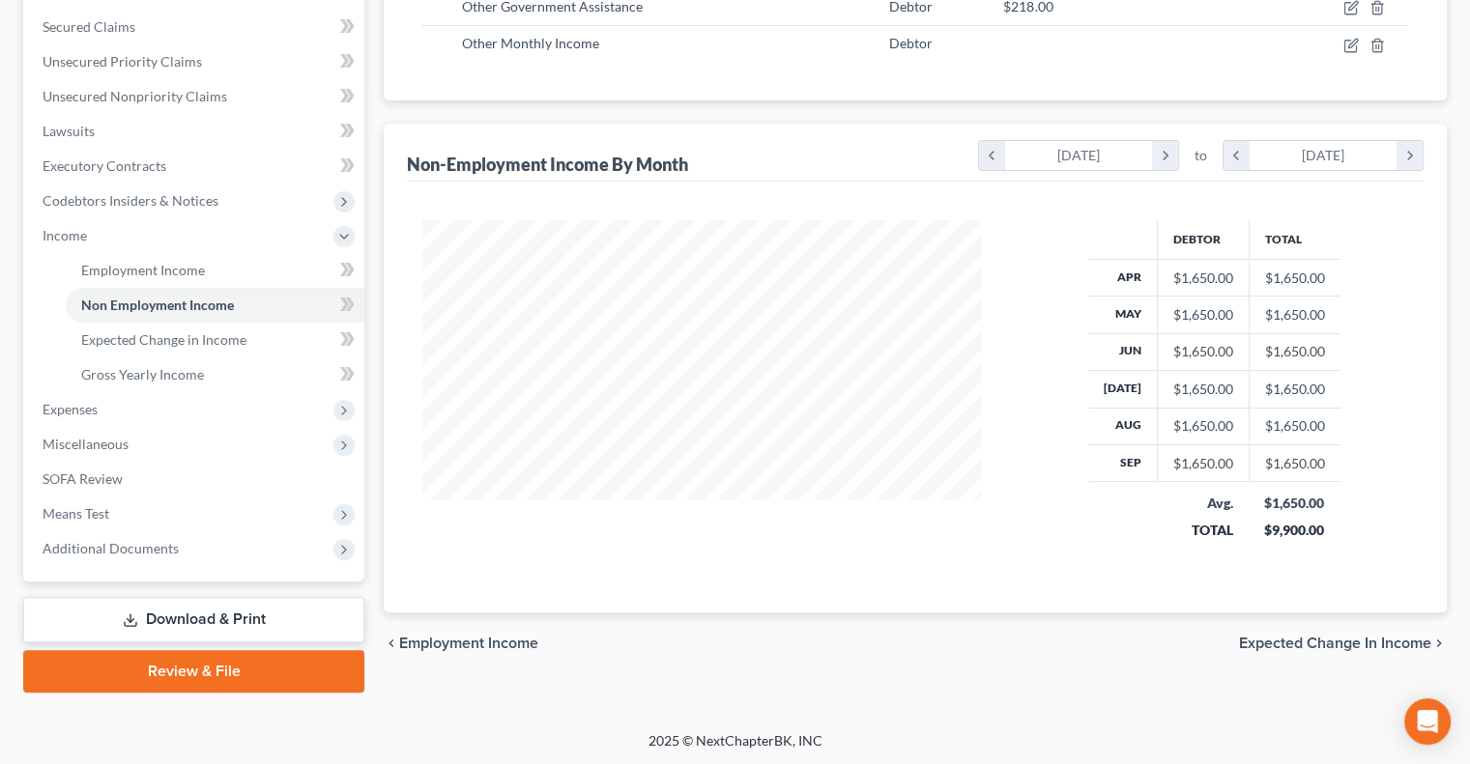
click at [163, 618] on link "Download & Print" at bounding box center [193, 619] width 341 height 45
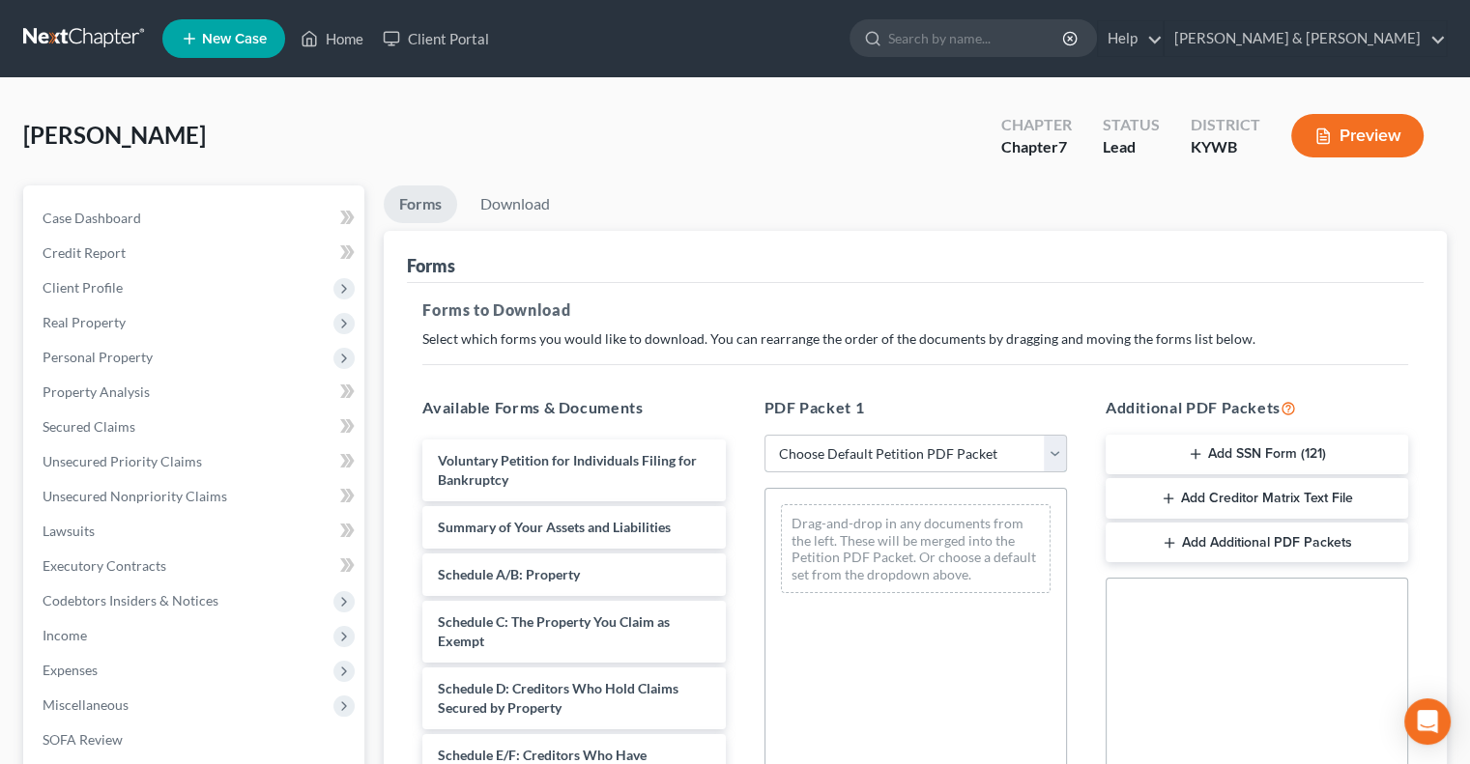
click at [1052, 451] on select "Choose Default Petition PDF Packet Complete Bankruptcy Petition (all forms and …" at bounding box center [915, 454] width 302 height 39
select select "5"
click at [764, 435] on select "Choose Default Petition PDF Packet Complete Bankruptcy Petition (all forms and …" at bounding box center [915, 454] width 302 height 39
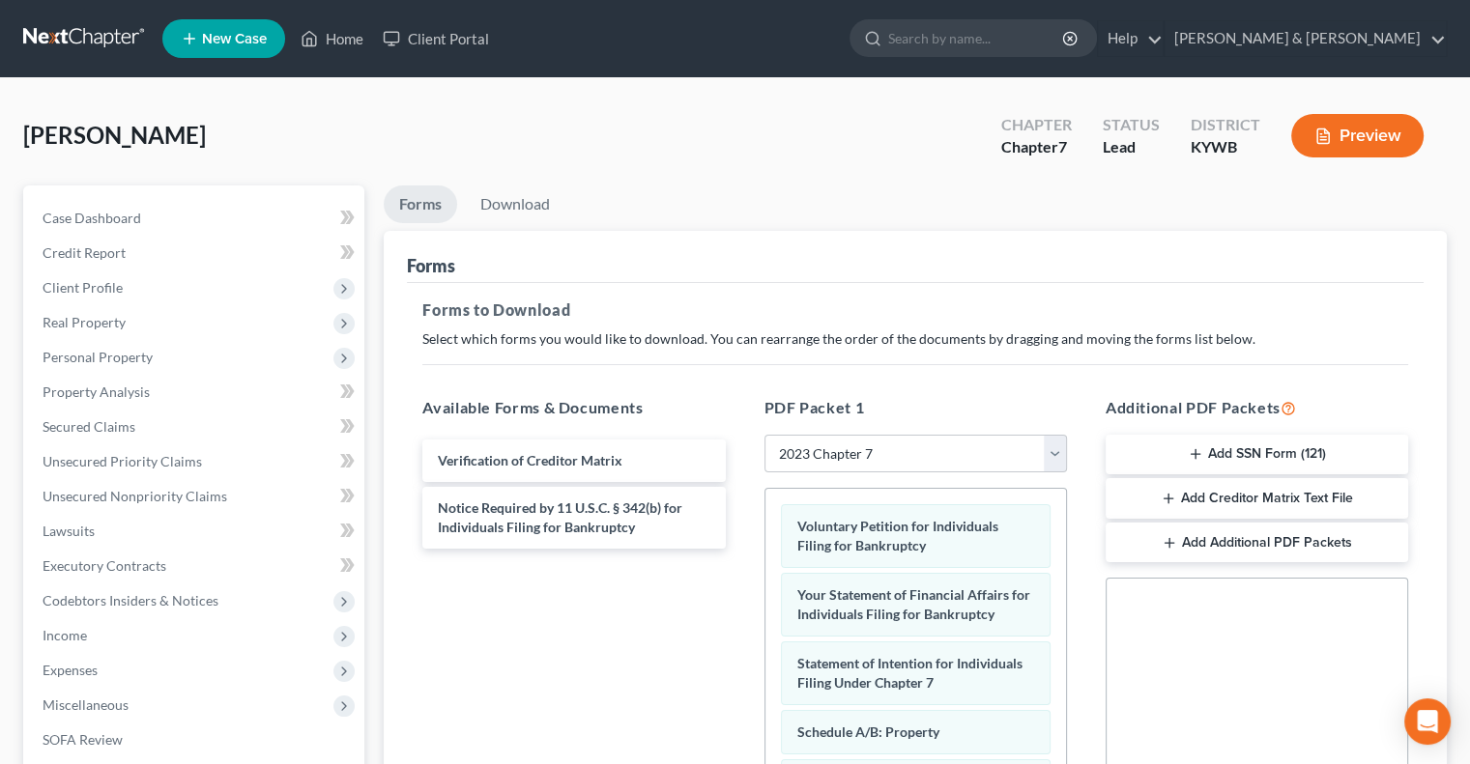
click at [1191, 448] on icon "button" at bounding box center [1194, 453] width 15 height 15
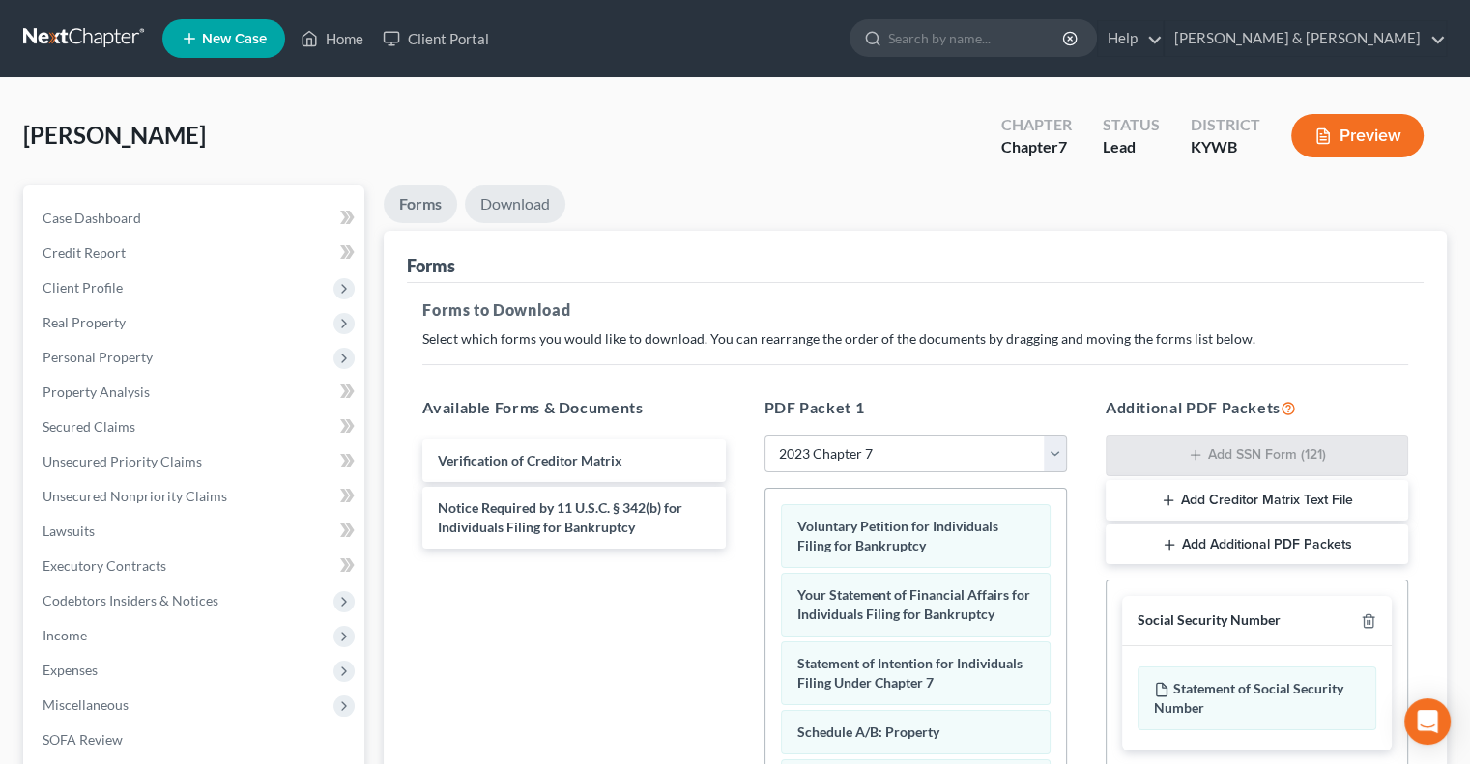
click at [514, 193] on link "Download" at bounding box center [515, 205] width 100 height 38
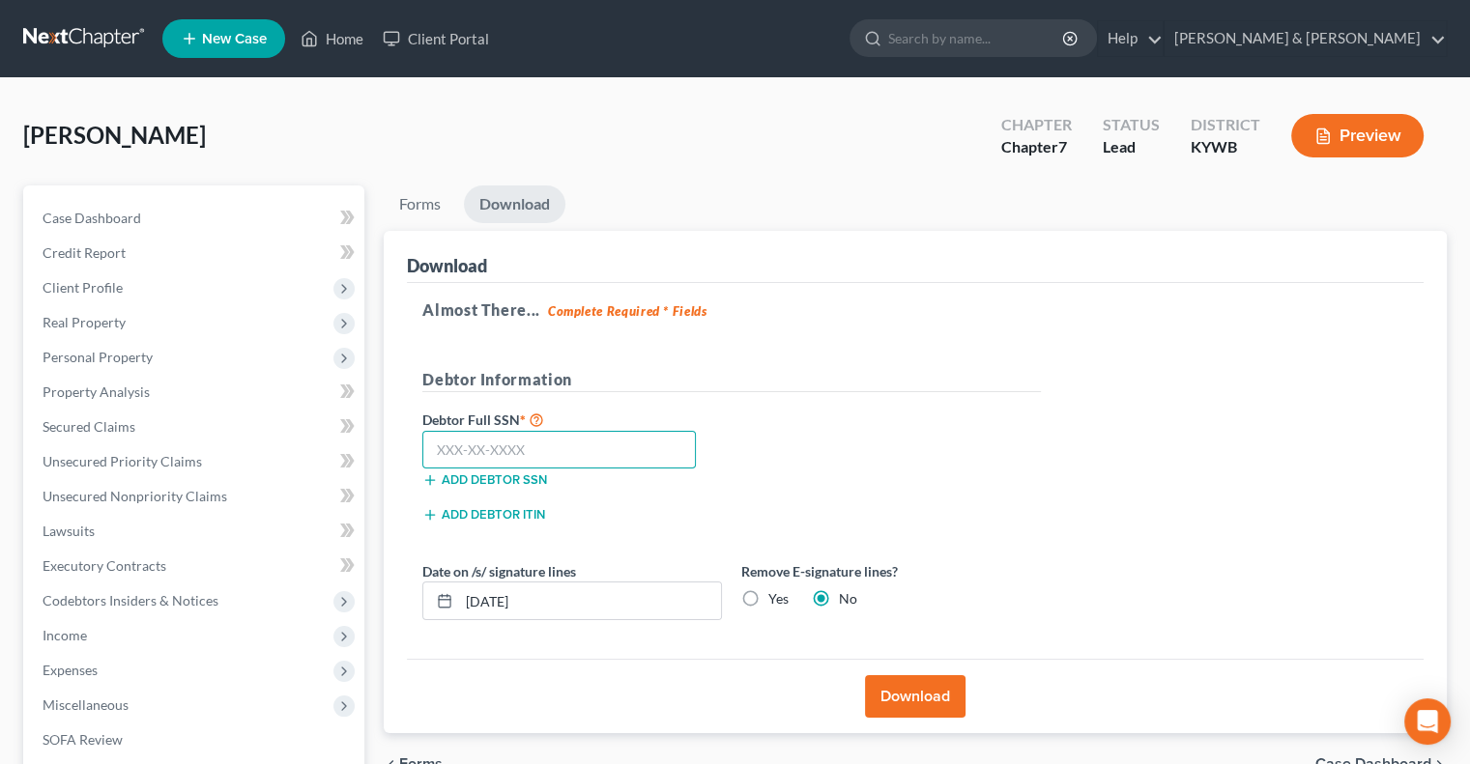
click at [541, 463] on input "text" at bounding box center [558, 450] width 273 height 39
type input "401-11-5930"
click at [768, 599] on label "Yes" at bounding box center [778, 598] width 20 height 19
click at [776, 599] on input "Yes" at bounding box center [782, 595] width 13 height 13
radio input "true"
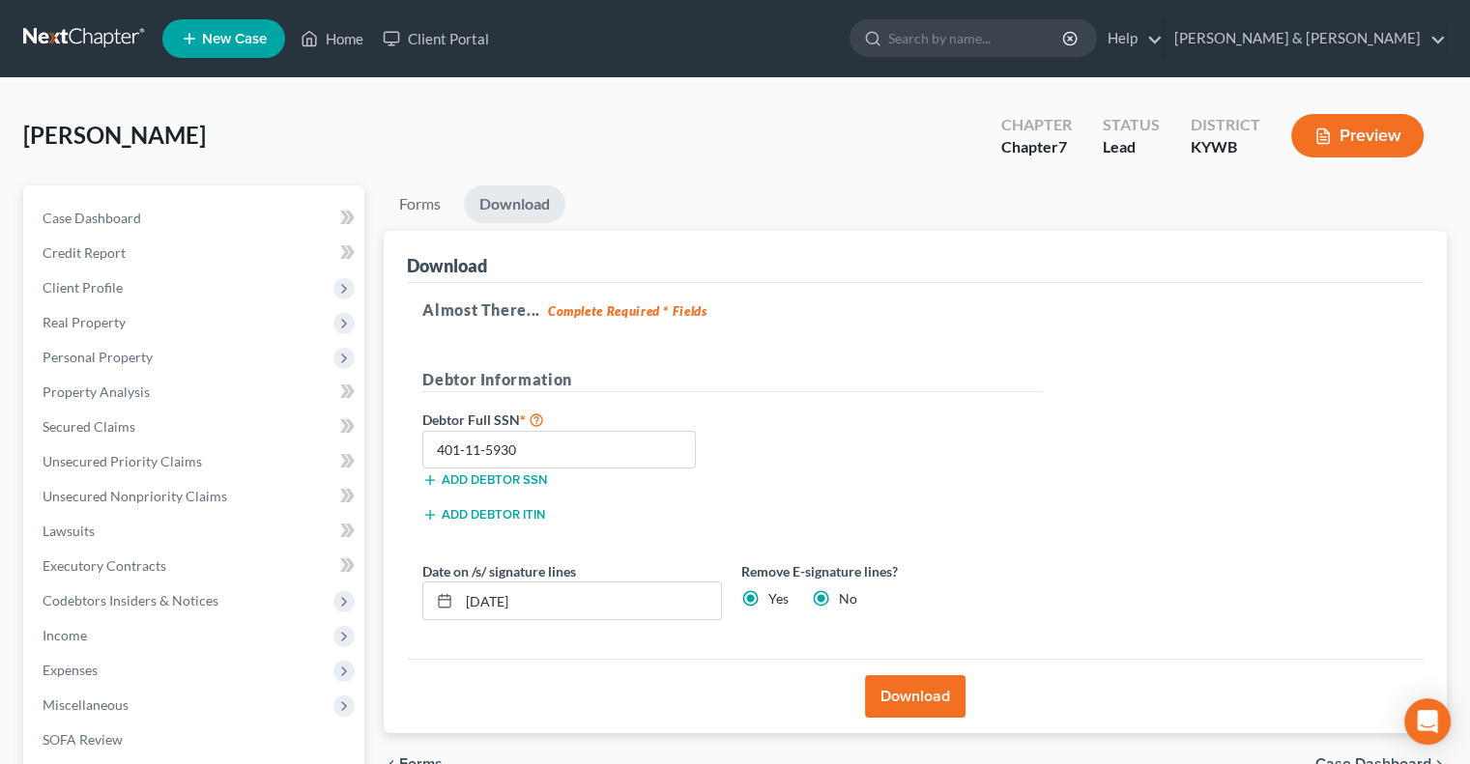
radio input "false"
drag, startPoint x: 589, startPoint y: 591, endPoint x: 397, endPoint y: 570, distance: 193.4
click at [408, 592] on div "Almost There... Complete Required * Fields Debtor Information Debtor Full SSN *…" at bounding box center [915, 471] width 1016 height 377
click at [900, 691] on button "Download" at bounding box center [915, 696] width 100 height 43
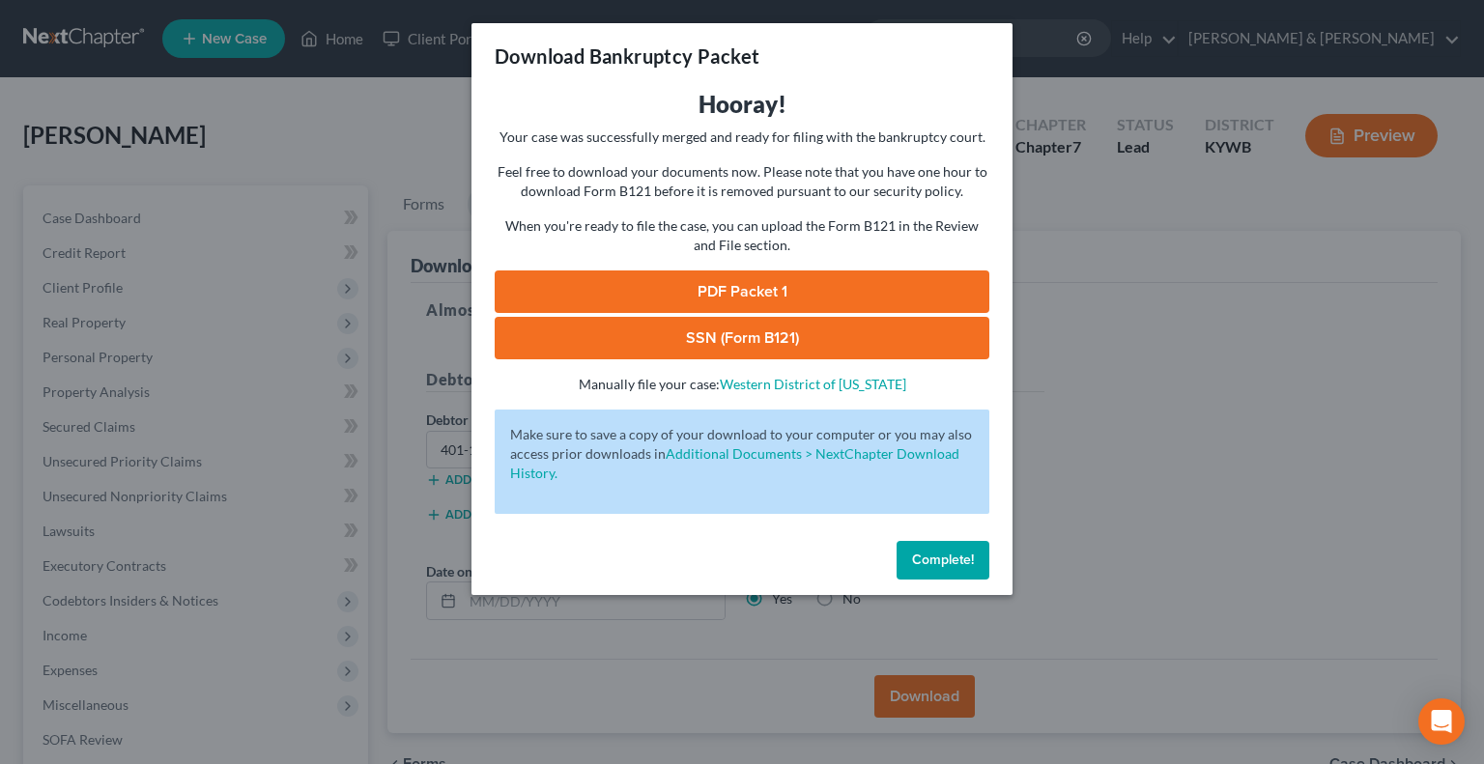
click at [768, 338] on link "SSN (Form B121)" at bounding box center [742, 338] width 495 height 43
click at [689, 289] on link "PDF Packet 1" at bounding box center [742, 292] width 495 height 43
click at [943, 559] on span "Complete!" at bounding box center [943, 560] width 62 height 16
